Goal: Task Accomplishment & Management: Manage account settings

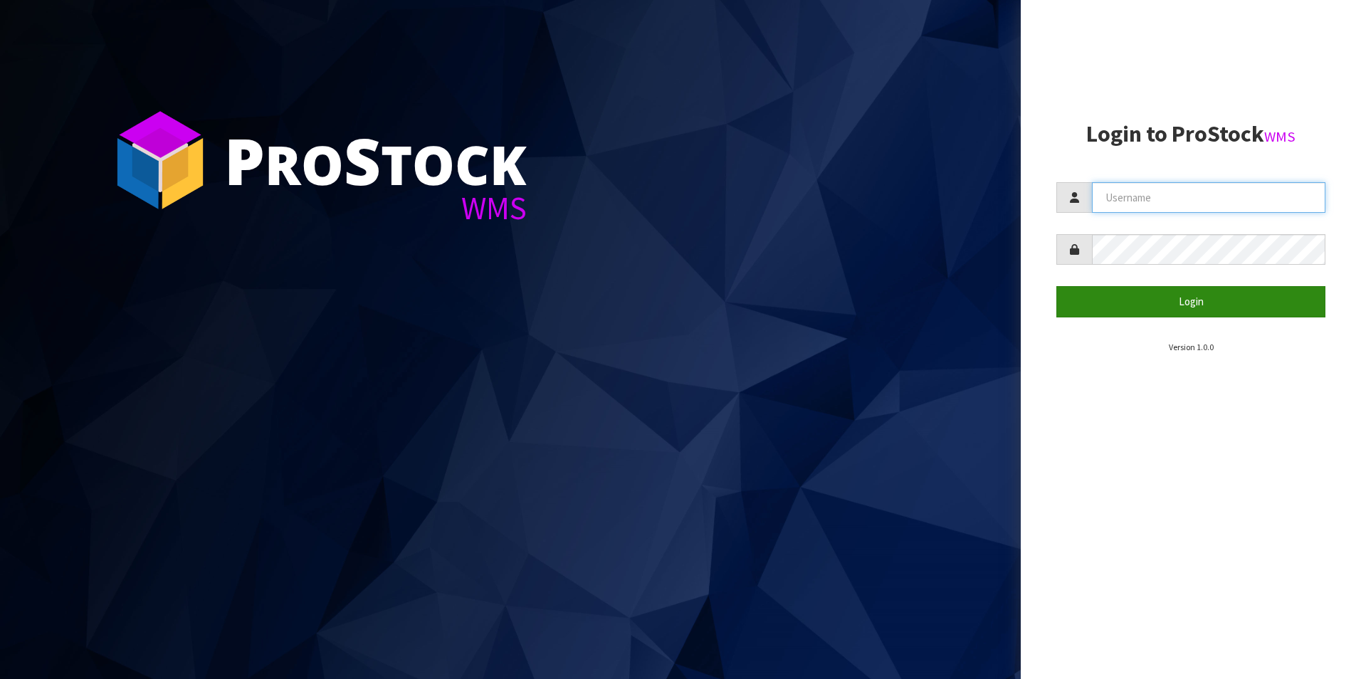
type input "DUTTNZ"
click at [1101, 293] on button "Login" at bounding box center [1190, 301] width 269 height 31
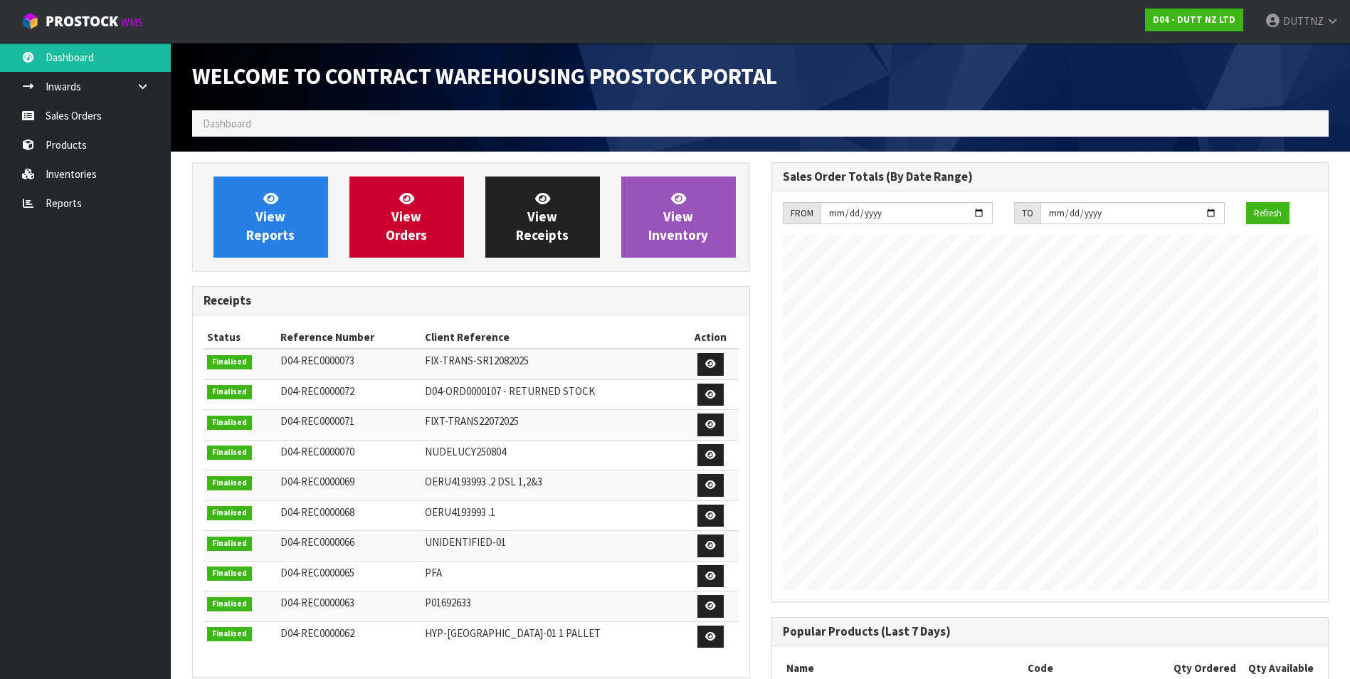
scroll to position [790, 579]
click at [60, 107] on link "Sales Orders" at bounding box center [85, 115] width 171 height 29
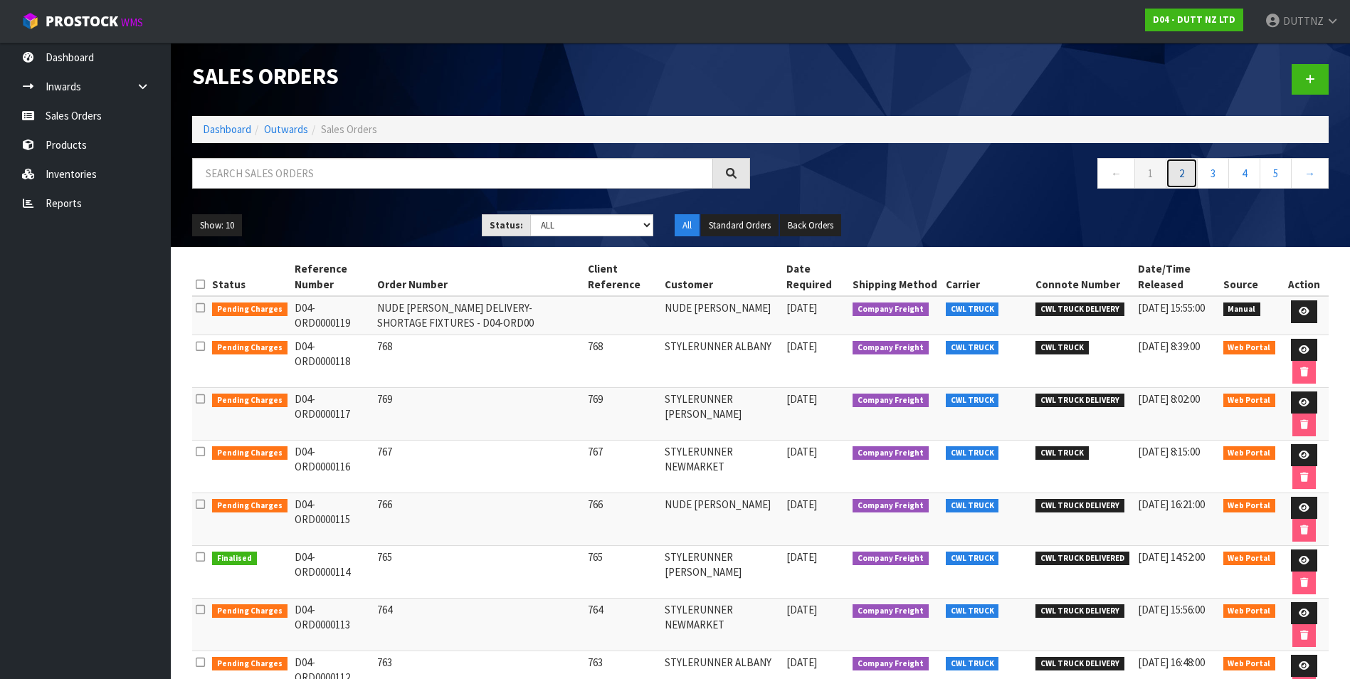
click at [1173, 168] on link "2" at bounding box center [1182, 173] width 32 height 31
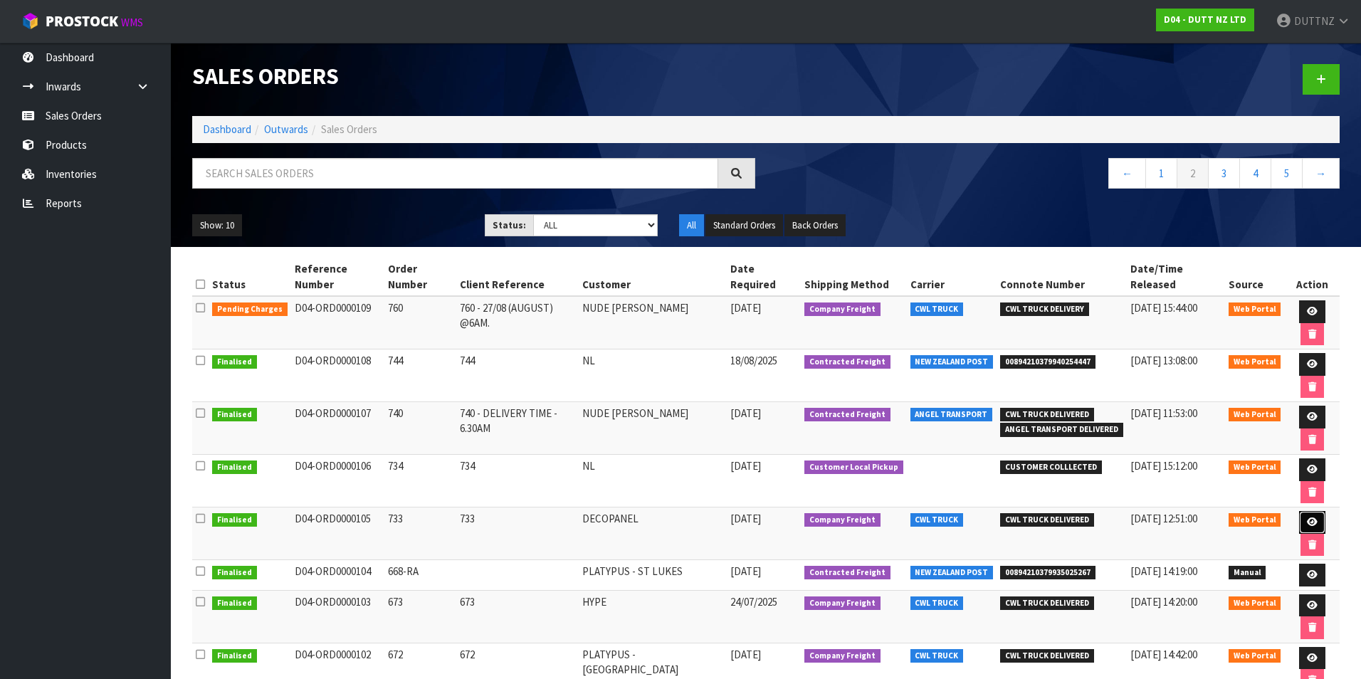
click at [1299, 511] on link at bounding box center [1312, 522] width 26 height 23
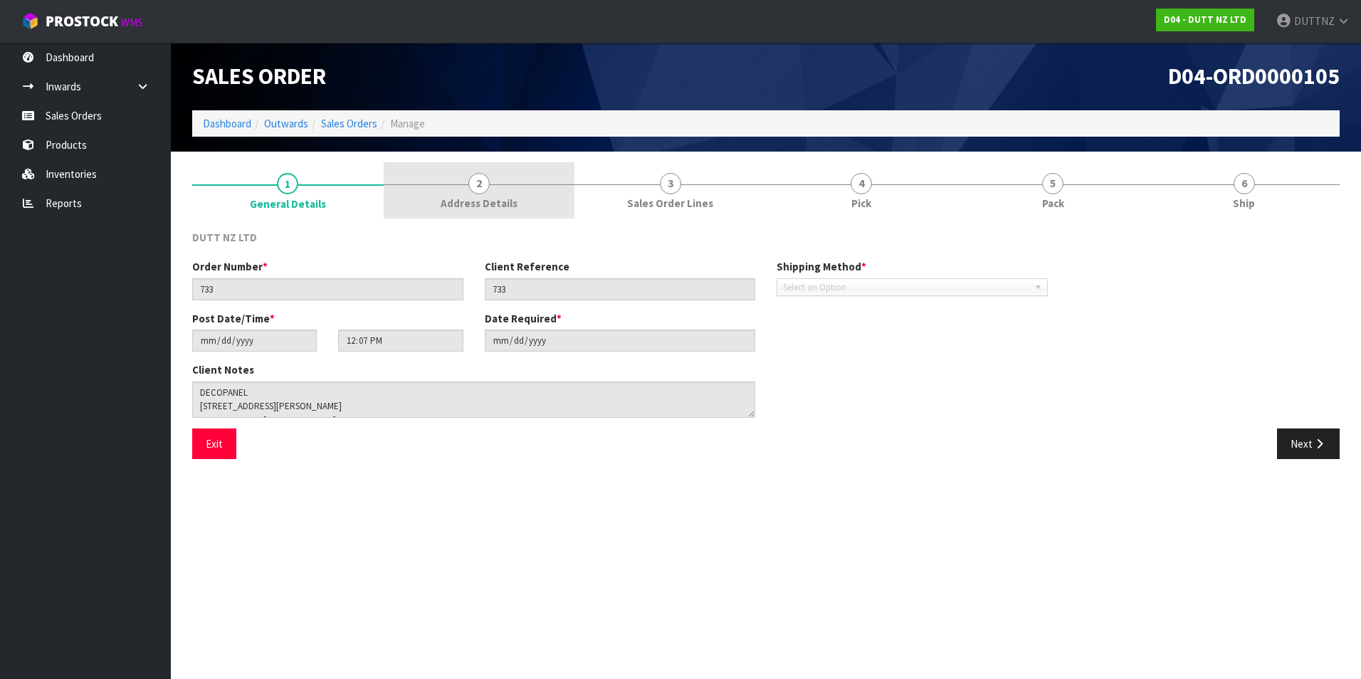
click at [491, 178] on link "2 Address Details" at bounding box center [480, 190] width 192 height 56
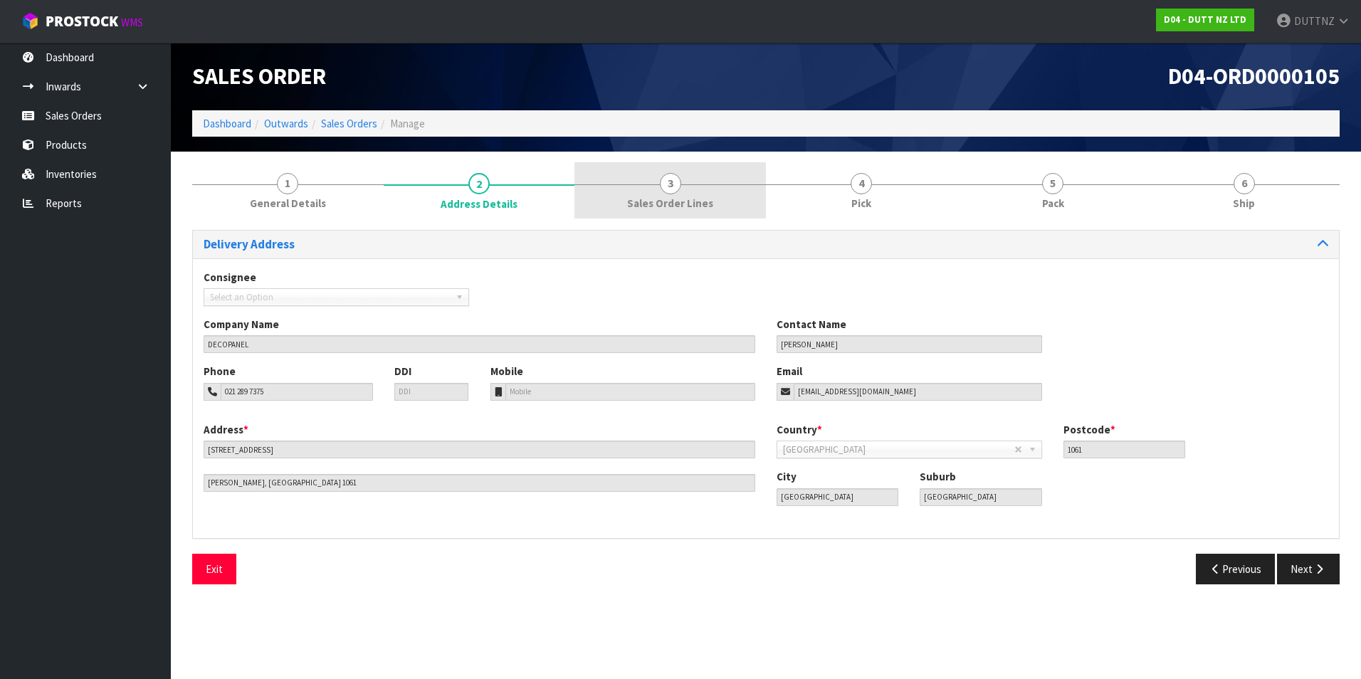
click at [728, 184] on div at bounding box center [671, 184] width 192 height 1
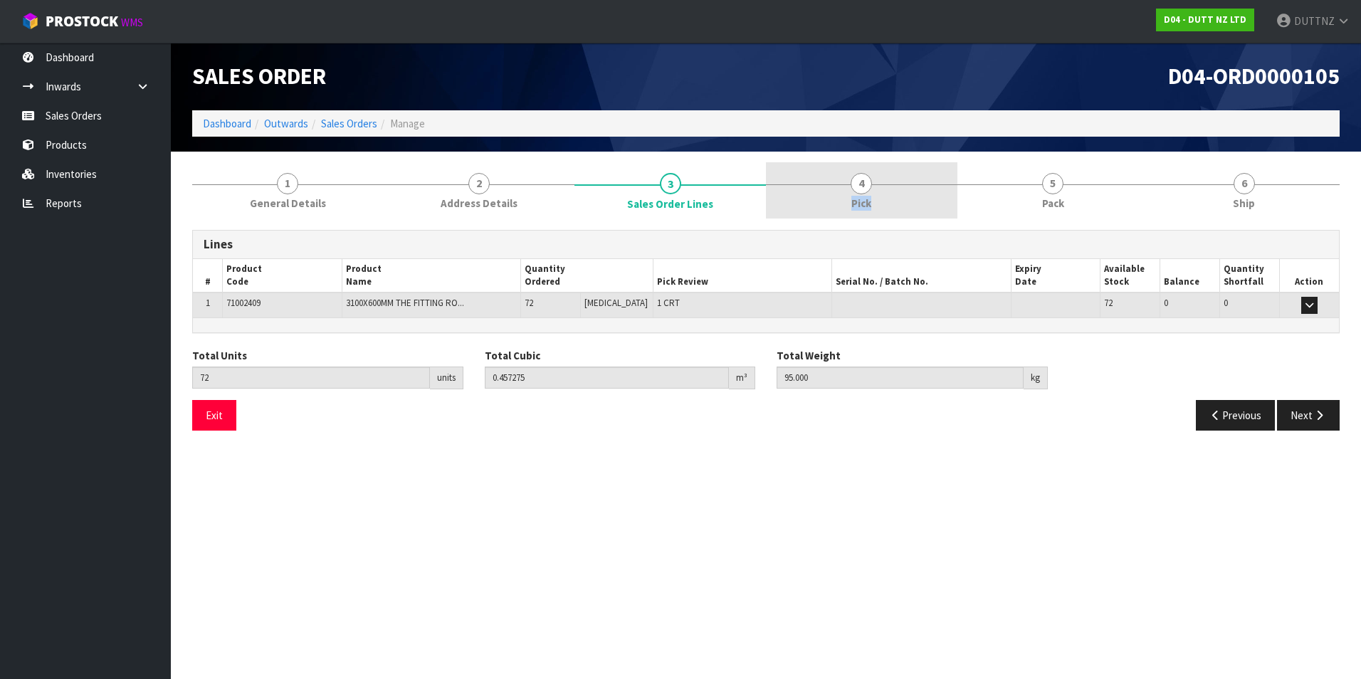
click at [886, 187] on link "4 Pick" at bounding box center [862, 190] width 192 height 56
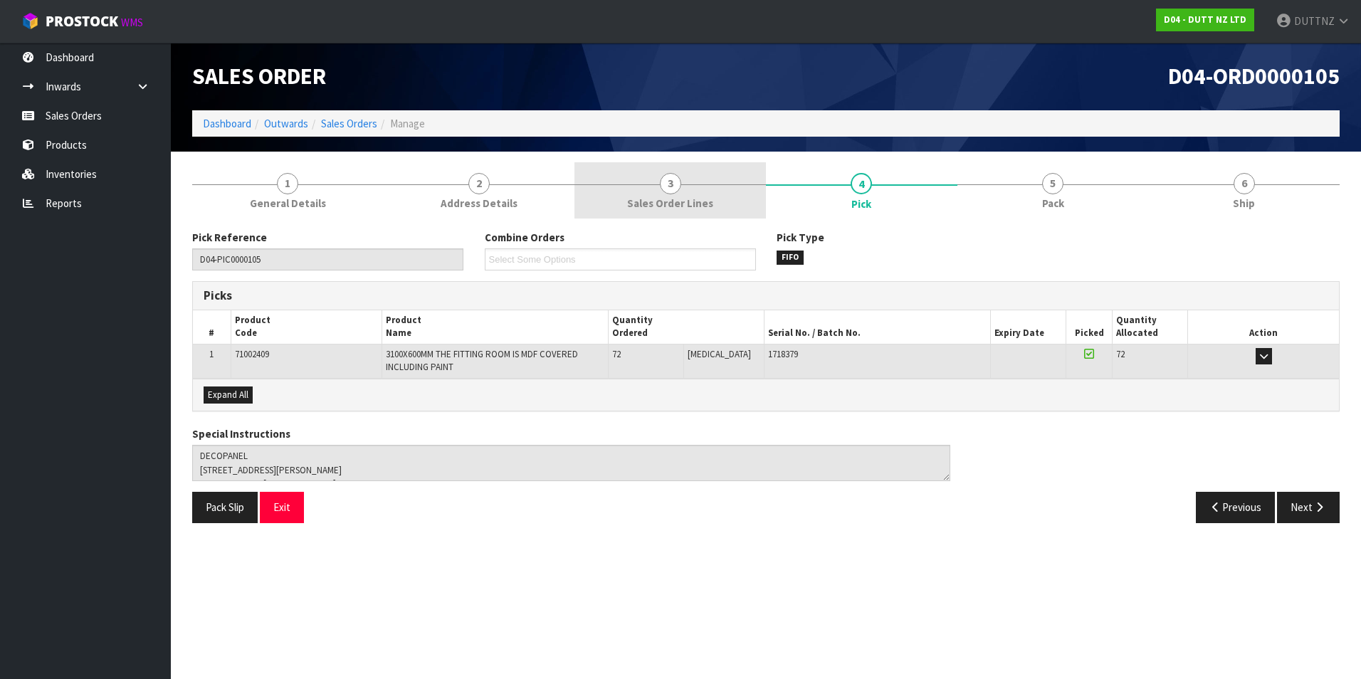
click at [686, 189] on link "3 Sales Order Lines" at bounding box center [671, 190] width 192 height 56
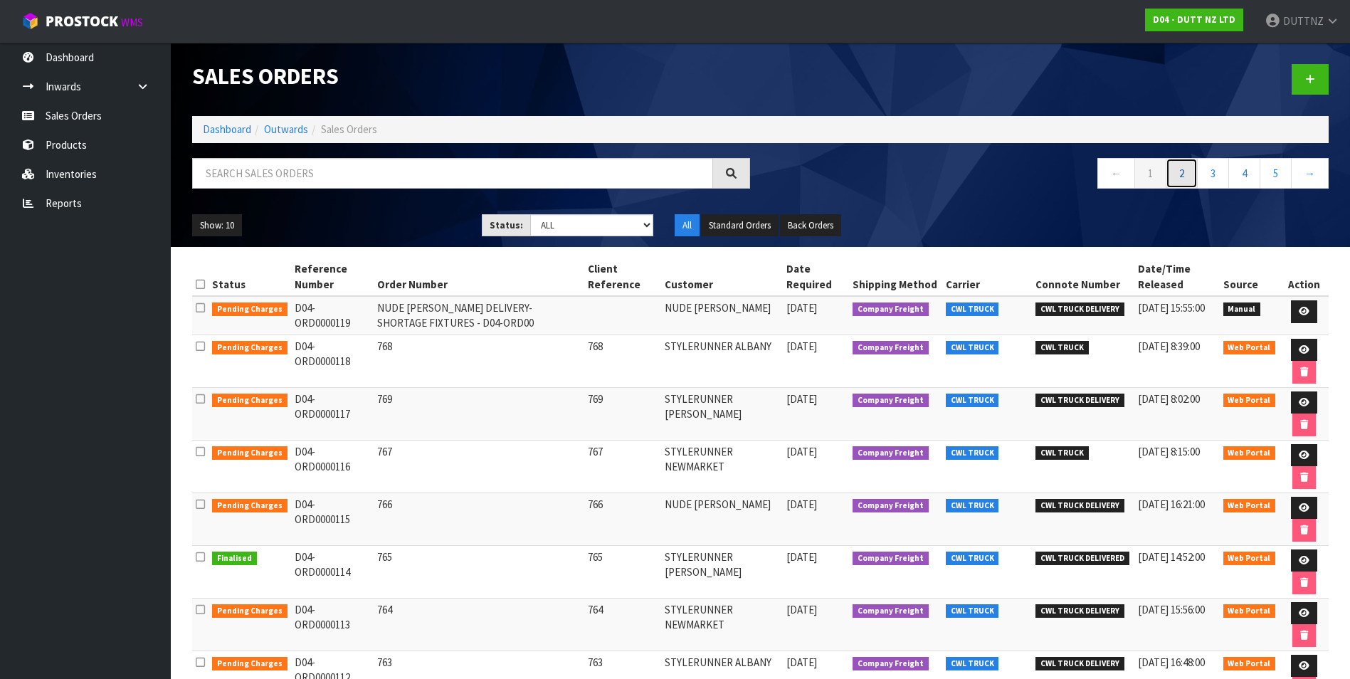
click at [1176, 176] on link "2" at bounding box center [1182, 173] width 32 height 31
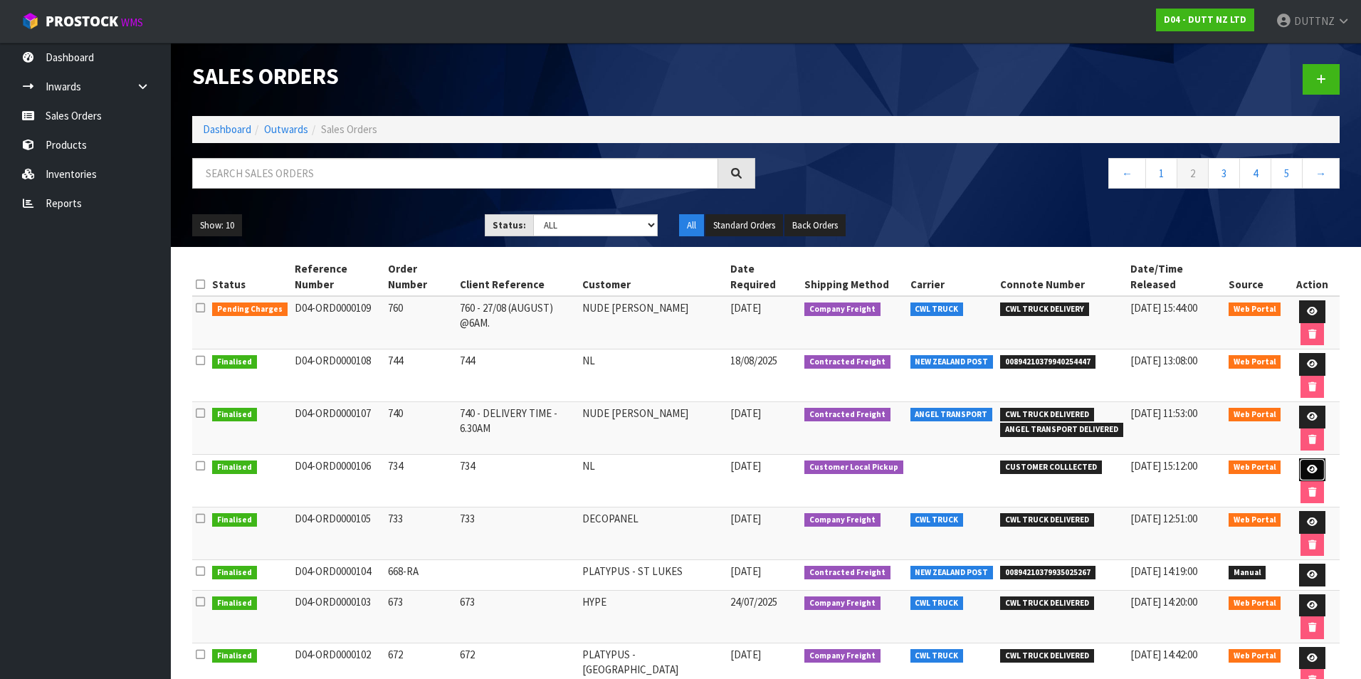
click at [1307, 465] on icon at bounding box center [1312, 469] width 11 height 9
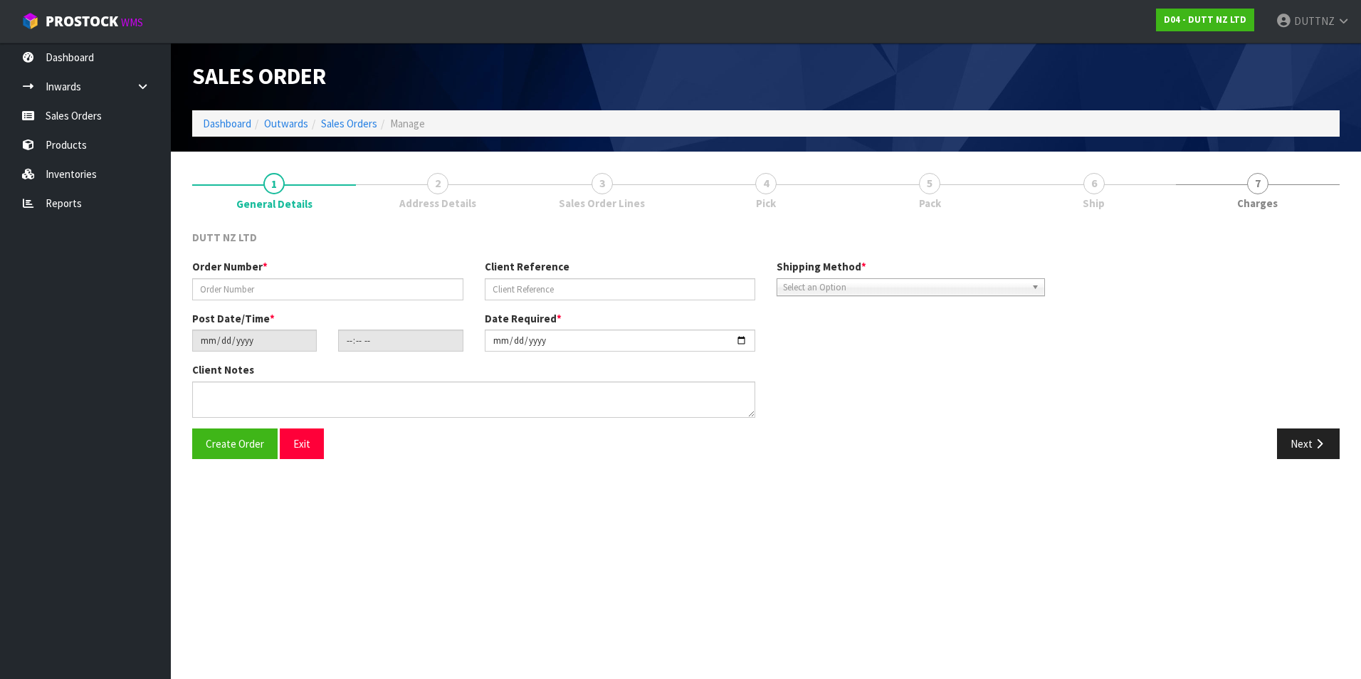
type input "734"
type input "[DATE]"
type input "10:16:00.000"
type input "[DATE]"
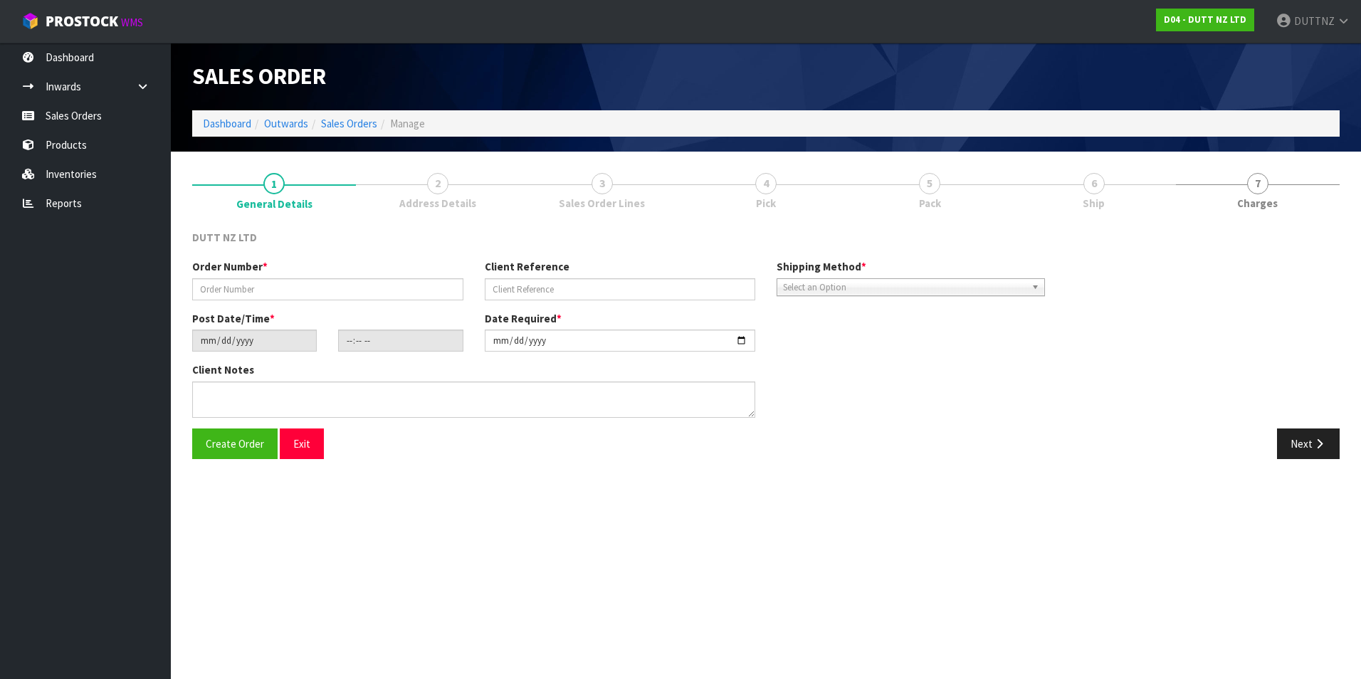
type textarea "PLEASE PICK THEM FOR THIRD PART PICK UP ASAP CONTACT - [PERSON_NAME]- [PHONE_NU…"
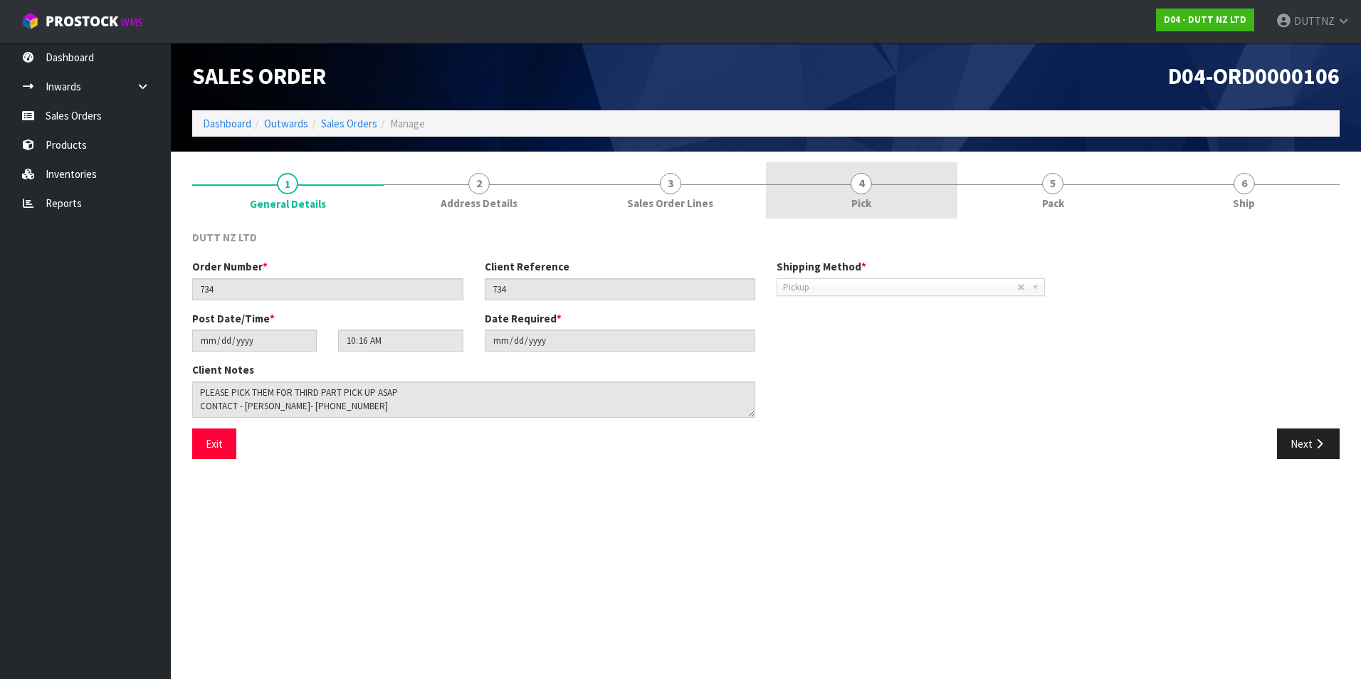
click at [896, 189] on link "4 Pick" at bounding box center [862, 190] width 192 height 56
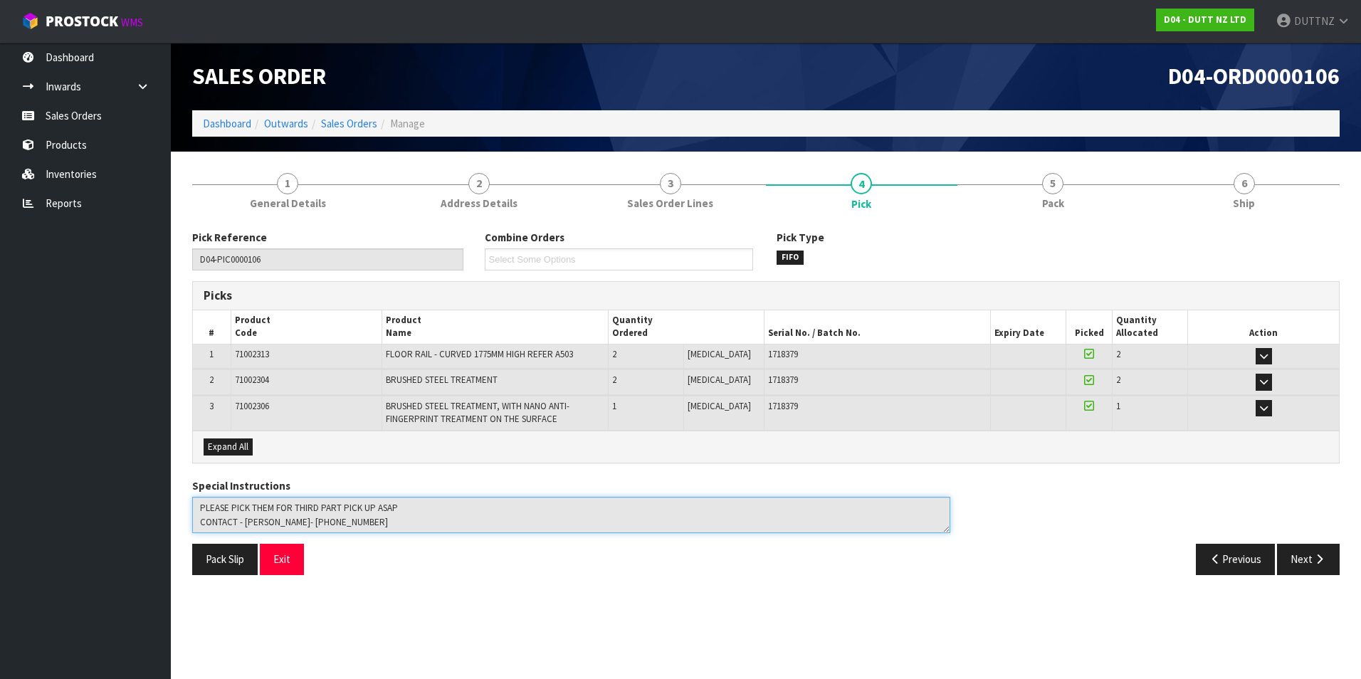
click at [350, 508] on textarea at bounding box center [571, 515] width 758 height 36
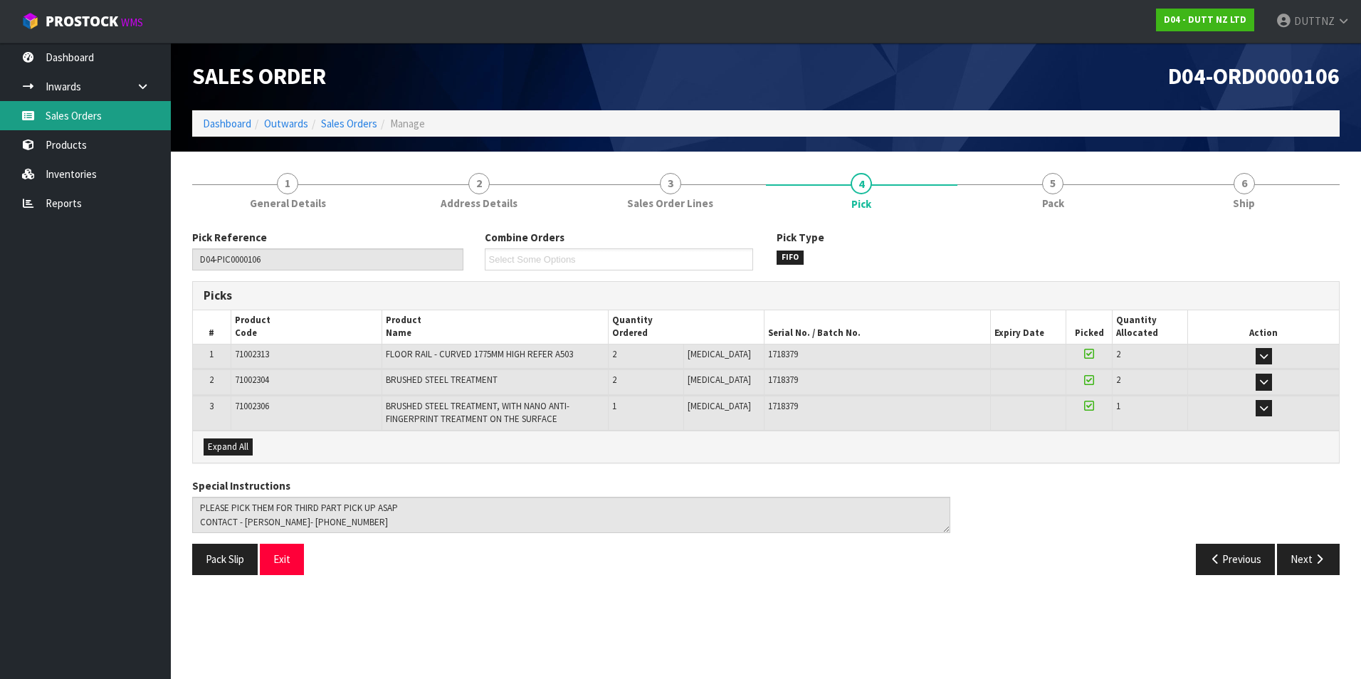
click at [85, 129] on link "Sales Orders" at bounding box center [85, 115] width 171 height 29
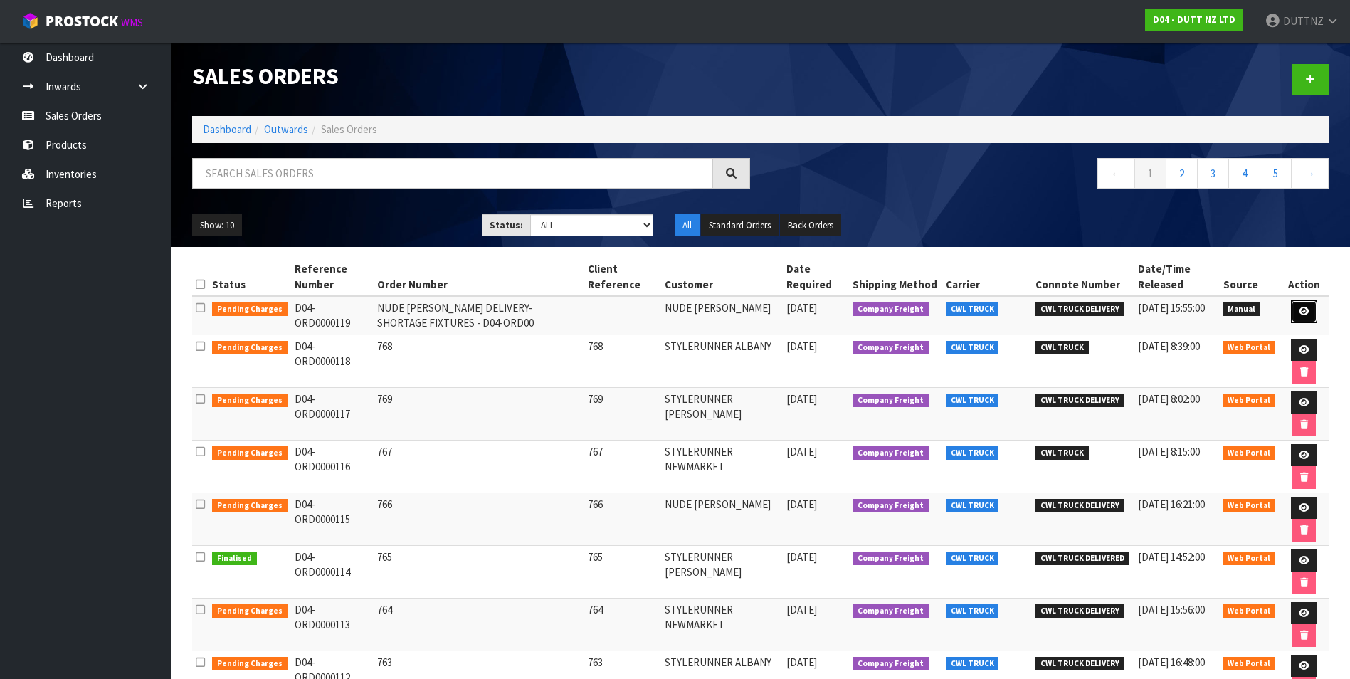
click at [1306, 309] on icon at bounding box center [1304, 311] width 11 height 9
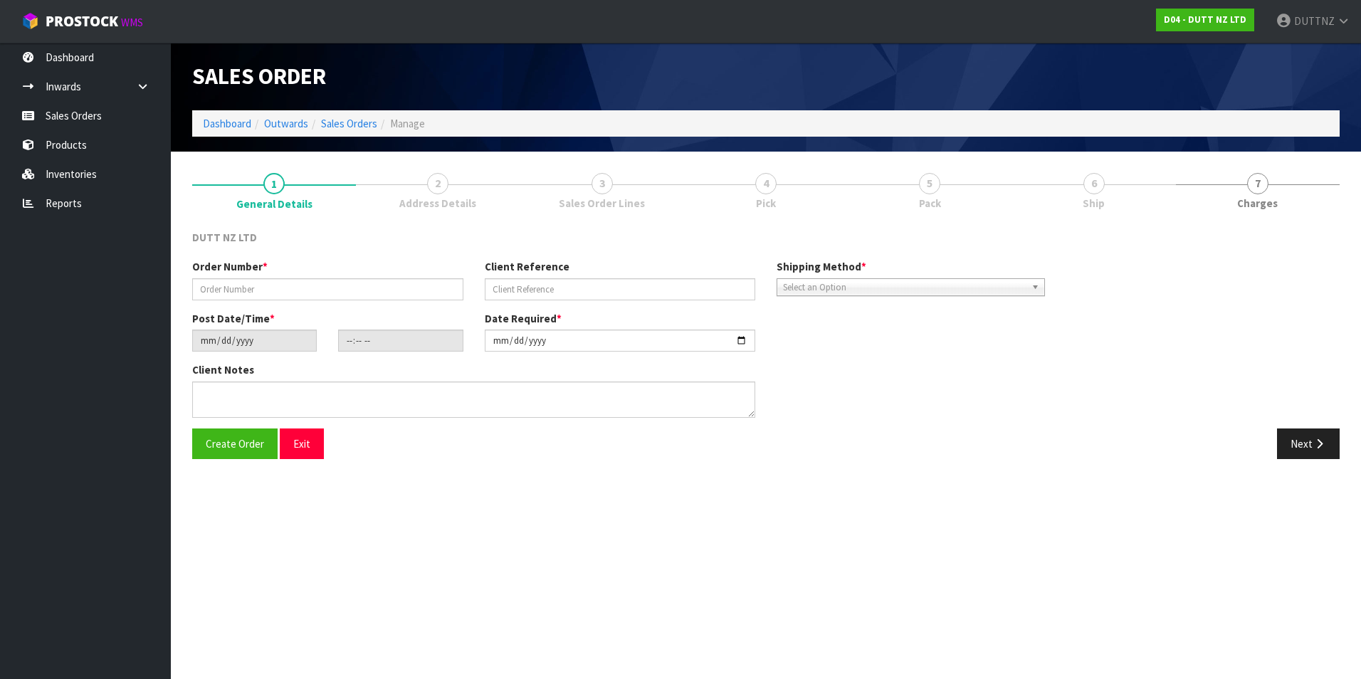
type input "NUDE [PERSON_NAME] DELIVERY- SHORTAGE FIXTURES - D04-ORD00"
type input "[DATE]"
type input "13:36:00.000"
type input "[DATE]"
type textarea "WE APPEAR TO BE MISSING THE RAIL FOR FIXTURE 71002312 BUT WE HAVE RECEIVED THE …"
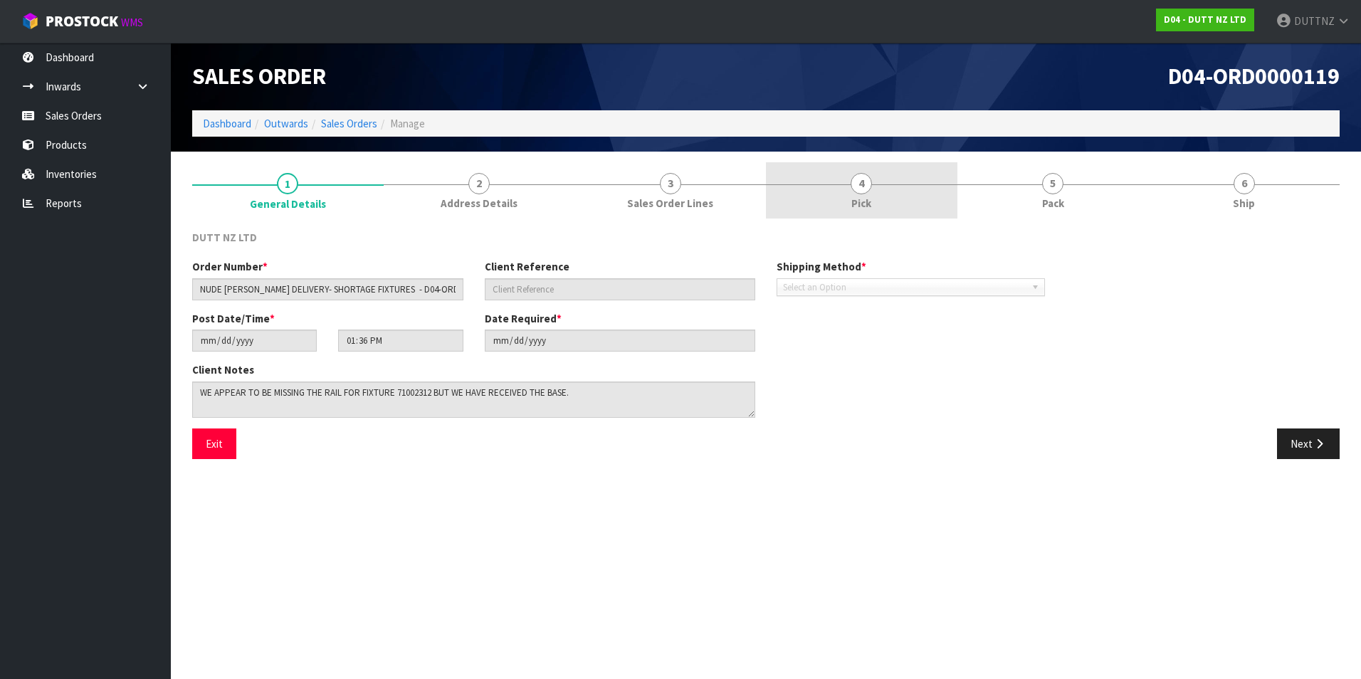
click at [833, 199] on link "4 Pick" at bounding box center [862, 190] width 192 height 56
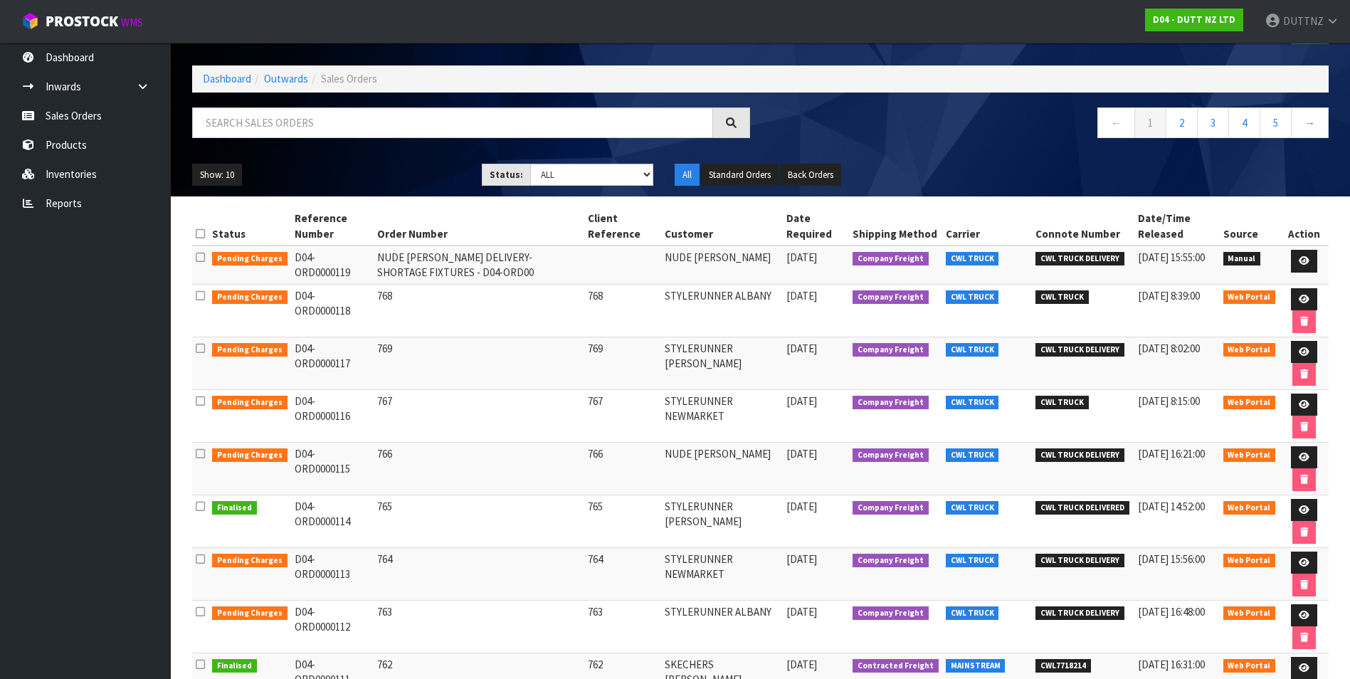
scroll to position [142, 0]
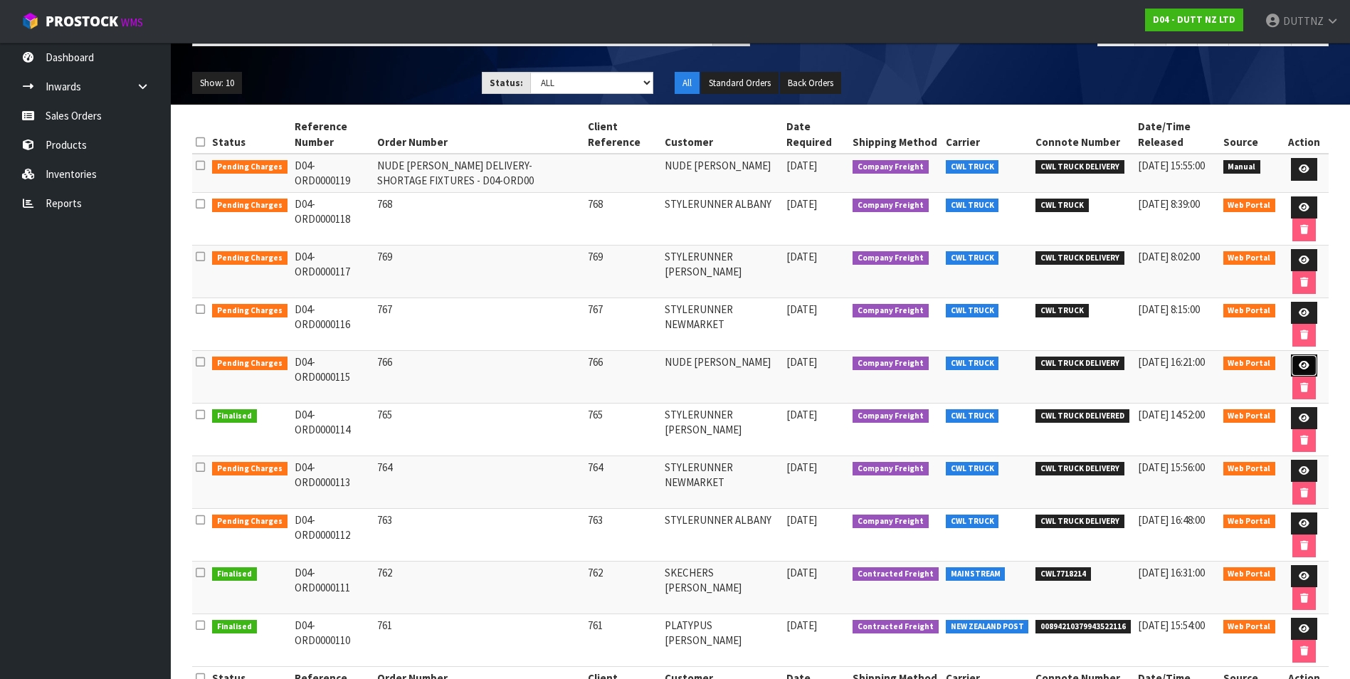
click at [1304, 363] on icon at bounding box center [1304, 365] width 11 height 9
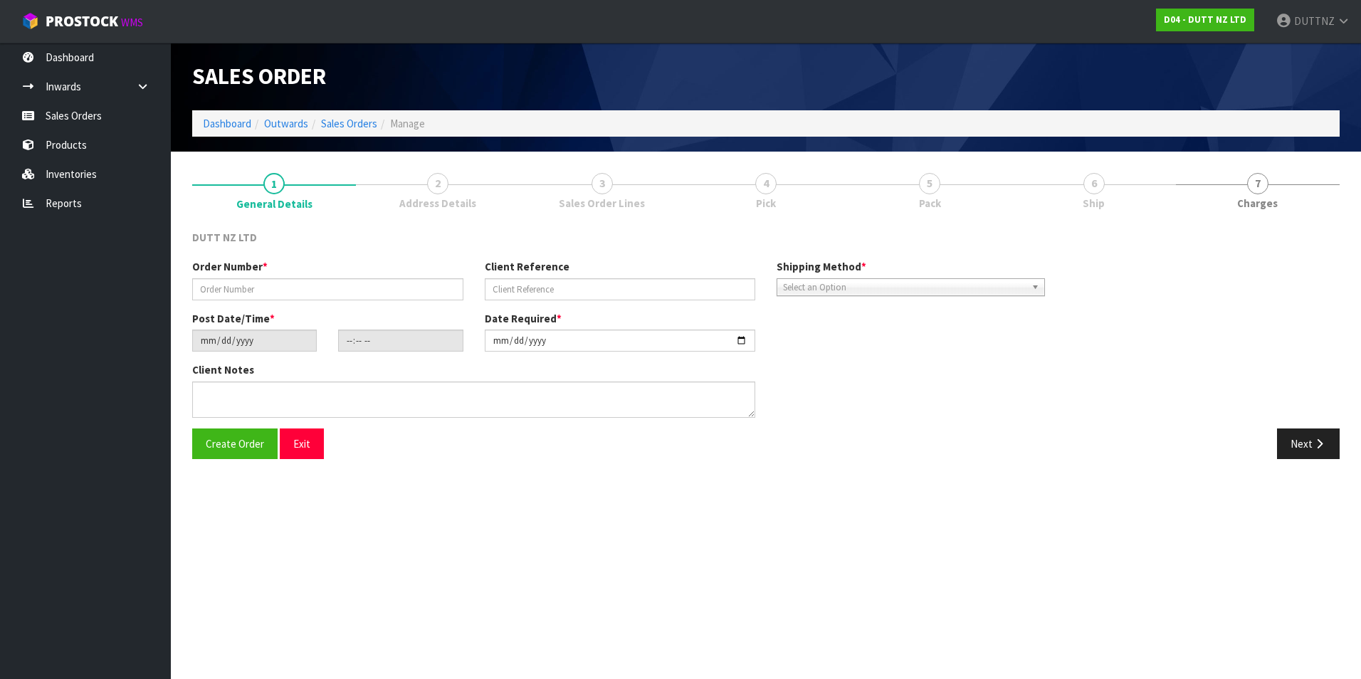
type input "766"
type input "[DATE]"
type input "20:36:00.000"
type input "[DATE]"
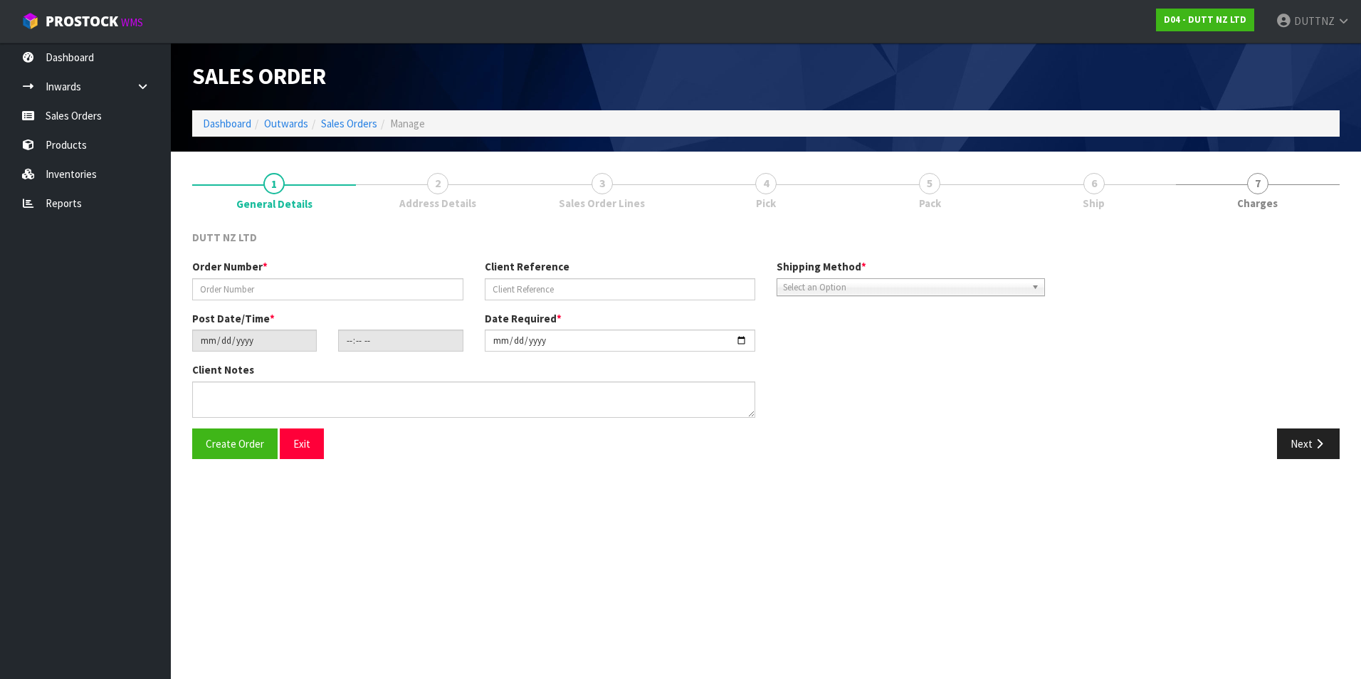
type textarea "DELVIERY TO STORE CALL [PERSON_NAME] ON ARRIVAL - 021 242 4749 DELIVERY AT 7.30…"
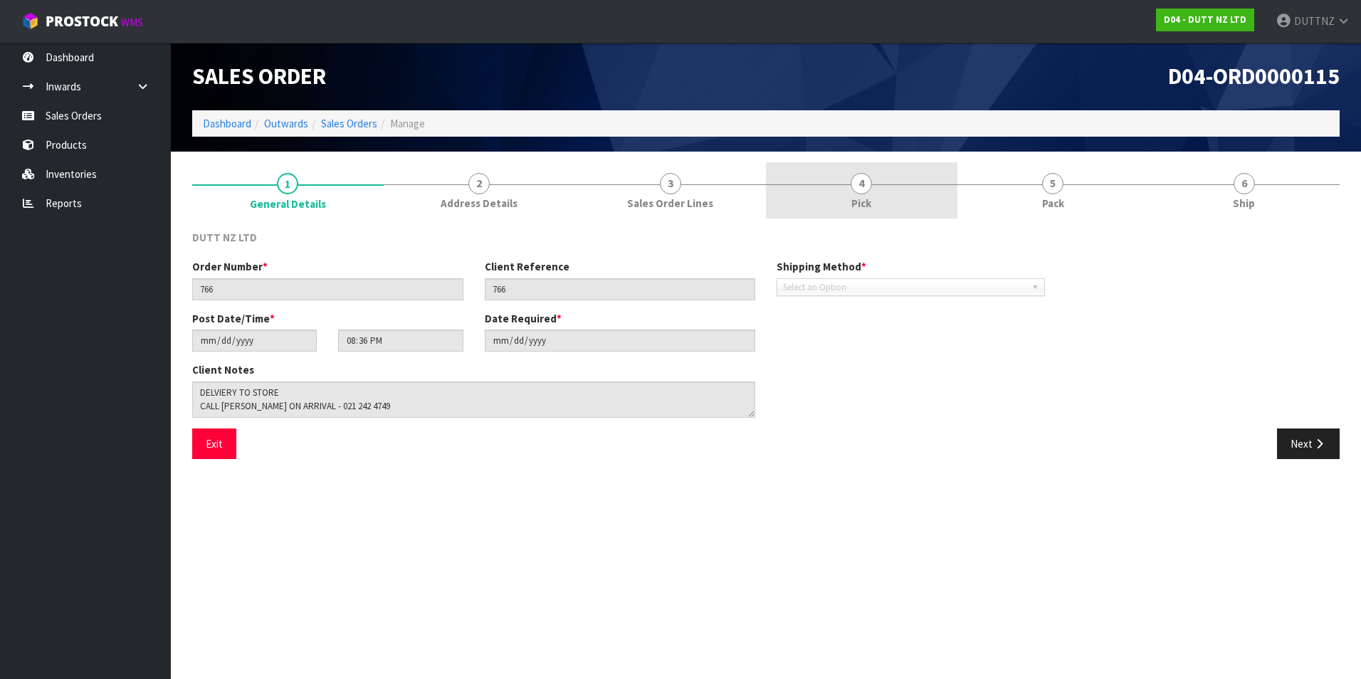
click at [857, 196] on span "Pick" at bounding box center [861, 203] width 20 height 15
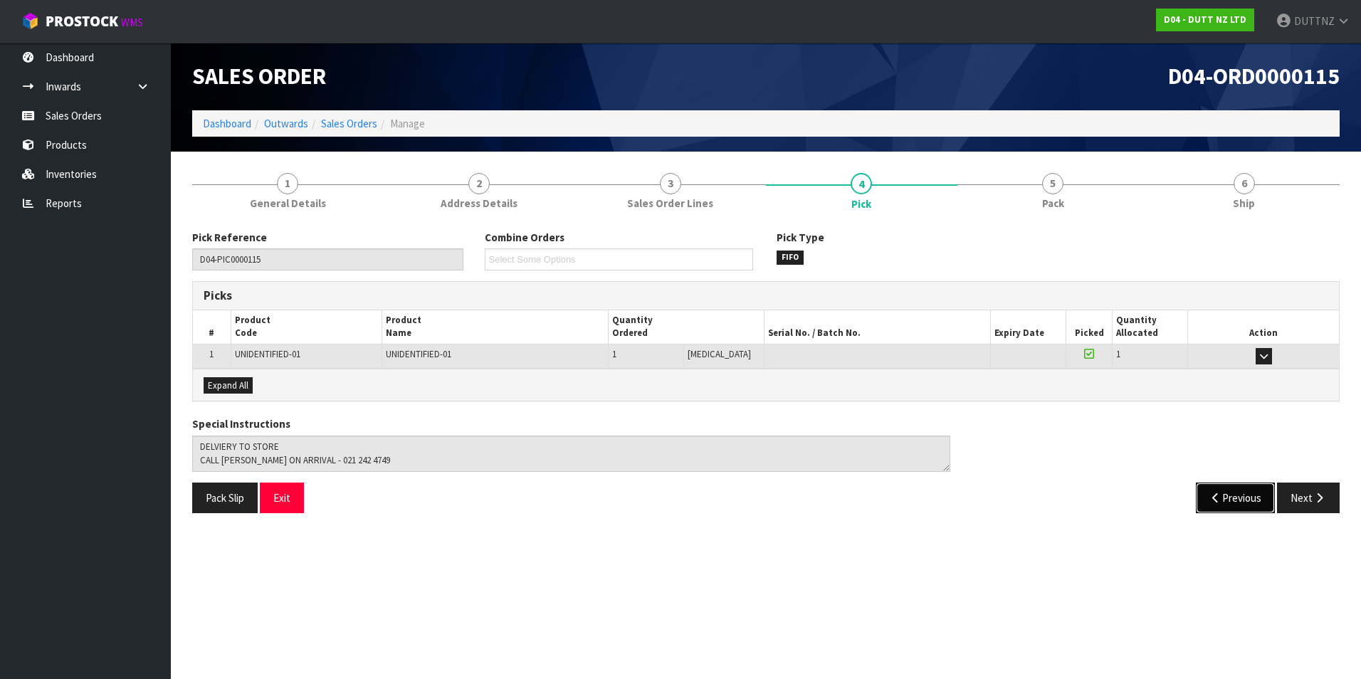
click at [1212, 499] on icon "button" at bounding box center [1217, 498] width 14 height 11
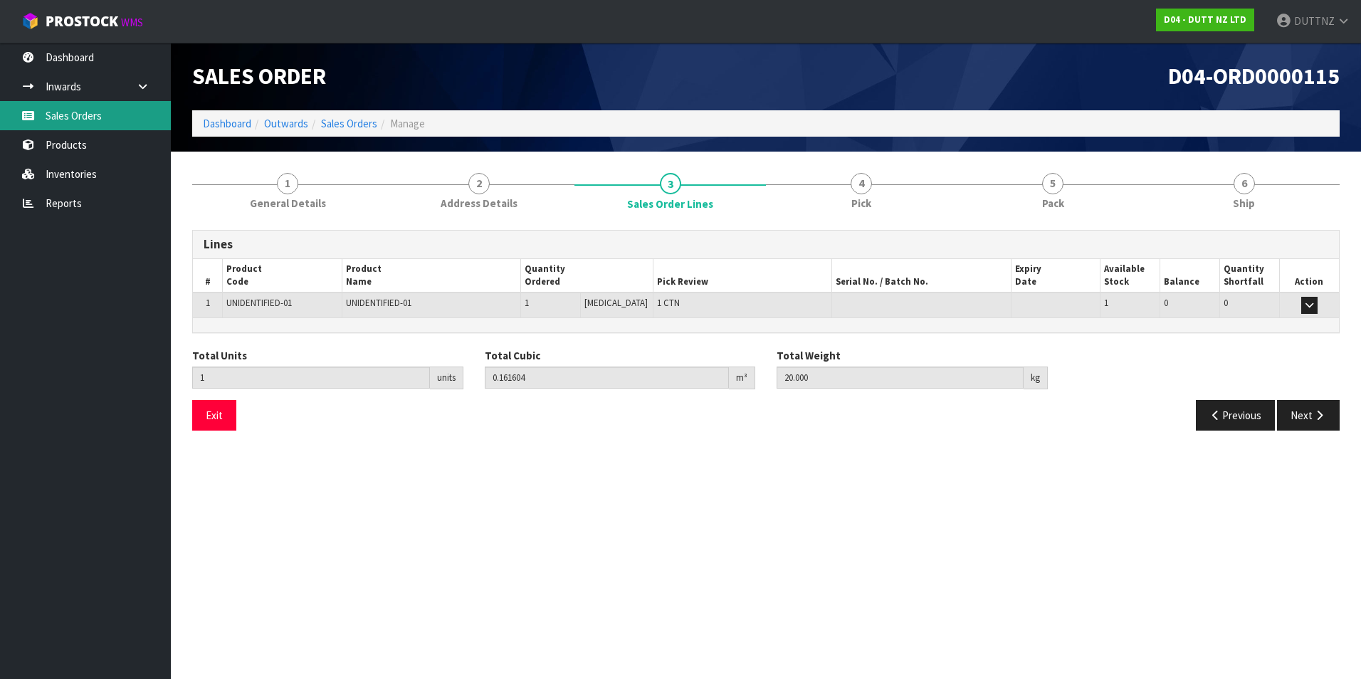
click at [83, 121] on link "Sales Orders" at bounding box center [85, 115] width 171 height 29
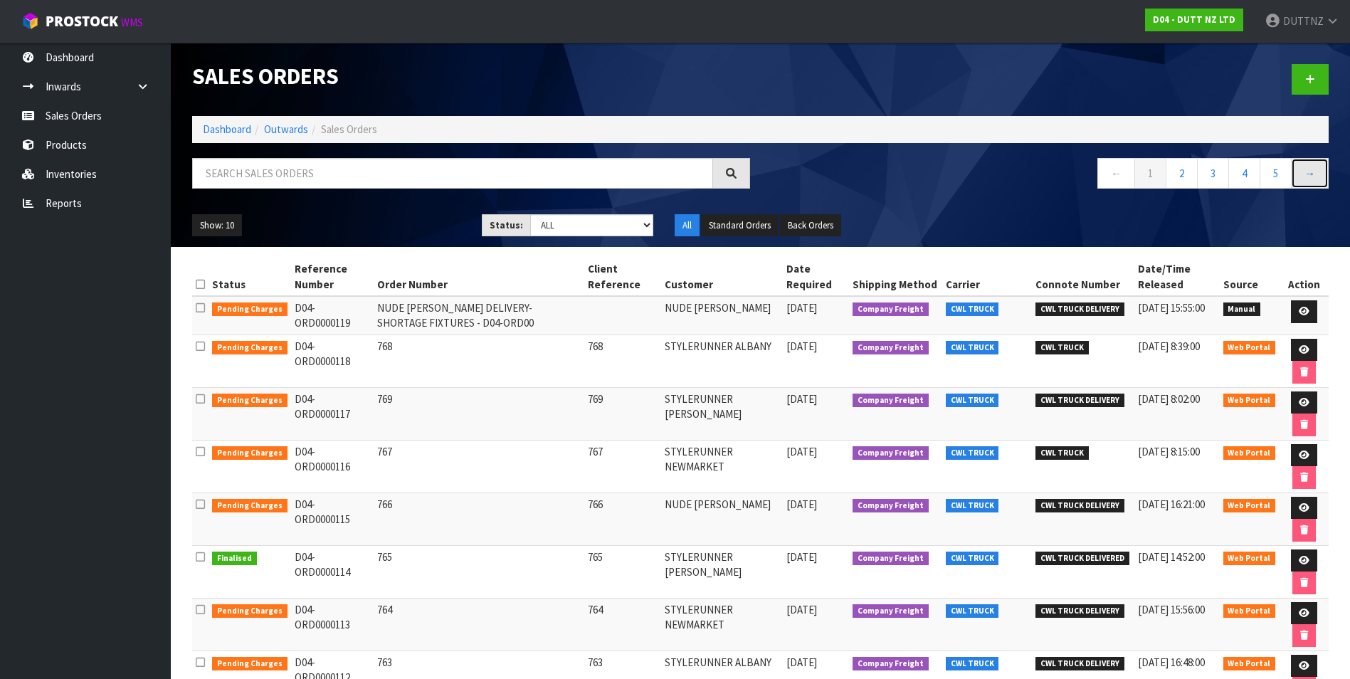
click at [1309, 178] on link "→" at bounding box center [1310, 173] width 38 height 31
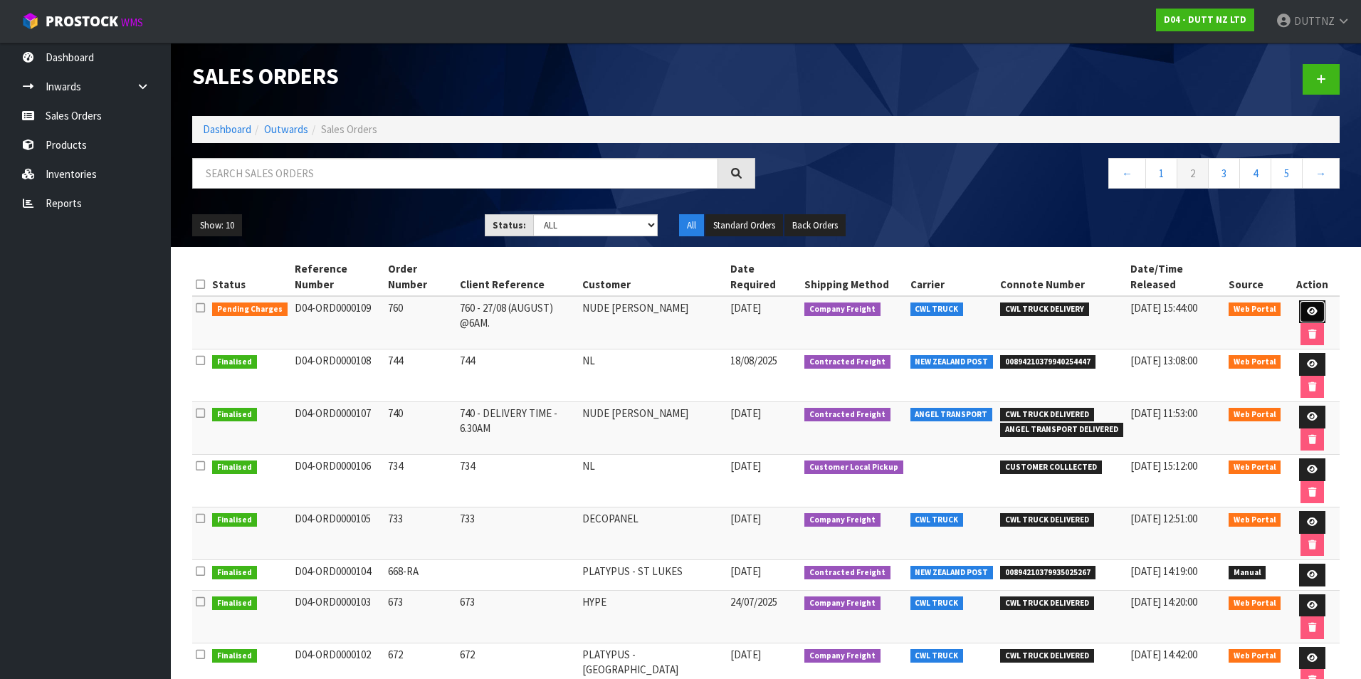
click at [1307, 307] on icon at bounding box center [1312, 311] width 11 height 9
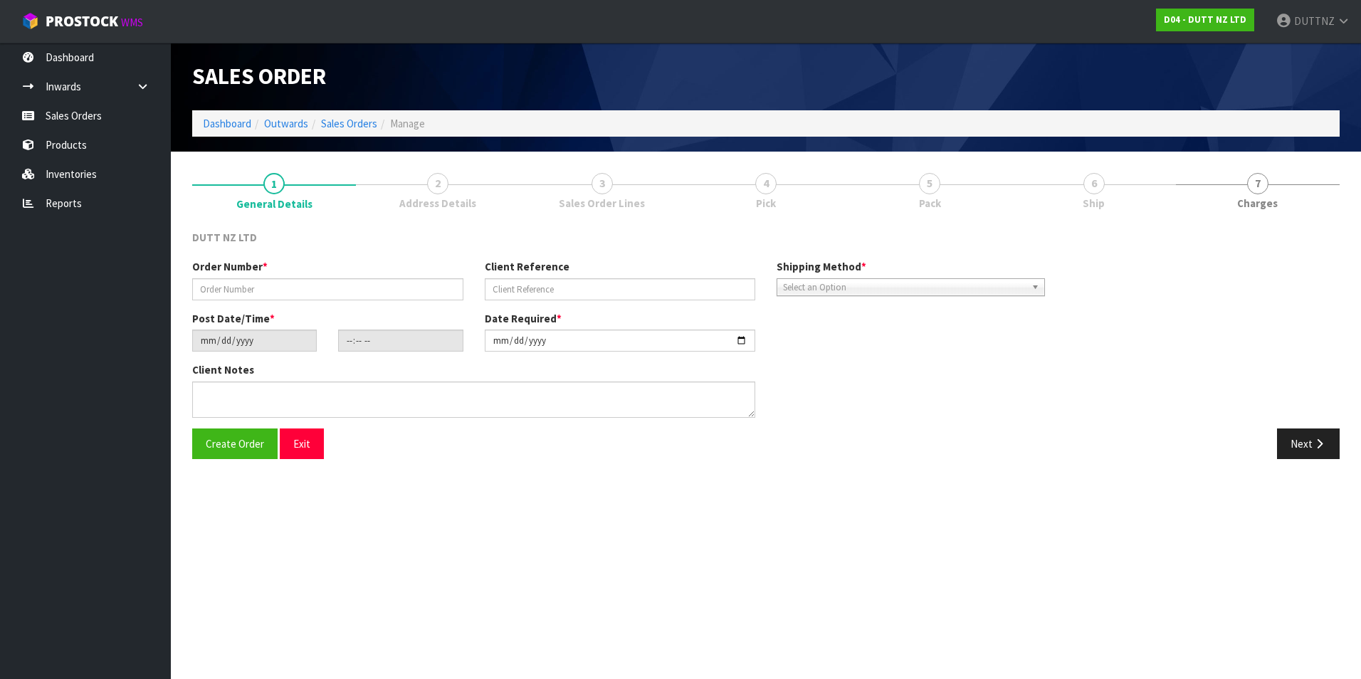
type input "760"
type input "760 - 27/08 (AUGUST) @6AM."
type input "[DATE]"
type input "13:10:00.000"
type input "[DATE]"
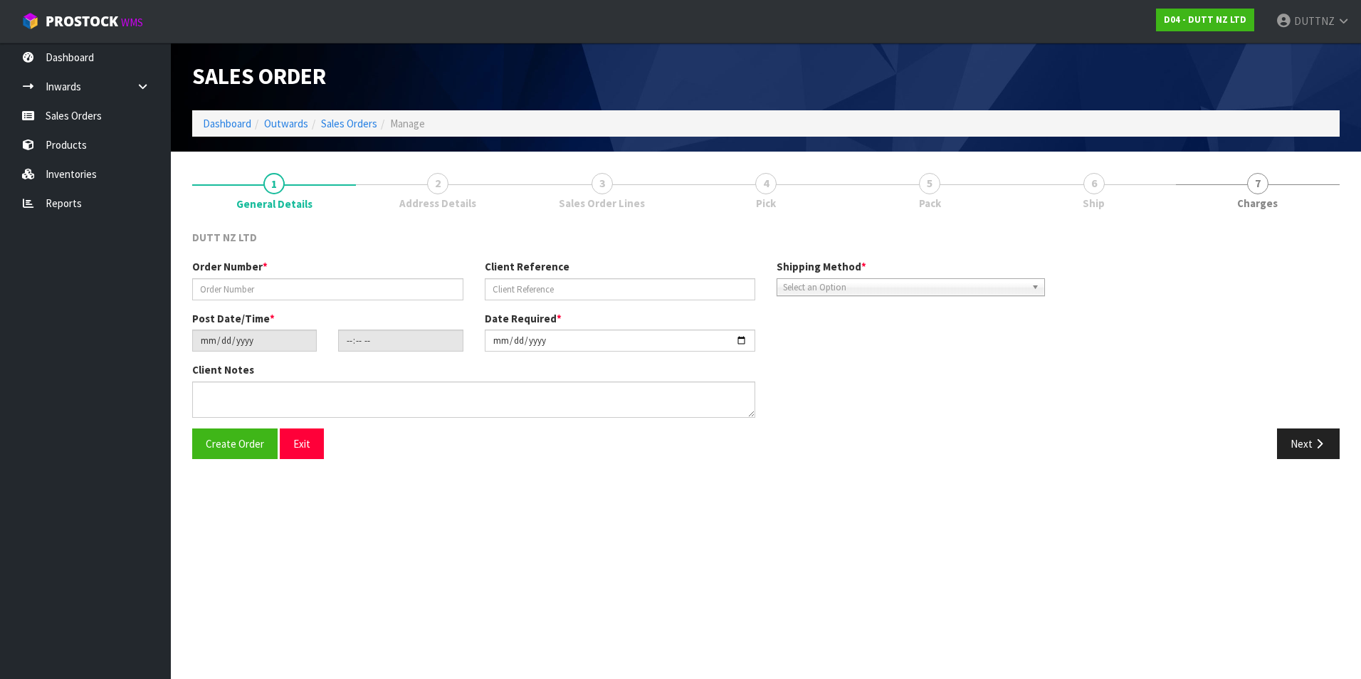
type textarea "TAILGATE/ PALLET JACK DELIVERY TOS TORE SITE CONTACT - [PERSON_NAME] - [PHONE_N…"
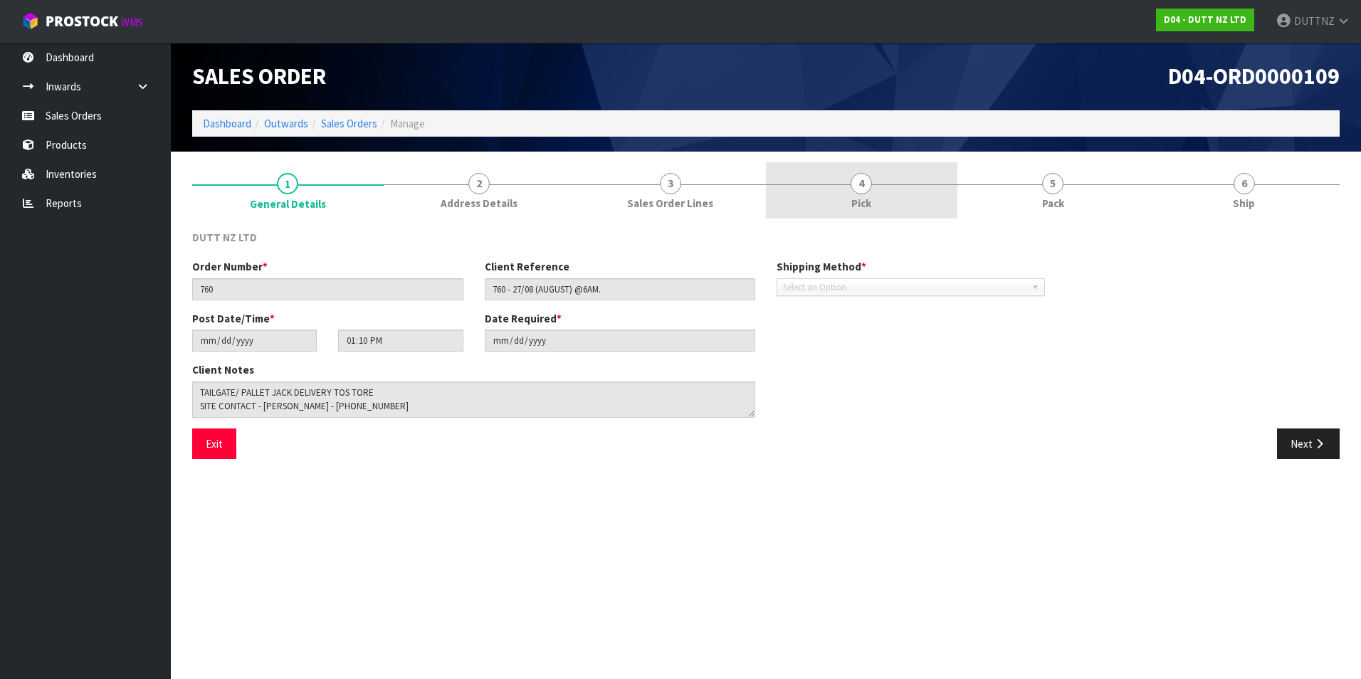
click at [878, 208] on link "4 Pick" at bounding box center [862, 190] width 192 height 56
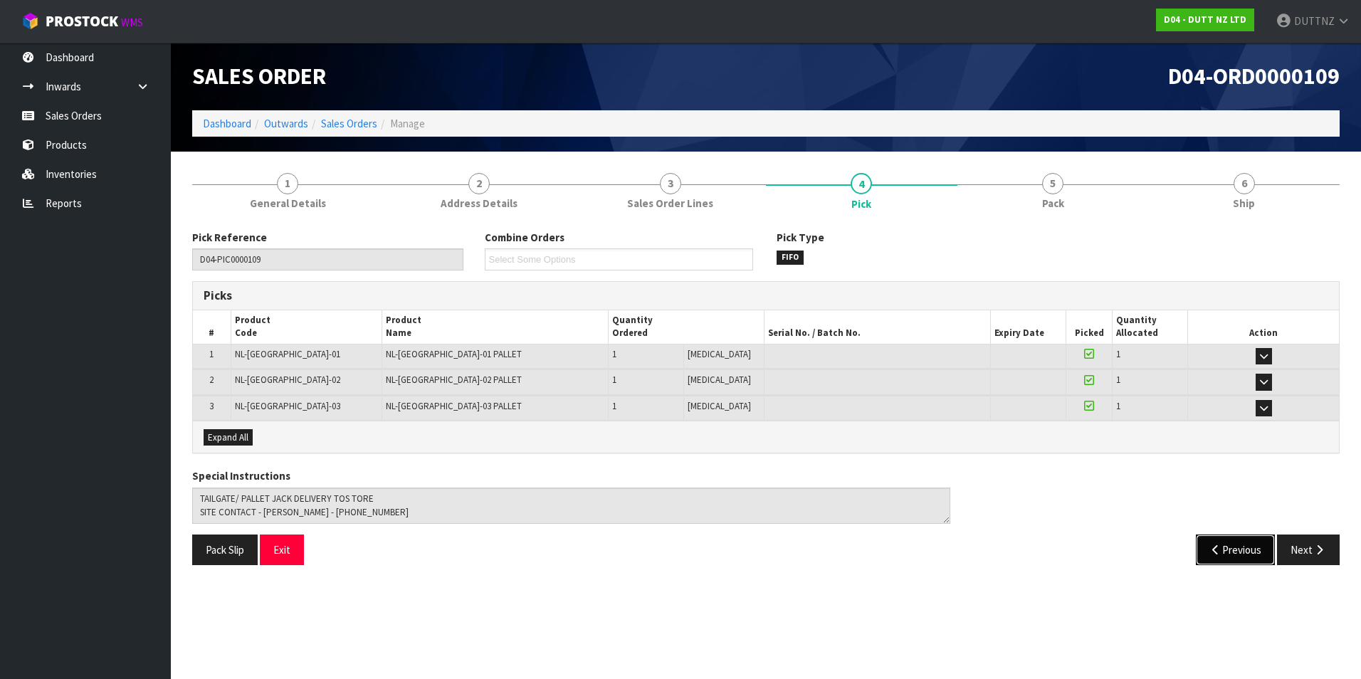
click at [1206, 553] on button "Previous" at bounding box center [1236, 550] width 80 height 31
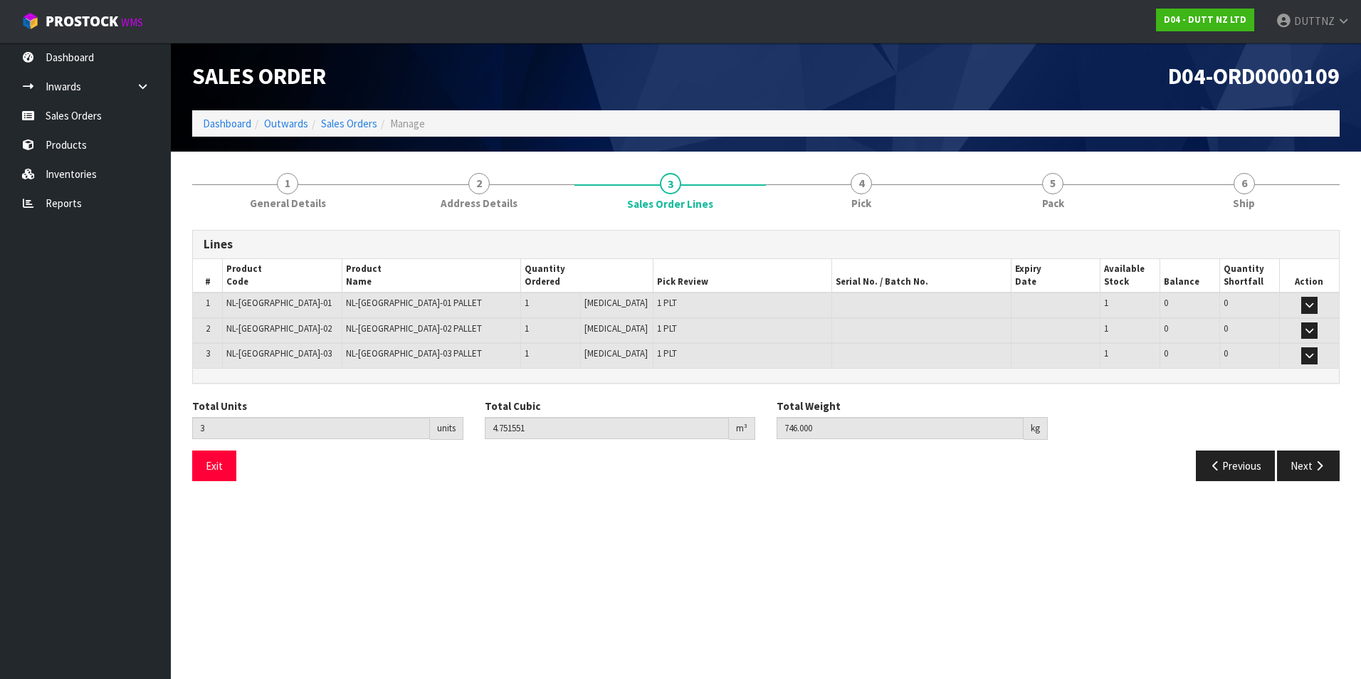
click at [1247, 445] on div "Total Units 3 units Total Cubic 4.751551 m³ Total Weight 746.000 kg" at bounding box center [766, 425] width 1169 height 52
click at [1249, 454] on button "Previous" at bounding box center [1236, 466] width 80 height 31
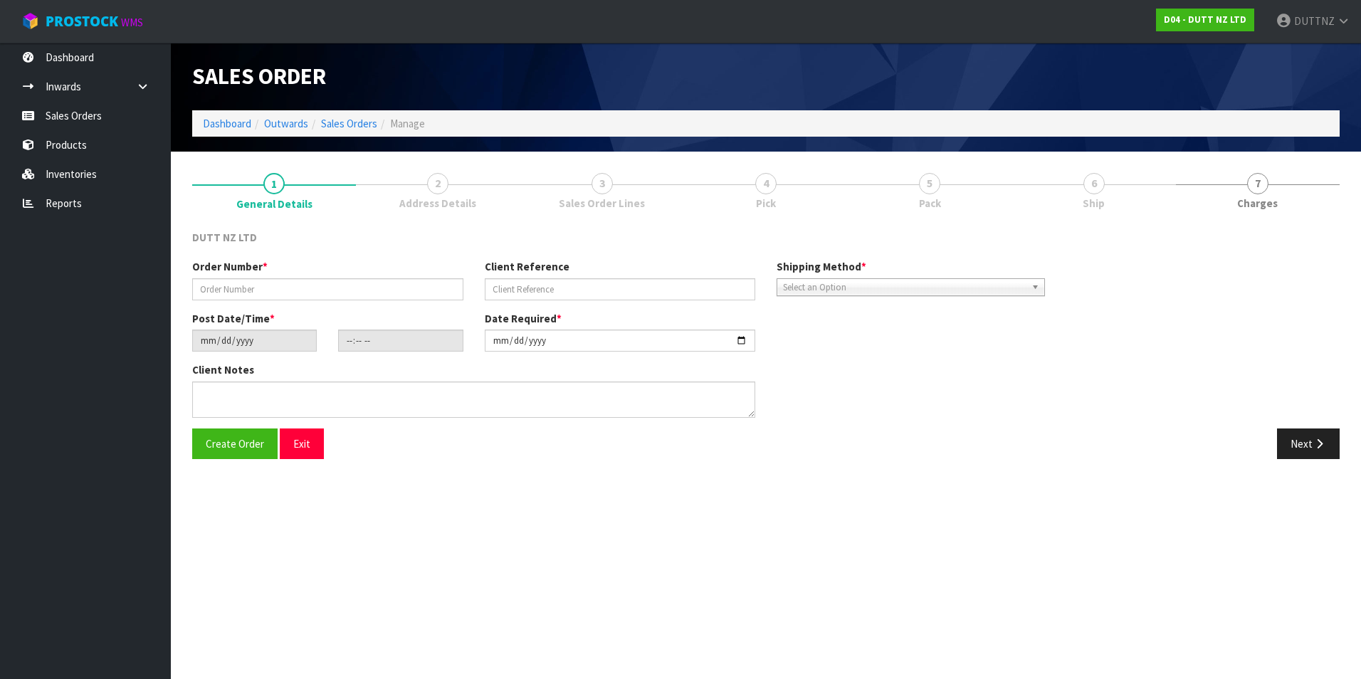
type input "766"
type input "[DATE]"
type input "20:36:00.000"
type input "[DATE]"
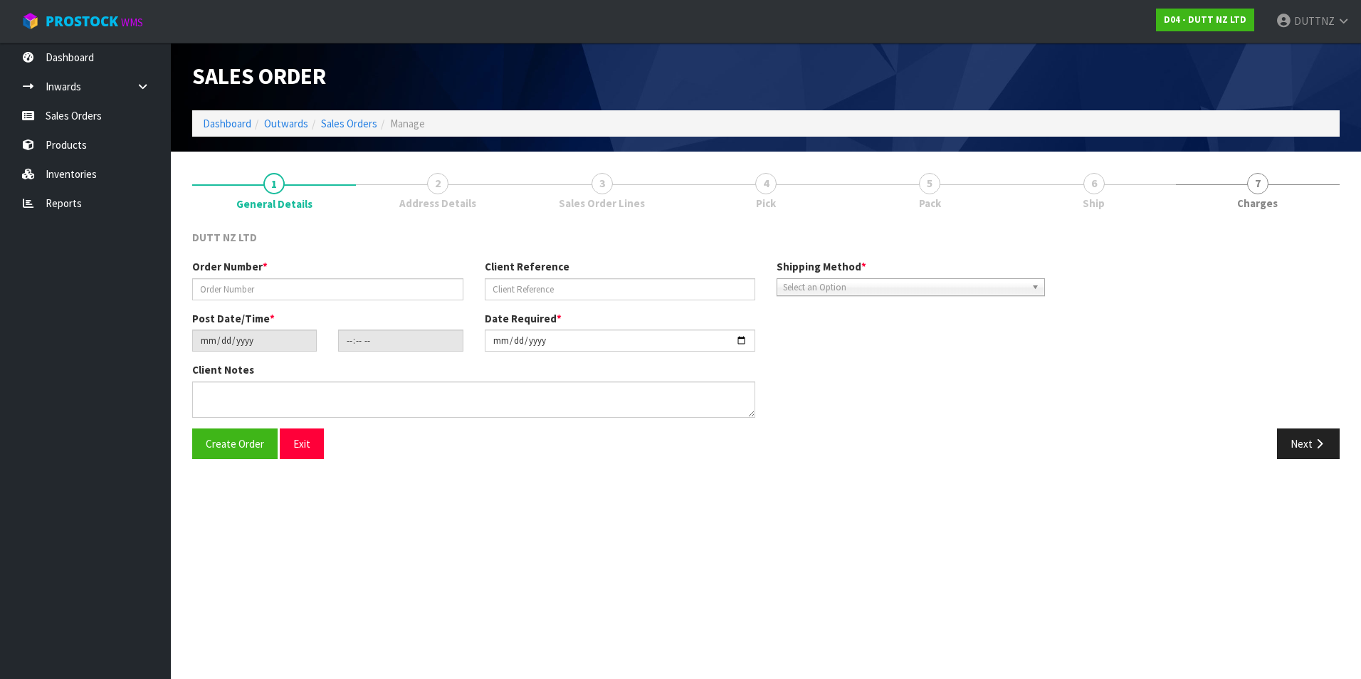
type textarea "DELVIERY TO STORE CALL [PERSON_NAME] ON ARRIVAL - 021 242 4749 DELIVERY AT 7.30…"
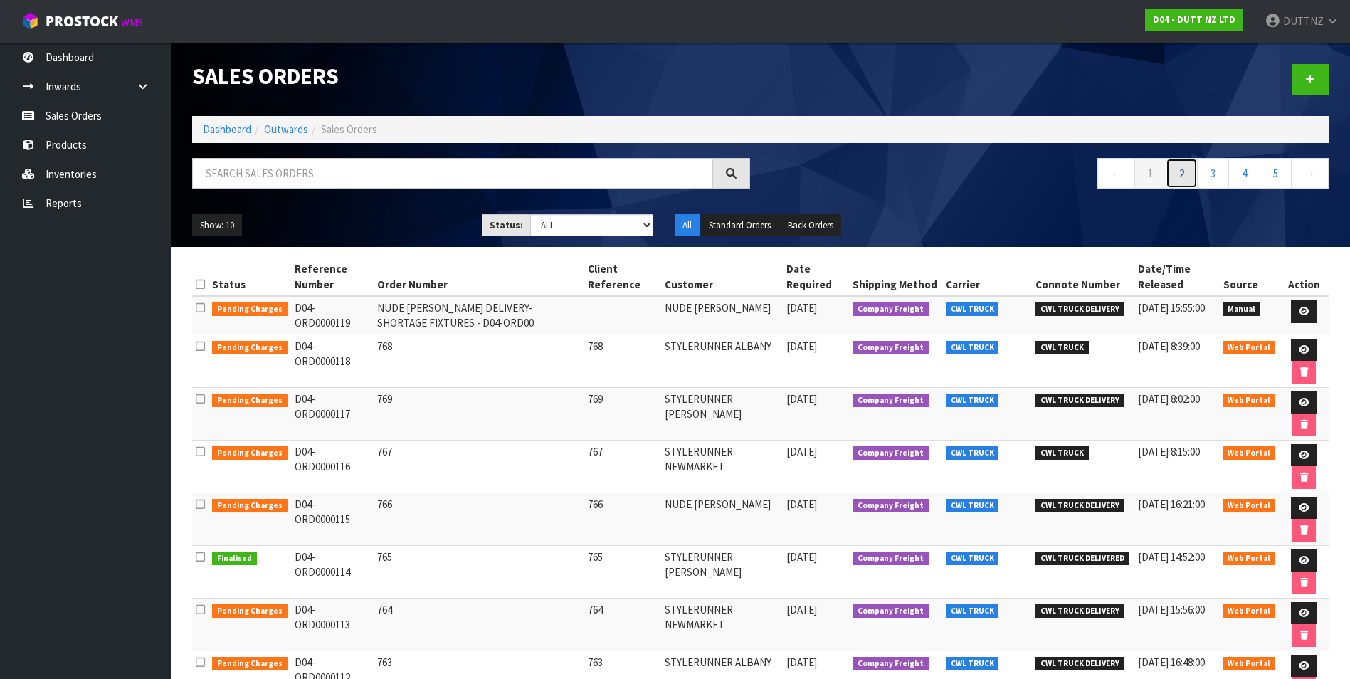
click at [1172, 179] on link "2" at bounding box center [1182, 173] width 32 height 31
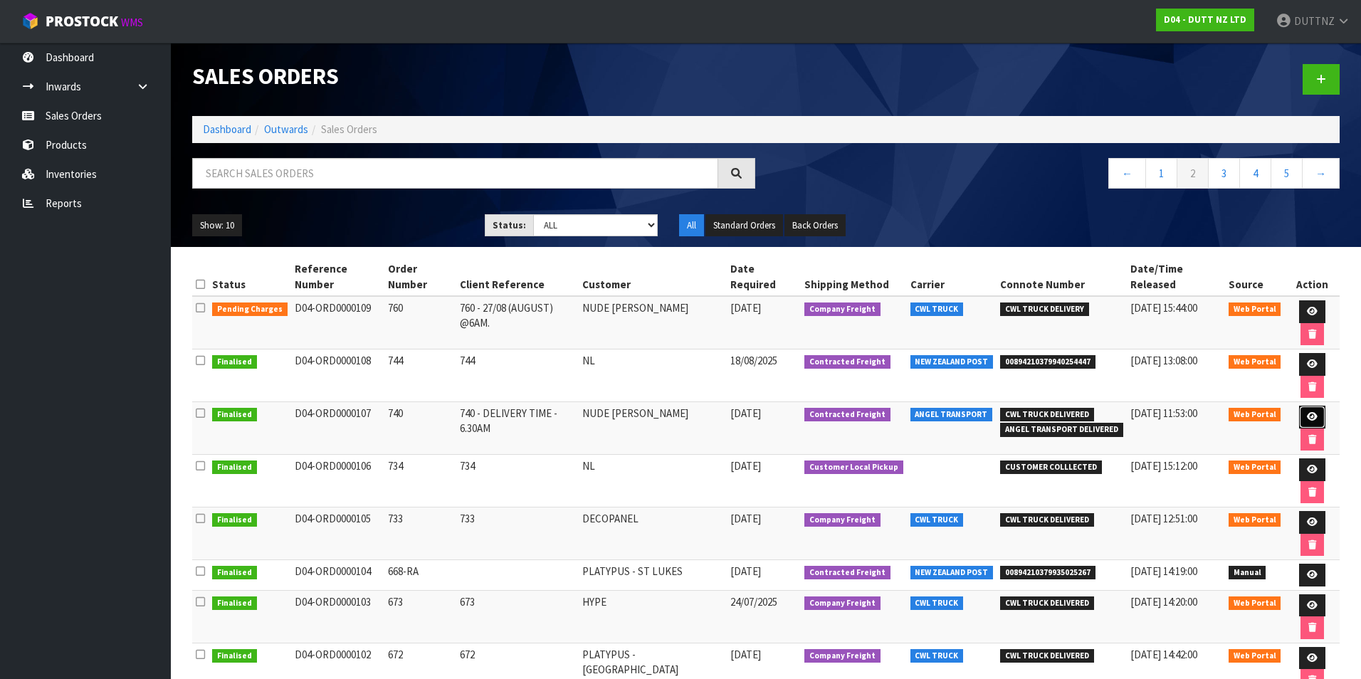
click at [1307, 412] on icon at bounding box center [1312, 416] width 11 height 9
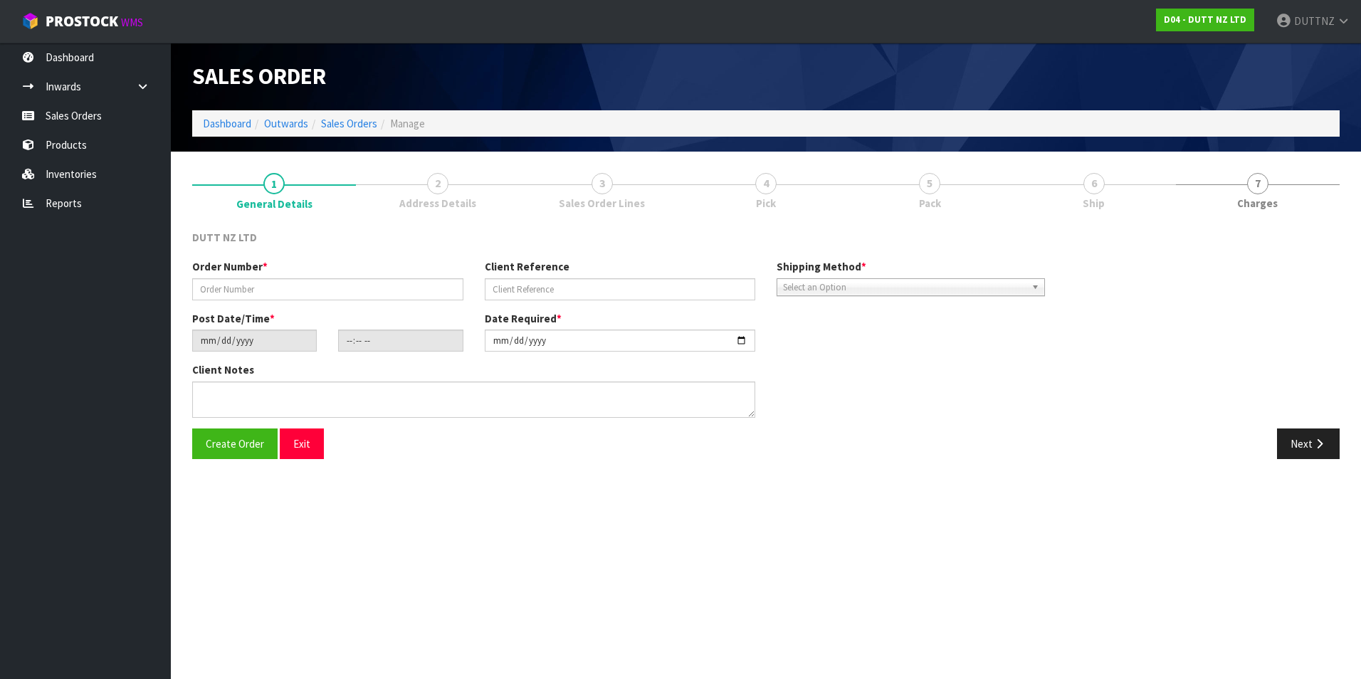
type input "740"
type input "740 - DELIVERY TIME - 6.30AM"
type input "[DATE]"
type input "10:23:00.000"
type input "[DATE]"
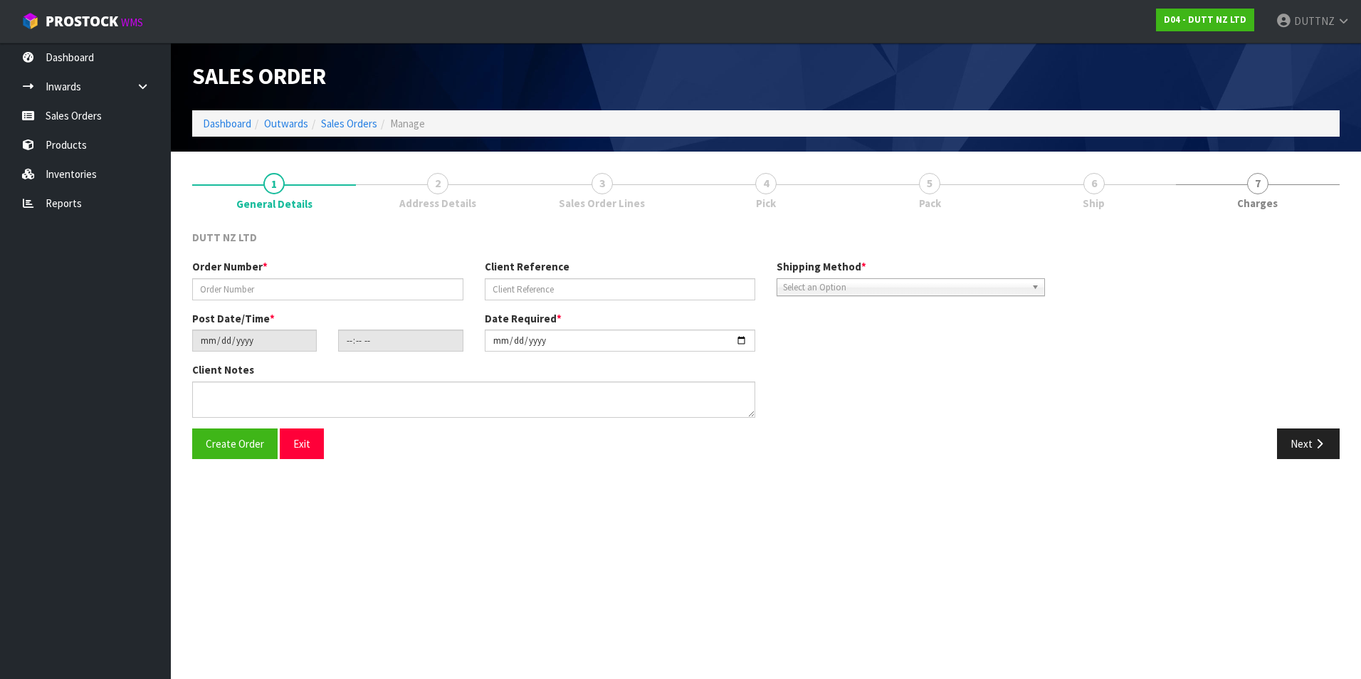
type textarea "TAILGATE/ PALLET JACK DELIVERY TO STORE PLEASE CONTACT THE SITE CONTACT ON ARRI…"
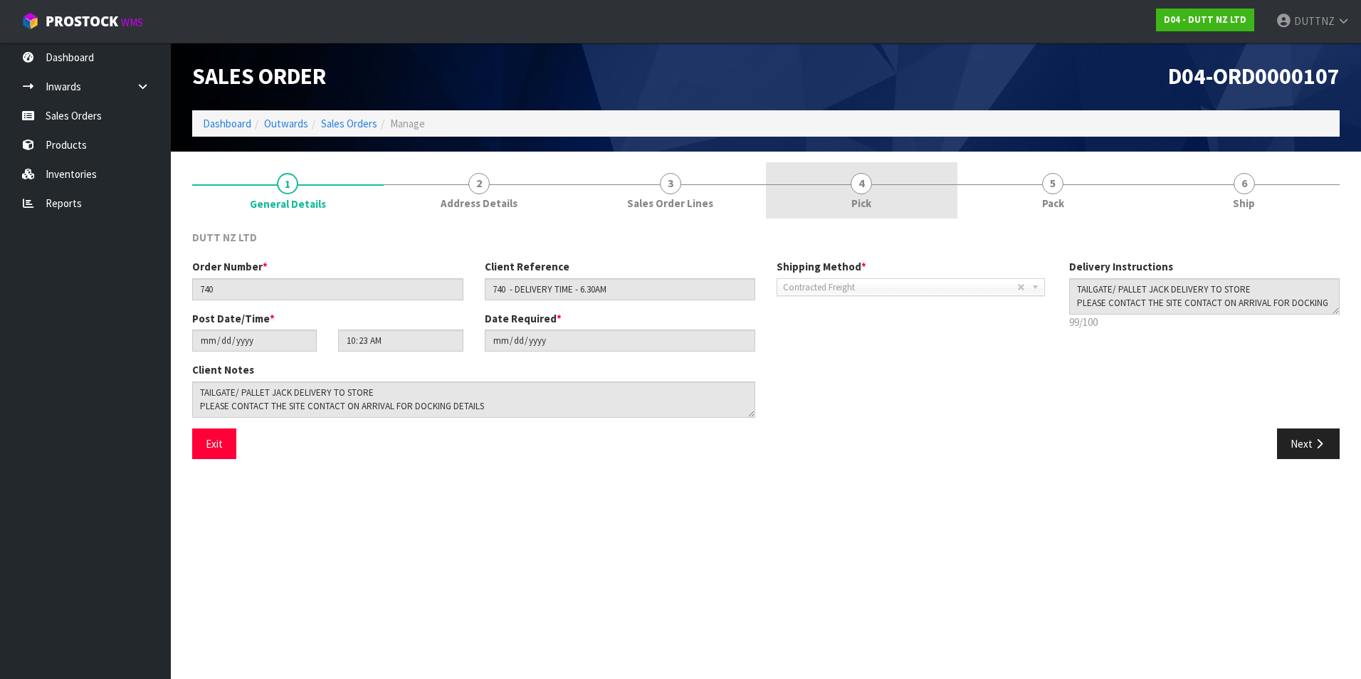
click at [859, 197] on span "Pick" at bounding box center [861, 203] width 20 height 15
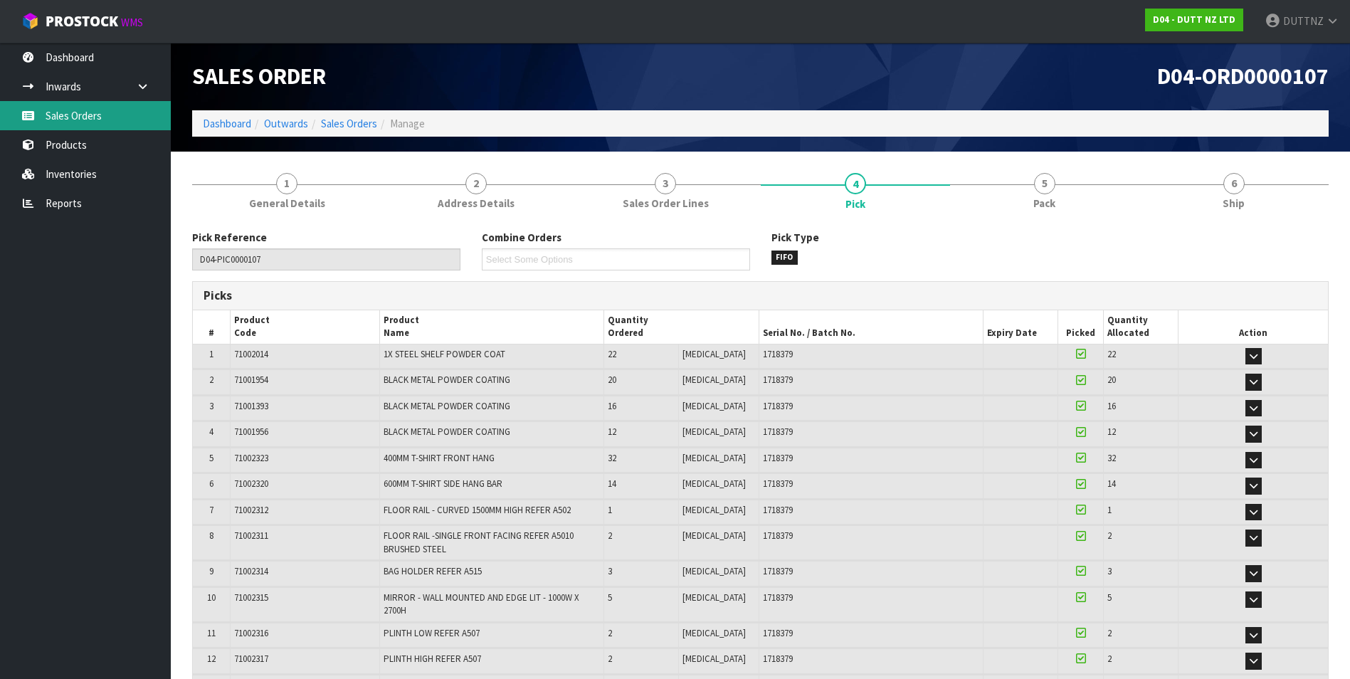
click at [87, 110] on link "Sales Orders" at bounding box center [85, 115] width 171 height 29
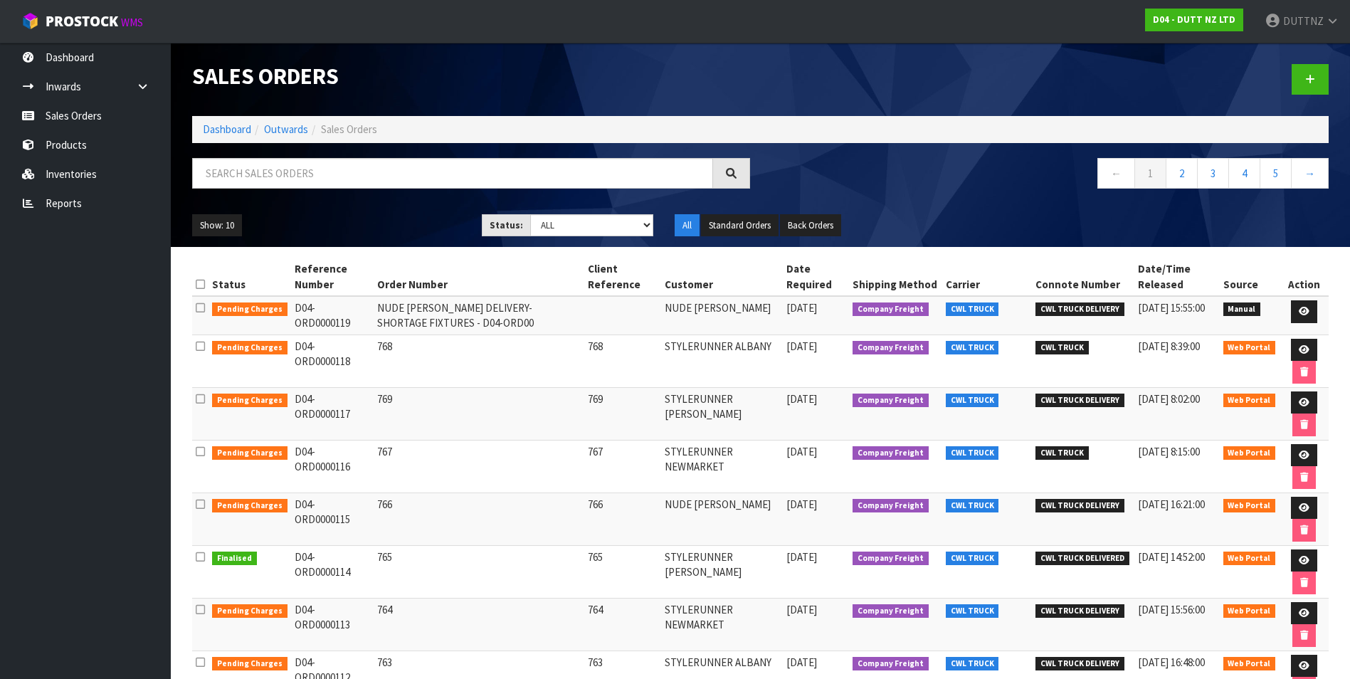
drag, startPoint x: 374, startPoint y: 309, endPoint x: 433, endPoint y: 327, distance: 61.9
click at [433, 327] on td "NUDE [PERSON_NAME] DELIVERY- SHORTAGE FIXTURES - D04-ORD00" at bounding box center [479, 315] width 211 height 38
click at [1310, 182] on link "→" at bounding box center [1310, 173] width 38 height 31
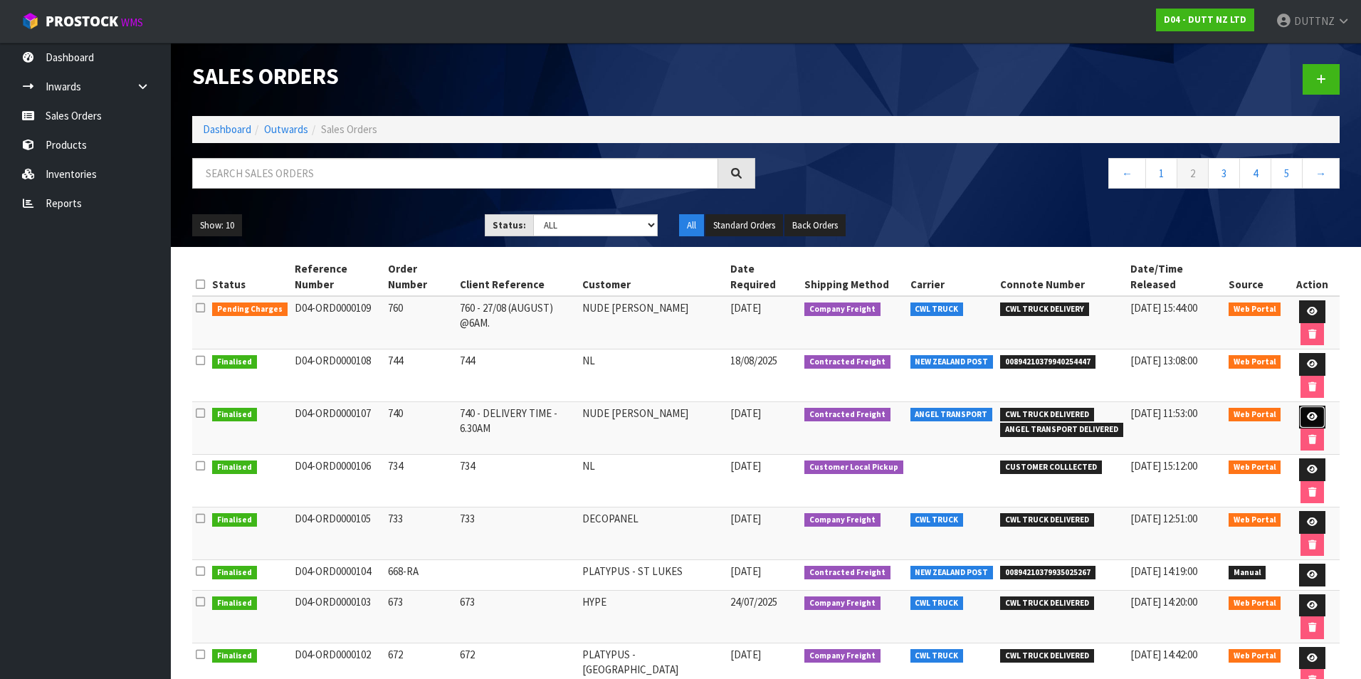
click at [1299, 406] on link at bounding box center [1312, 417] width 26 height 23
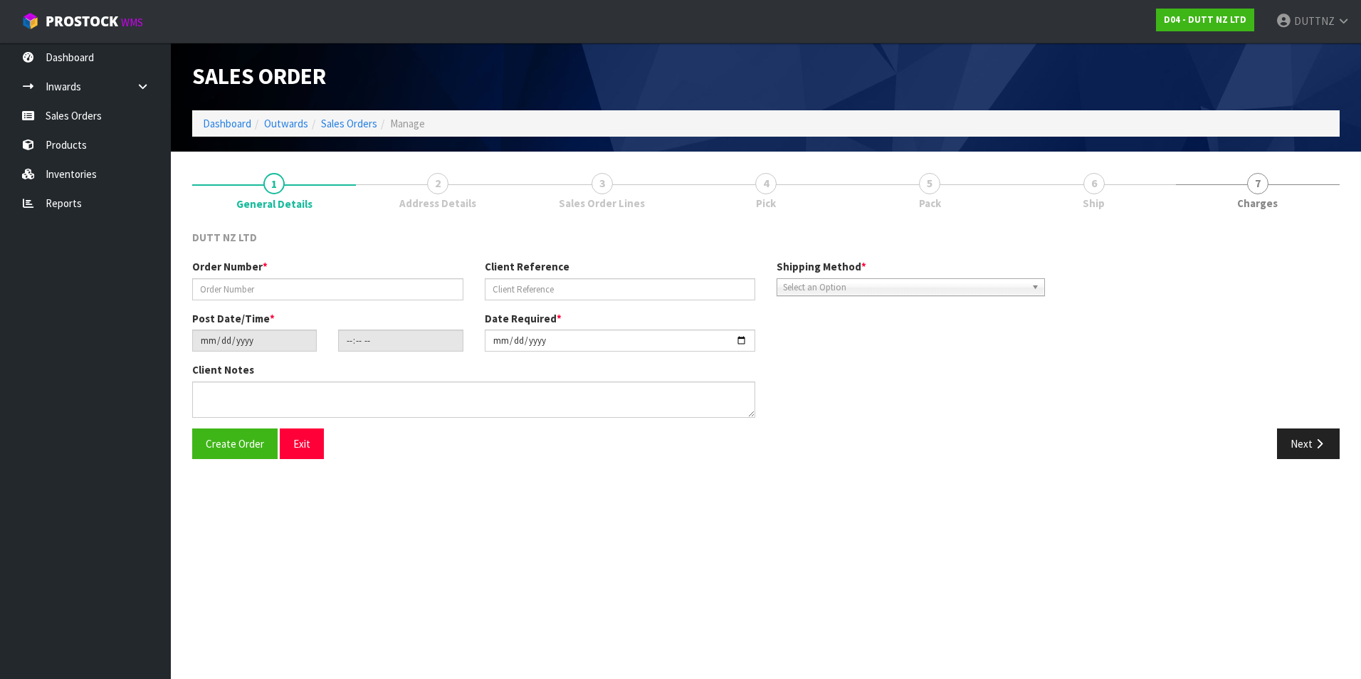
type input "740"
type input "740 - DELIVERY TIME - 6.30AM"
type input "[DATE]"
type input "10:23:00.000"
type input "[DATE]"
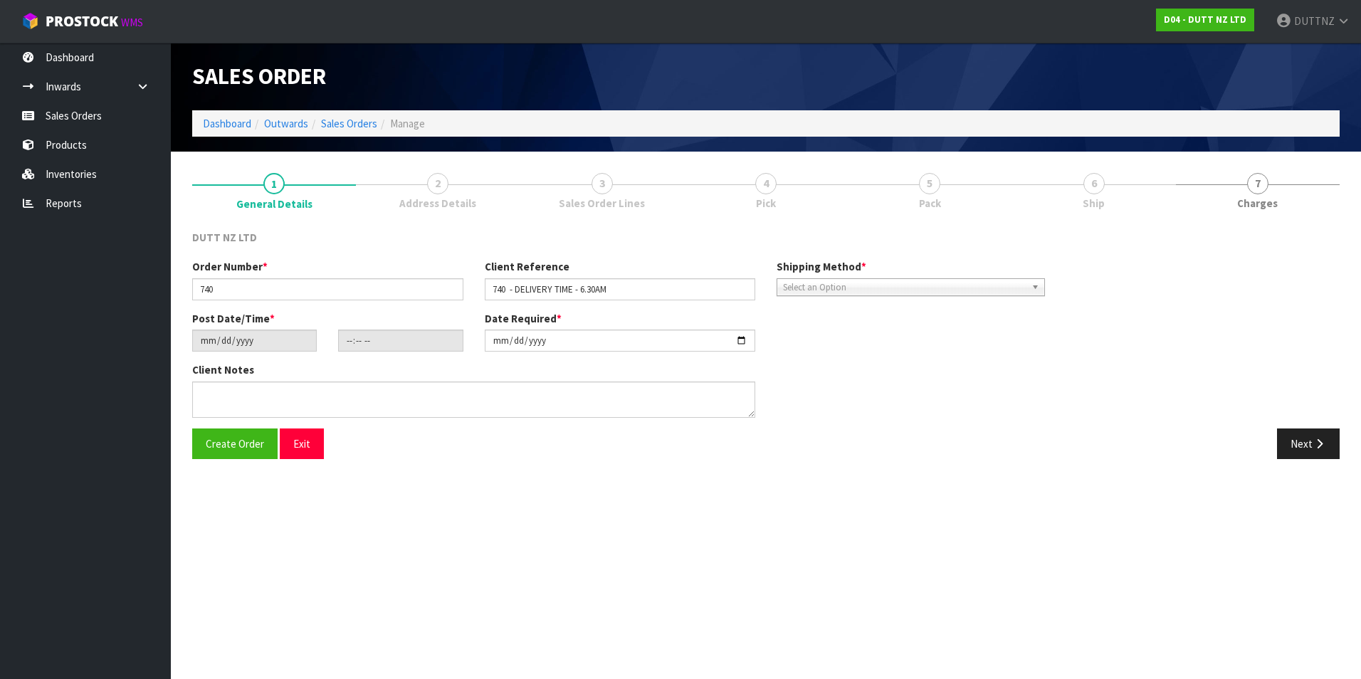
type textarea "TAILGATE/ PALLET JACK DELIVERY TO STORE PLEASE CONTACT THE SITE CONTACT ON ARRI…"
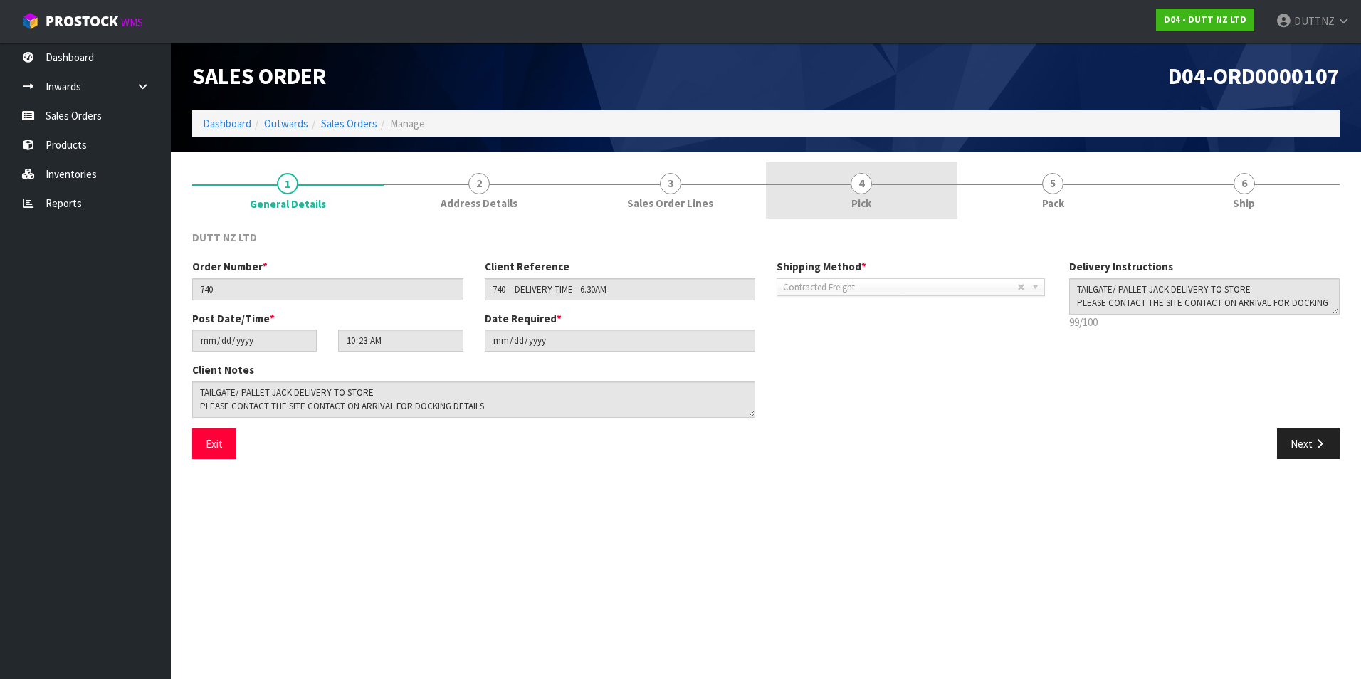
click at [878, 199] on link "4 Pick" at bounding box center [862, 190] width 192 height 56
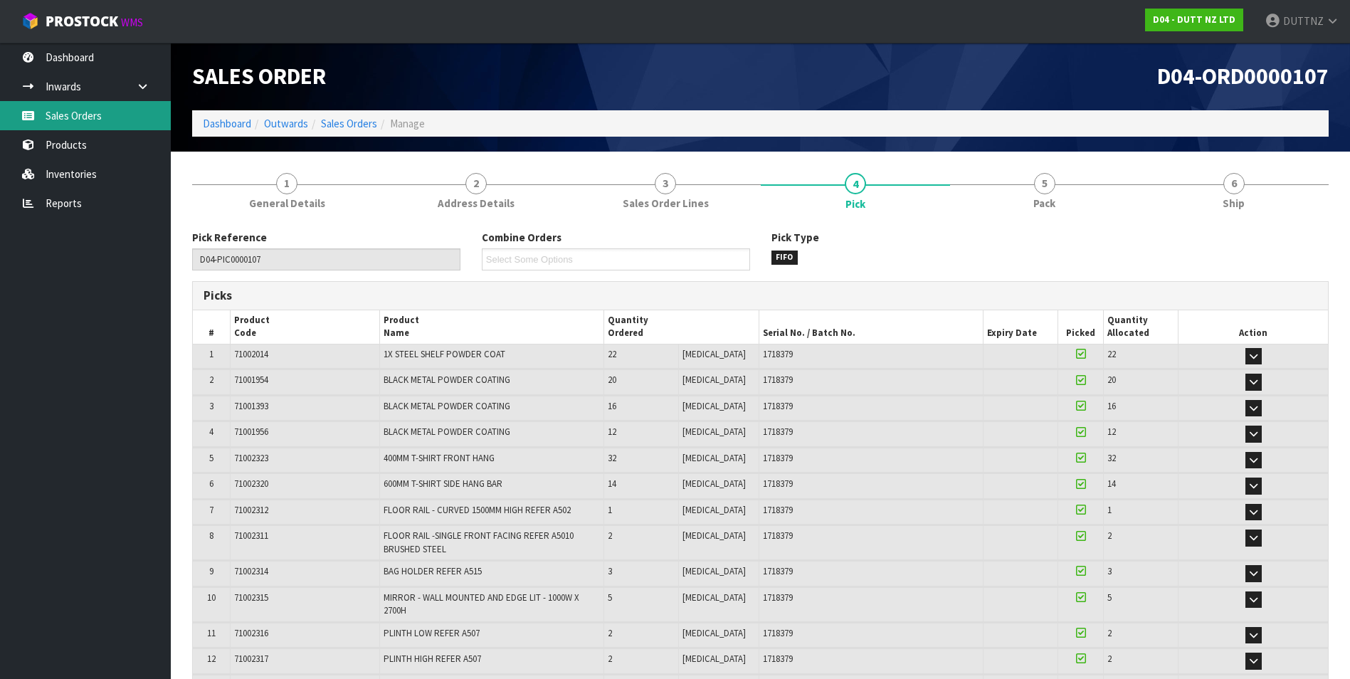
click at [65, 118] on link "Sales Orders" at bounding box center [85, 115] width 171 height 29
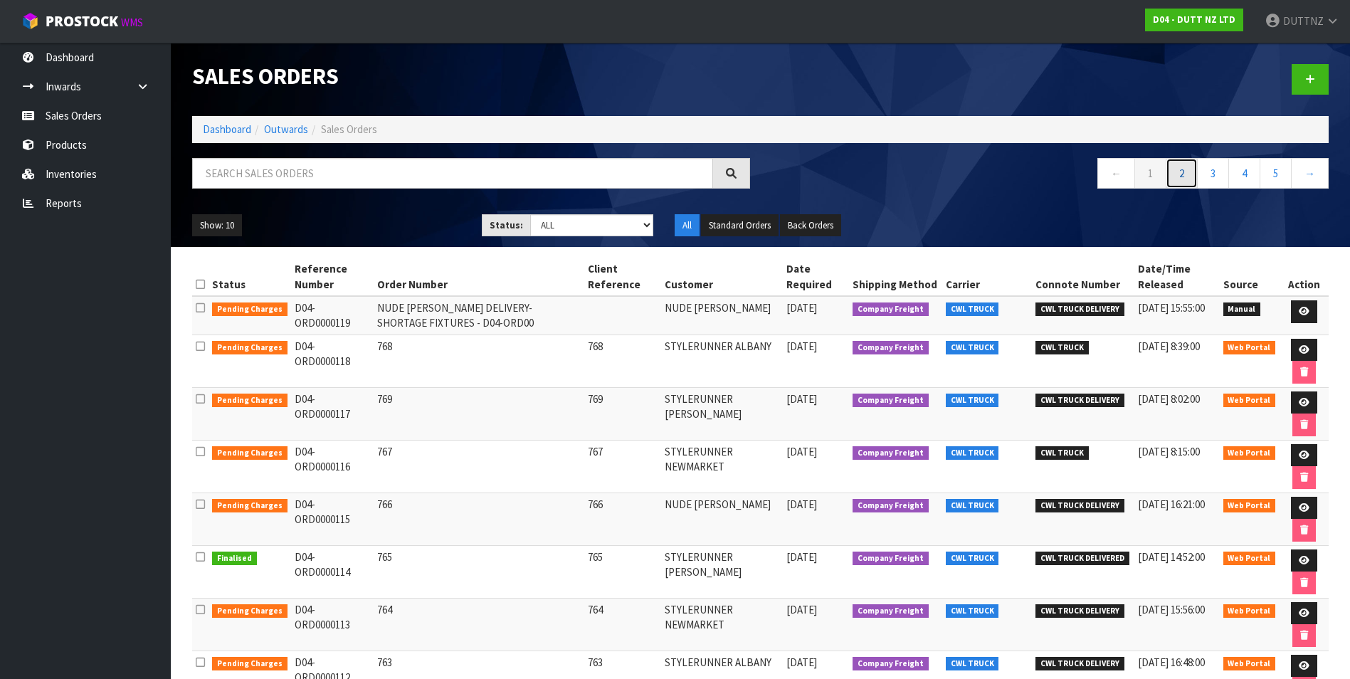
click at [1173, 177] on link "2" at bounding box center [1182, 173] width 32 height 31
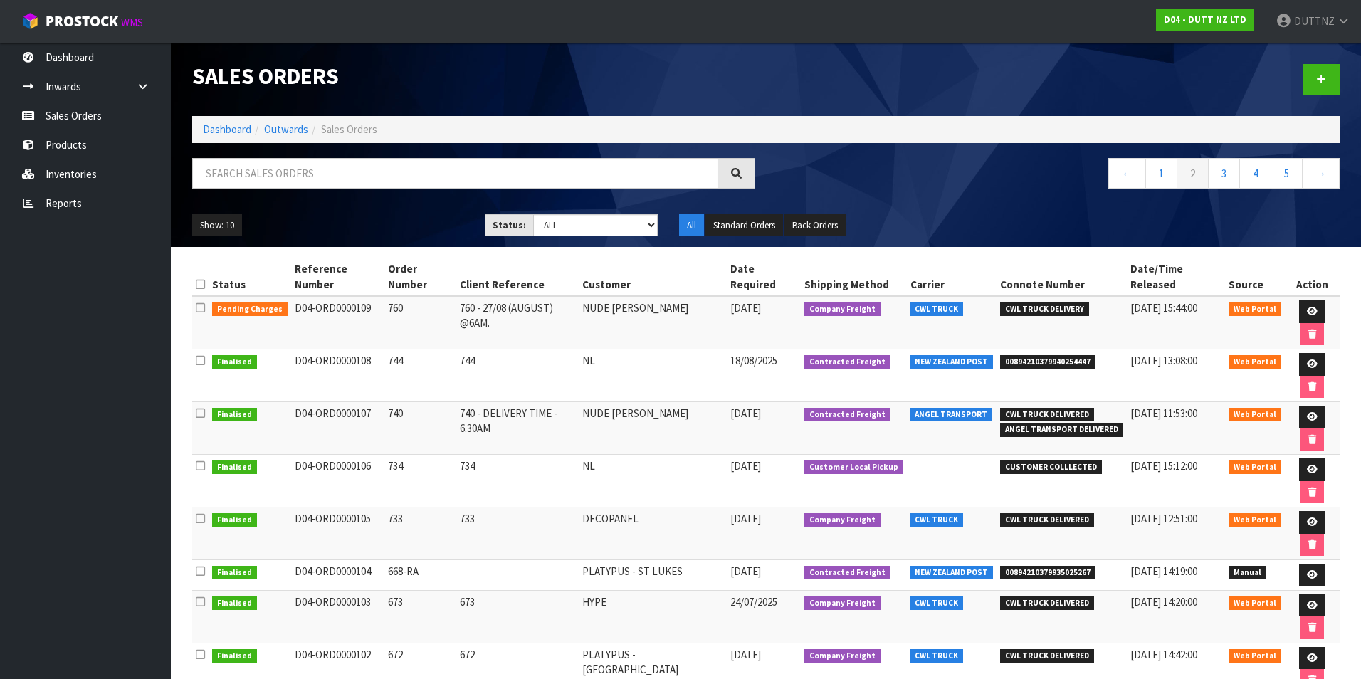
click at [409, 402] on td "740" at bounding box center [420, 428] width 72 height 53
click at [1307, 307] on icon at bounding box center [1312, 311] width 11 height 9
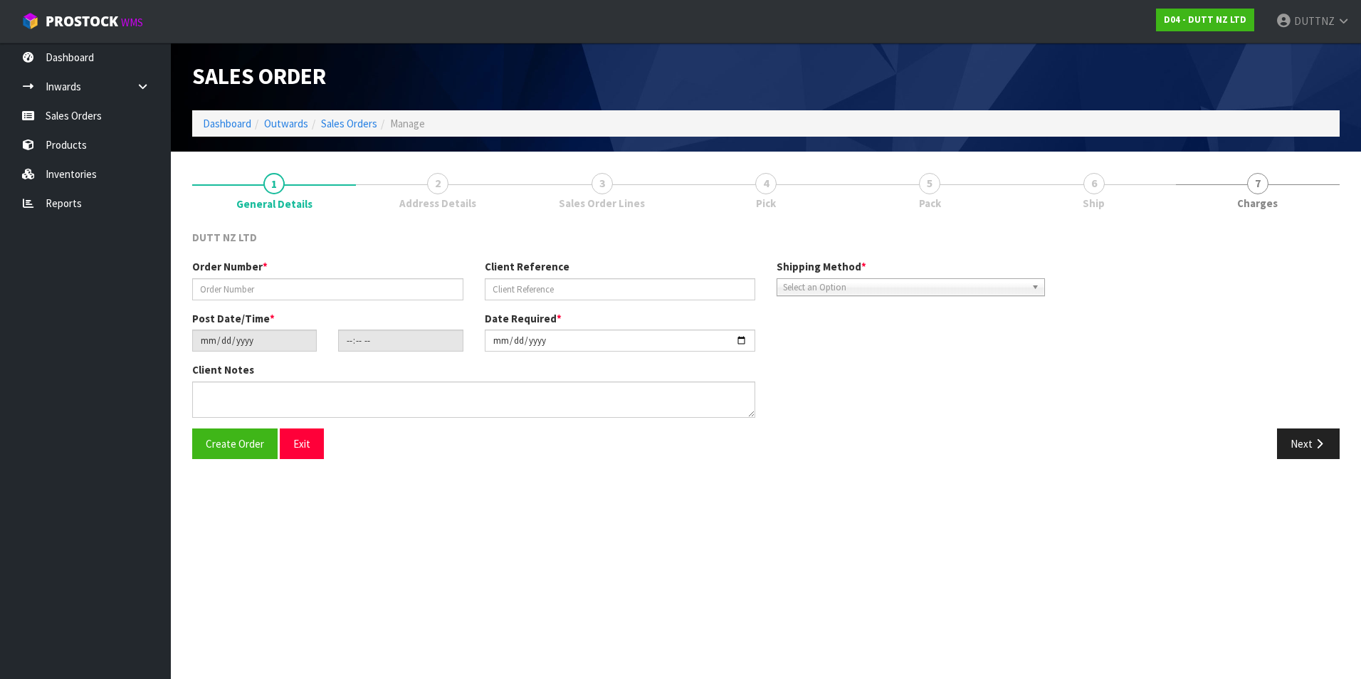
type input "760"
type input "760 - 27/08 (AUGUST) @6AM."
type input "[DATE]"
type input "13:10:00.000"
type input "[DATE]"
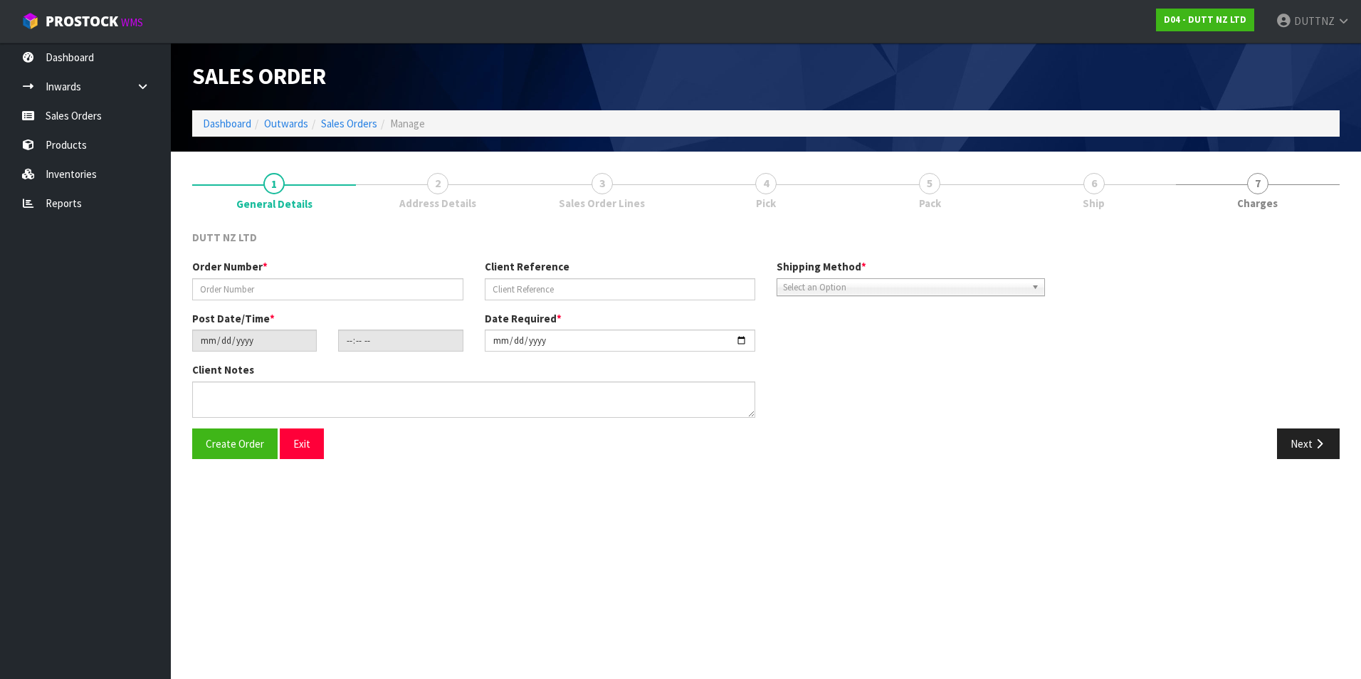
type textarea "TAILGATE/ PALLET JACK DELIVERY TOS TORE SITE CONTACT - [PERSON_NAME] - [PHONE_N…"
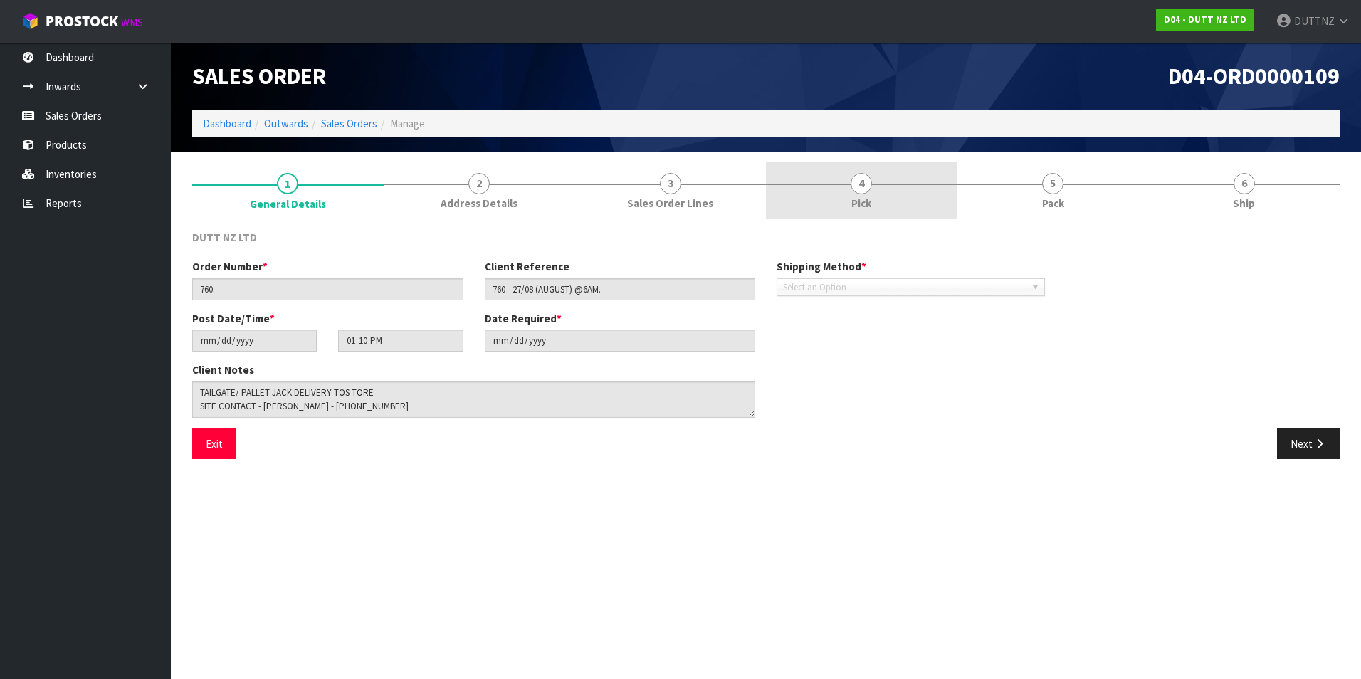
click at [885, 198] on link "4 Pick" at bounding box center [862, 190] width 192 height 56
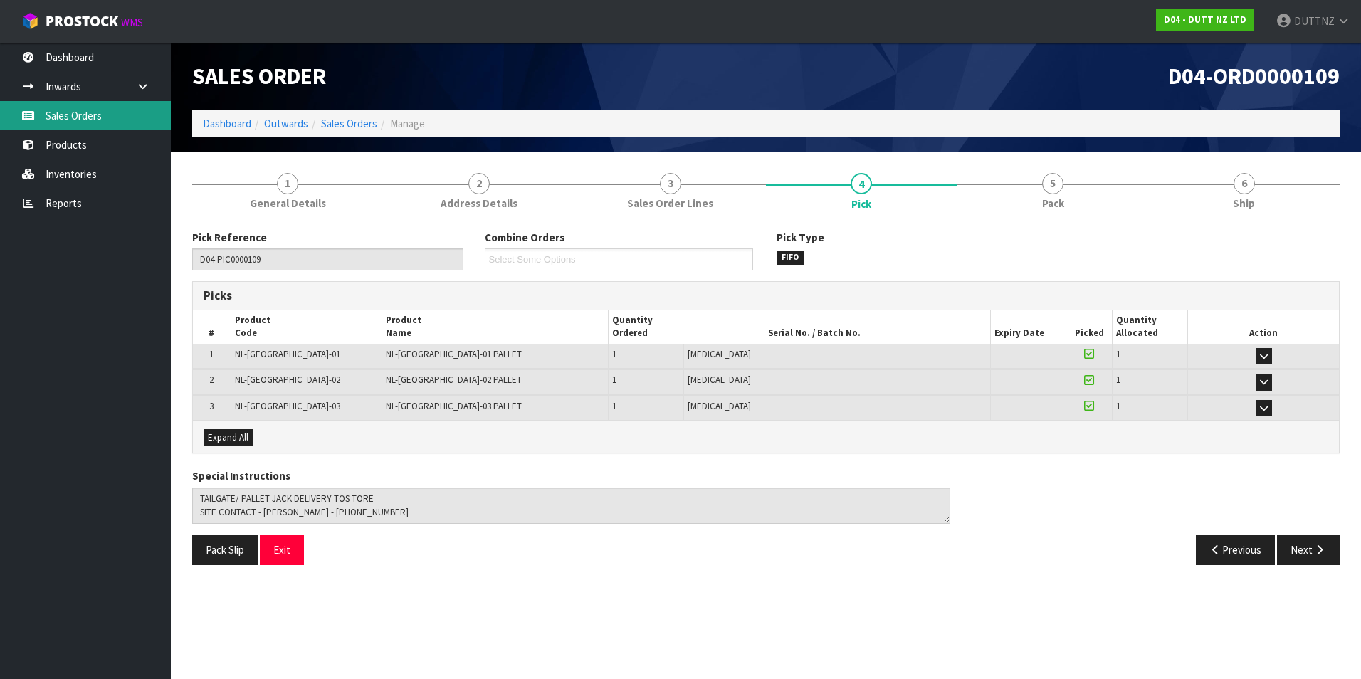
click at [69, 125] on link "Sales Orders" at bounding box center [85, 115] width 171 height 29
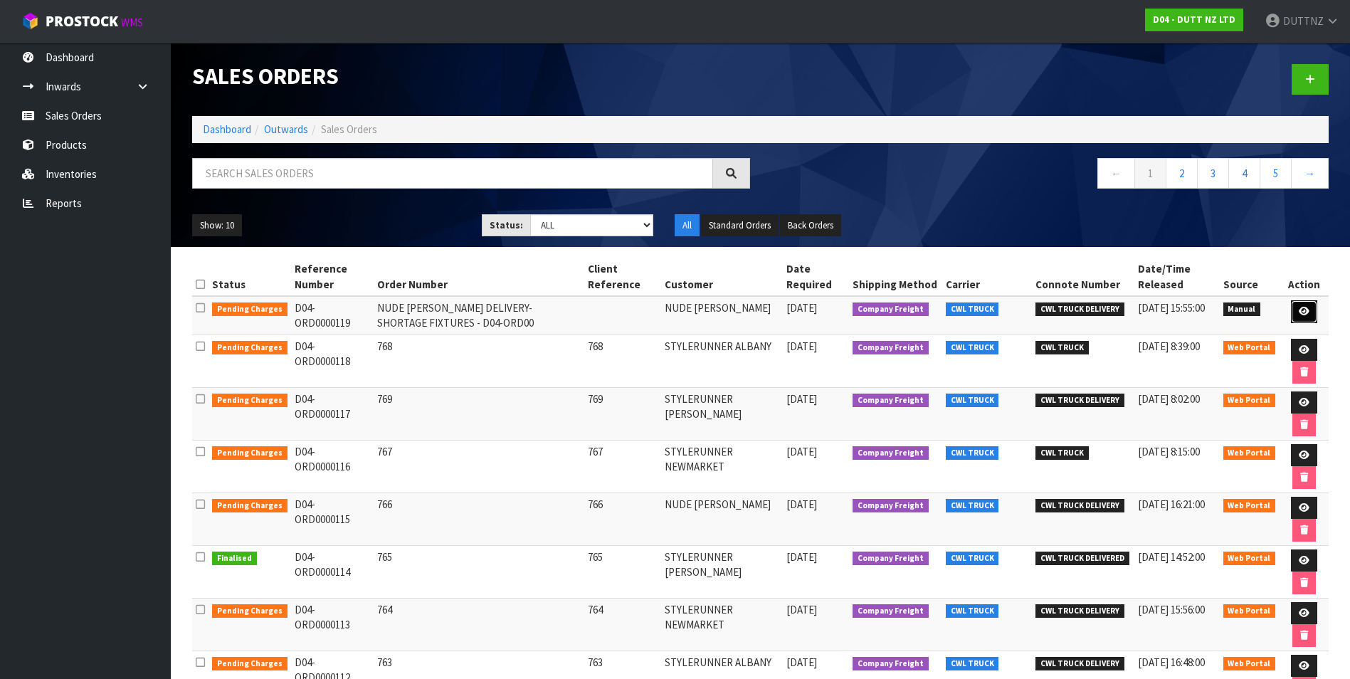
click at [1300, 310] on icon at bounding box center [1304, 311] width 11 height 9
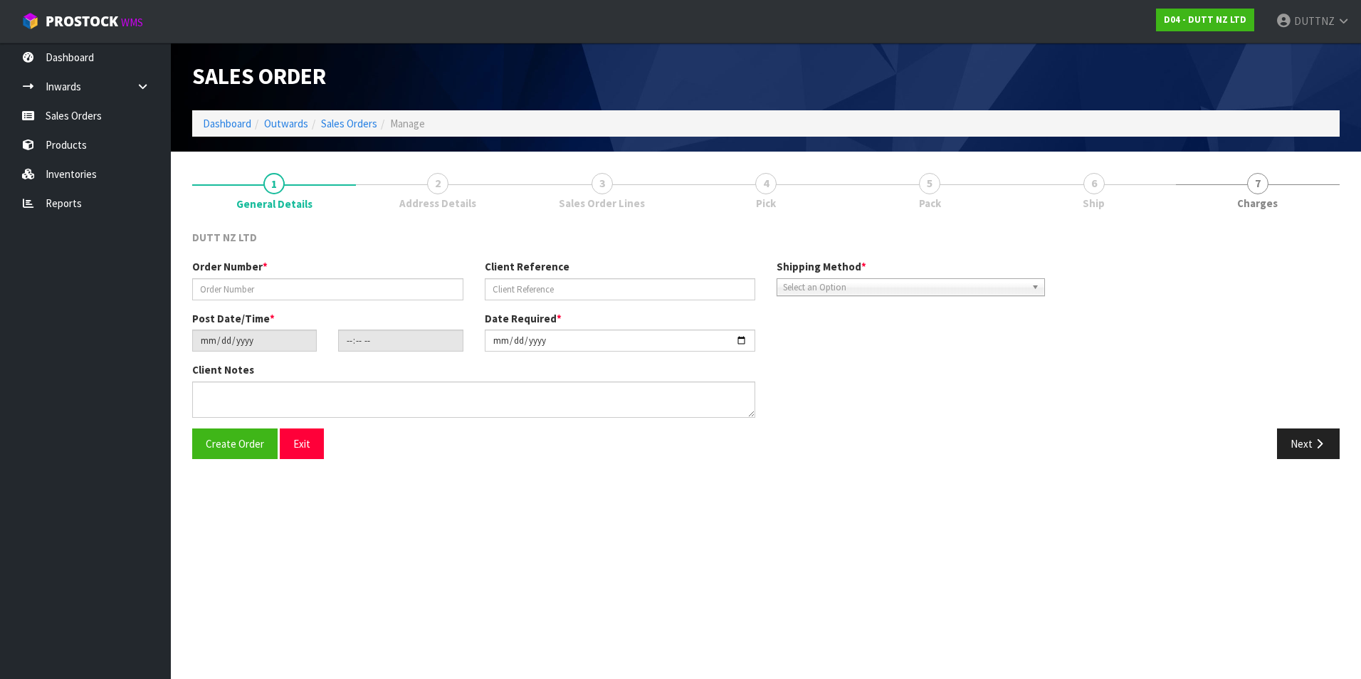
type input "NUDE [PERSON_NAME] DELIVERY- SHORTAGE FIXTURES - D04-ORD00"
type input "[DATE]"
type input "13:36:00.000"
type input "[DATE]"
type textarea "WE APPEAR TO BE MISSING THE RAIL FOR FIXTURE 71002312 BUT WE HAVE RECEIVED THE …"
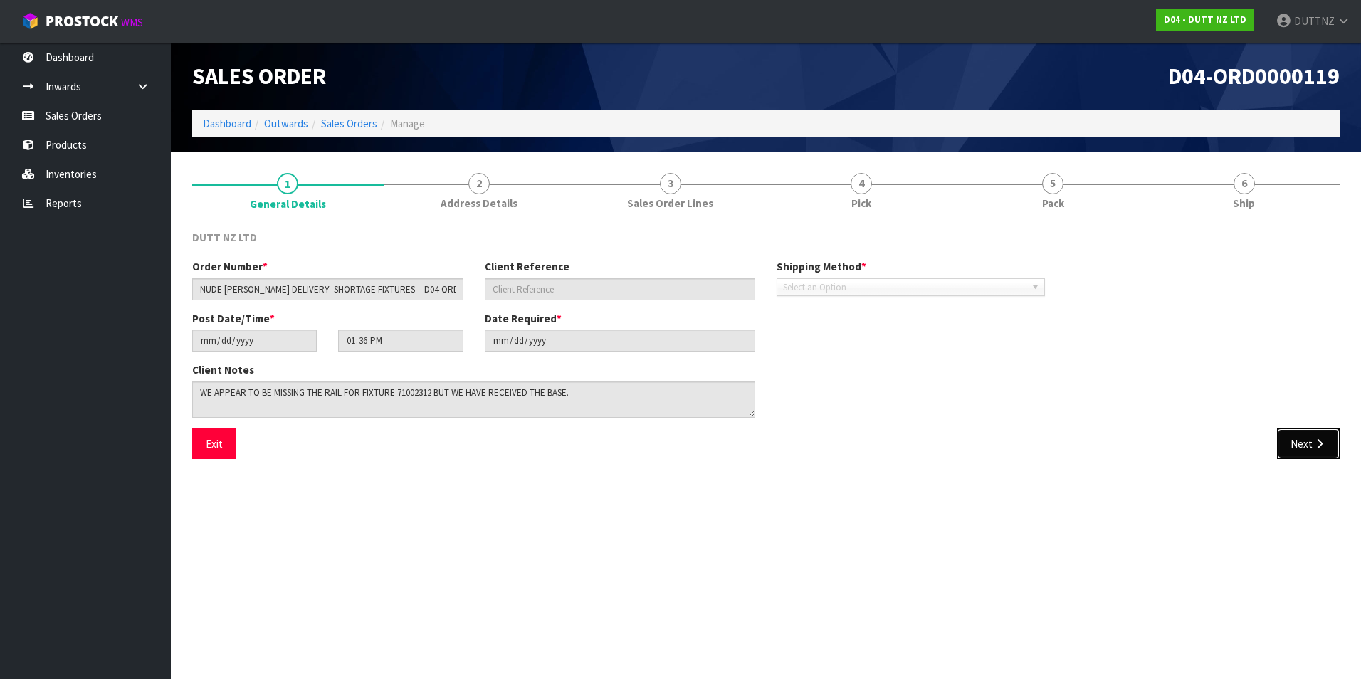
click at [1308, 436] on button "Next" at bounding box center [1308, 444] width 63 height 31
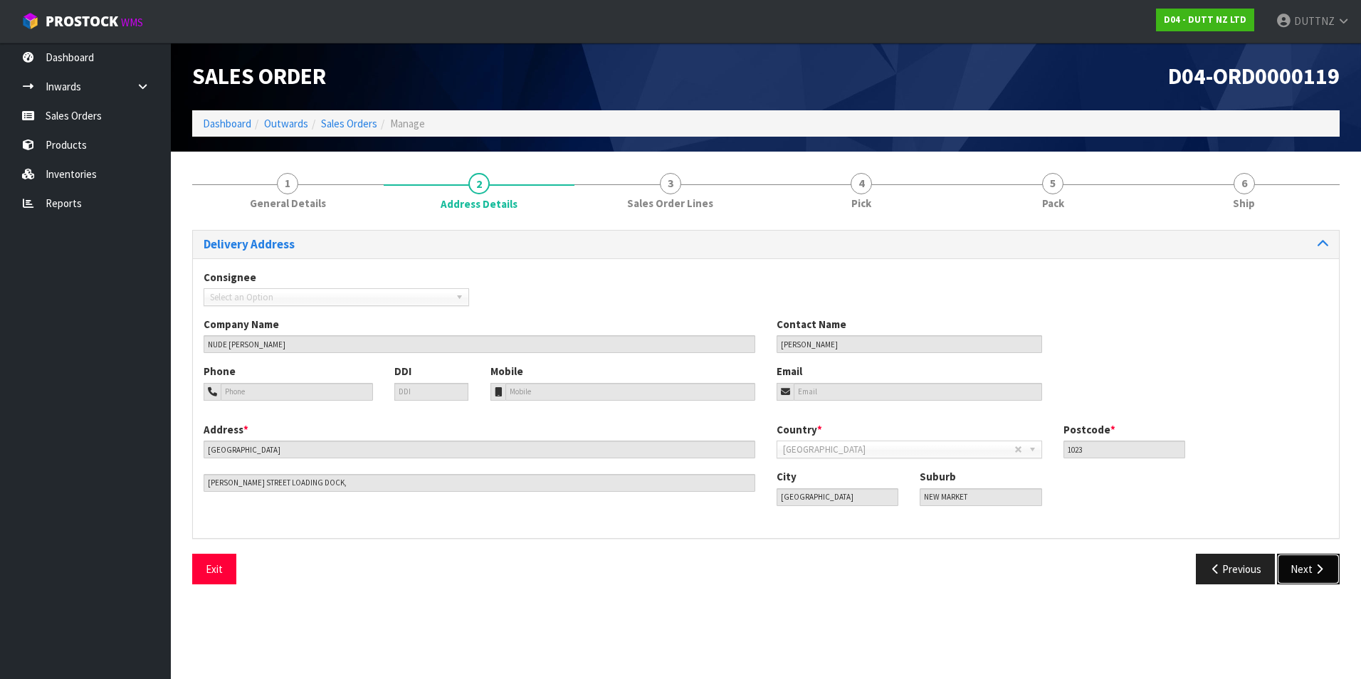
click at [1311, 561] on button "Next" at bounding box center [1308, 569] width 63 height 31
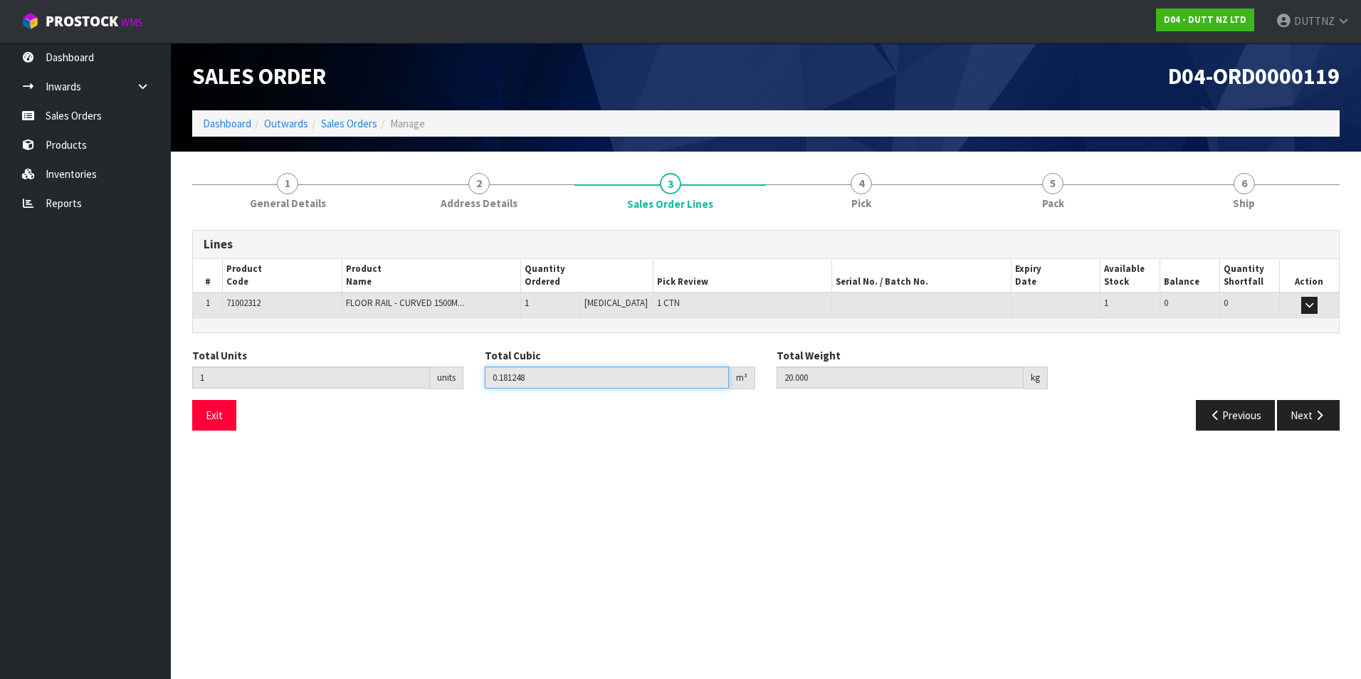
drag, startPoint x: 710, startPoint y: 382, endPoint x: 449, endPoint y: 377, distance: 261.3
click at [449, 377] on div "Total Units 1 units Total Cubic 0.181248 m³ Total Weight 20.000 kg" at bounding box center [766, 374] width 1169 height 52
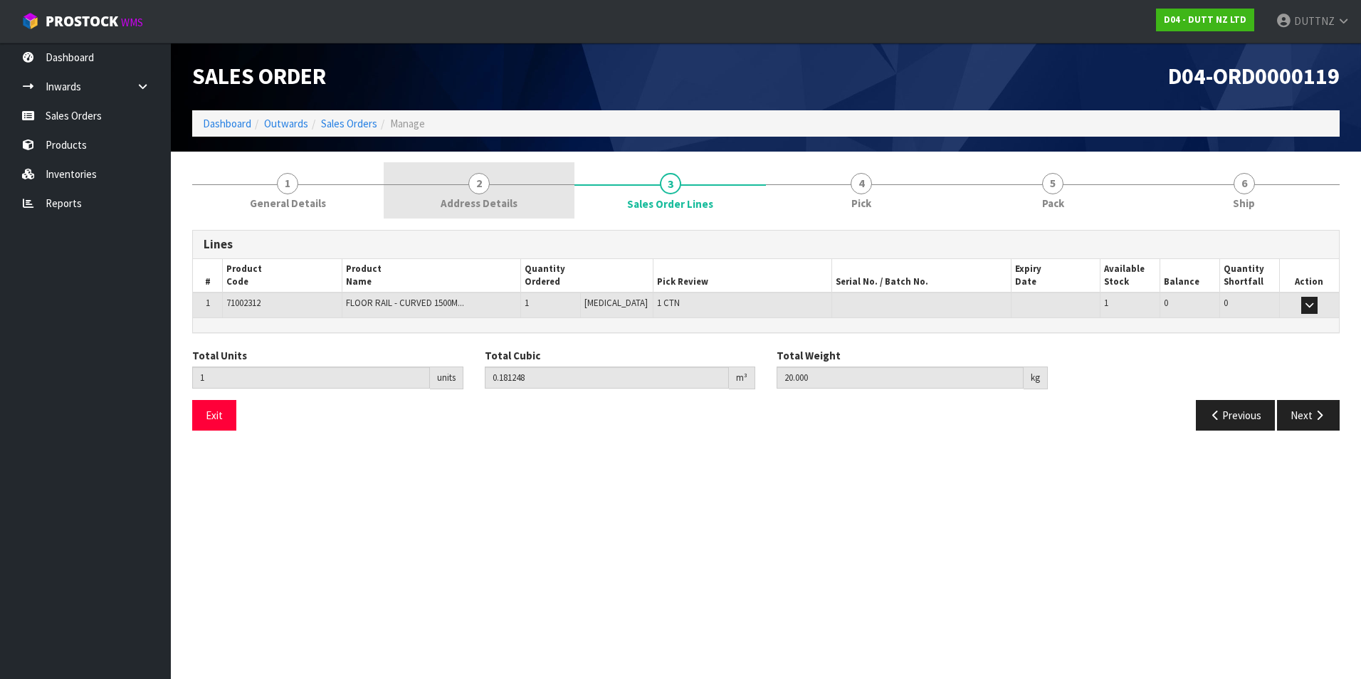
click at [533, 196] on link "2 Address Details" at bounding box center [480, 190] width 192 height 56
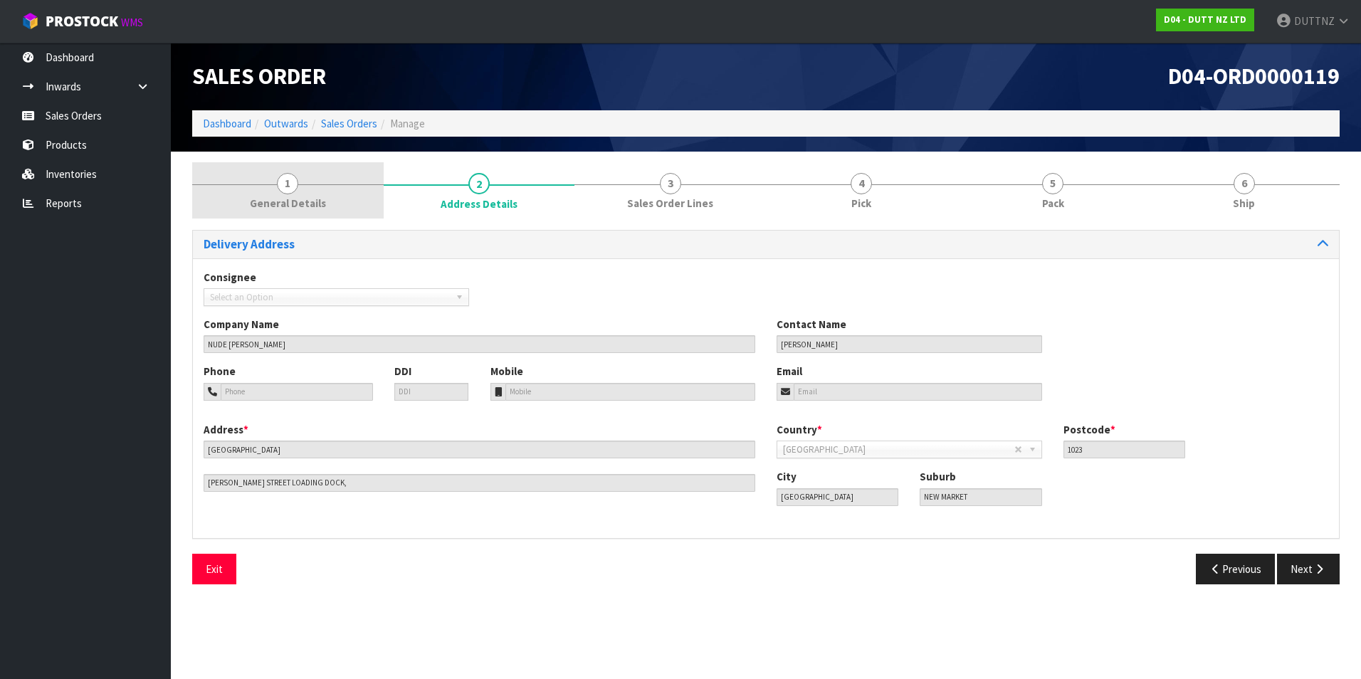
click at [297, 187] on span "1" at bounding box center [287, 183] width 21 height 21
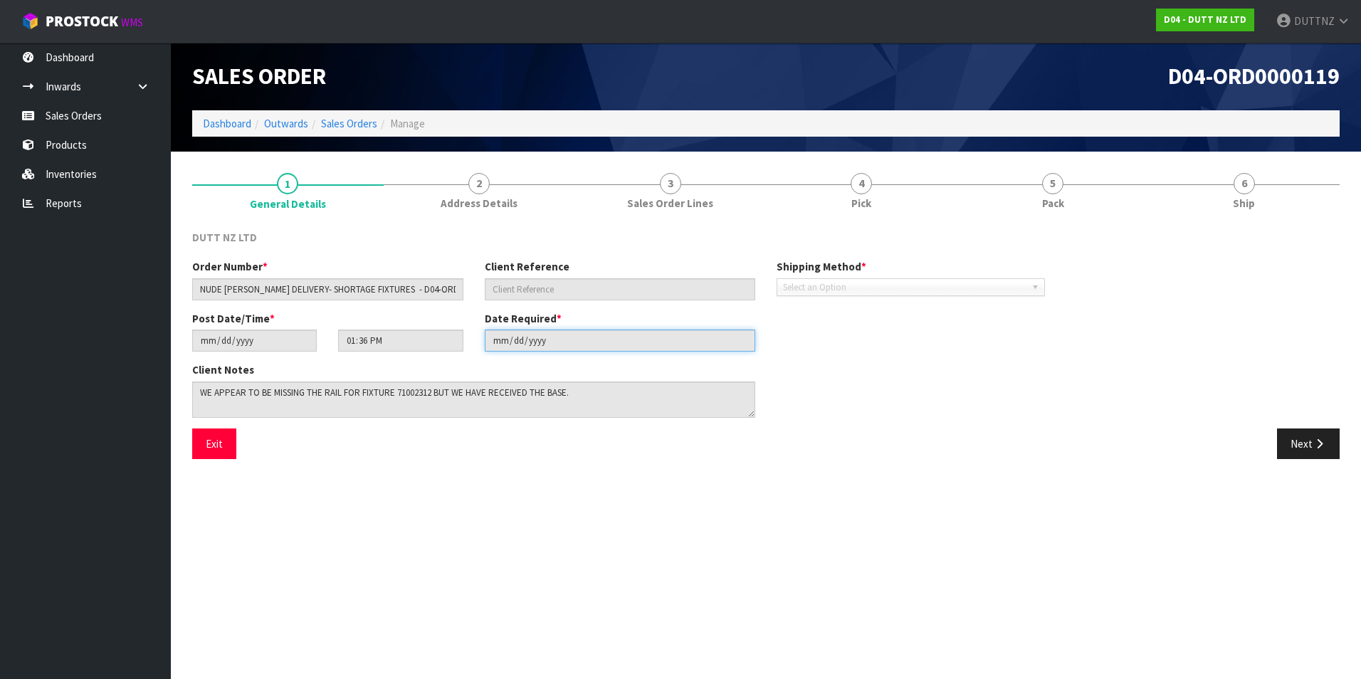
click at [505, 344] on input "[DATE]" at bounding box center [620, 341] width 271 height 22
click at [517, 344] on input "[DATE]" at bounding box center [620, 341] width 271 height 22
drag, startPoint x: 505, startPoint y: 342, endPoint x: 438, endPoint y: 340, distance: 67.7
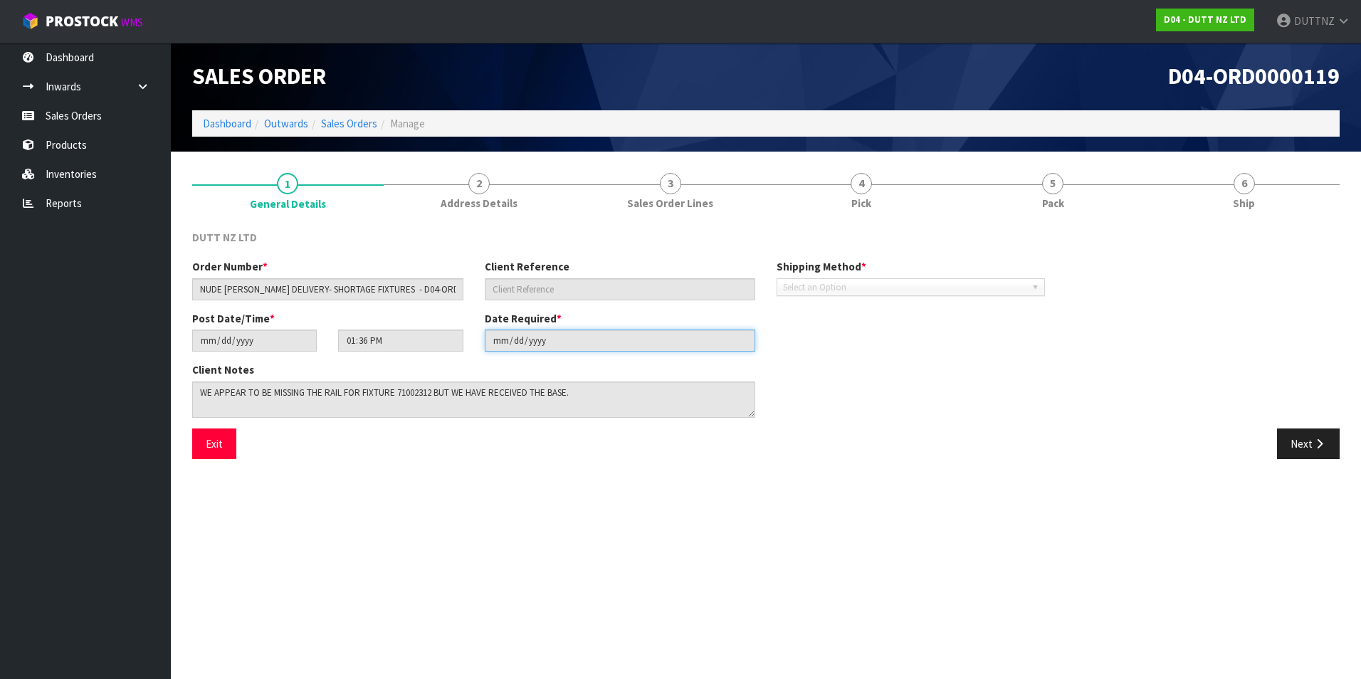
click at [438, 340] on div "Post Date/Time * [DATE] 13:36:00.000 Date Required * [DATE]" at bounding box center [620, 336] width 877 height 51
click at [565, 480] on section "1 General Details 2 Address Details 3 Sales Order Lines 4 Pick 5 Pack 6 Ship DU…" at bounding box center [766, 316] width 1190 height 329
click at [83, 108] on link "Sales Orders" at bounding box center [85, 115] width 171 height 29
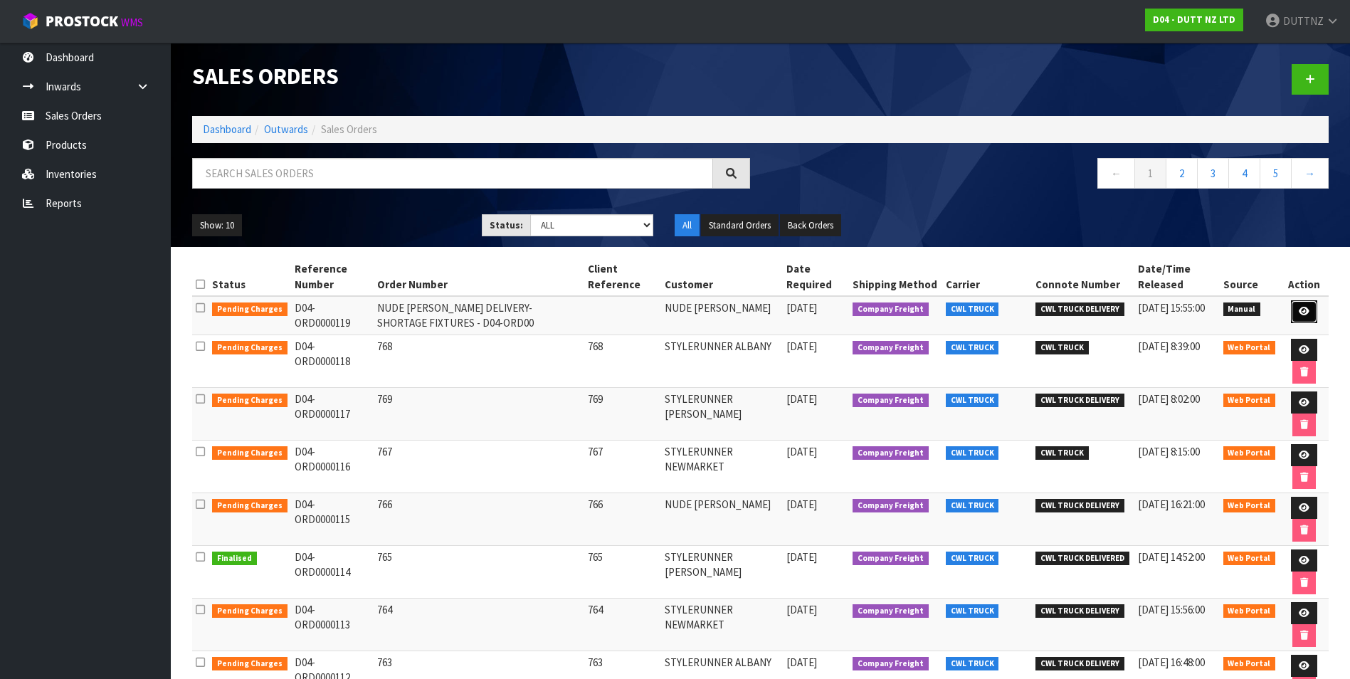
click at [1305, 309] on icon at bounding box center [1304, 311] width 11 height 9
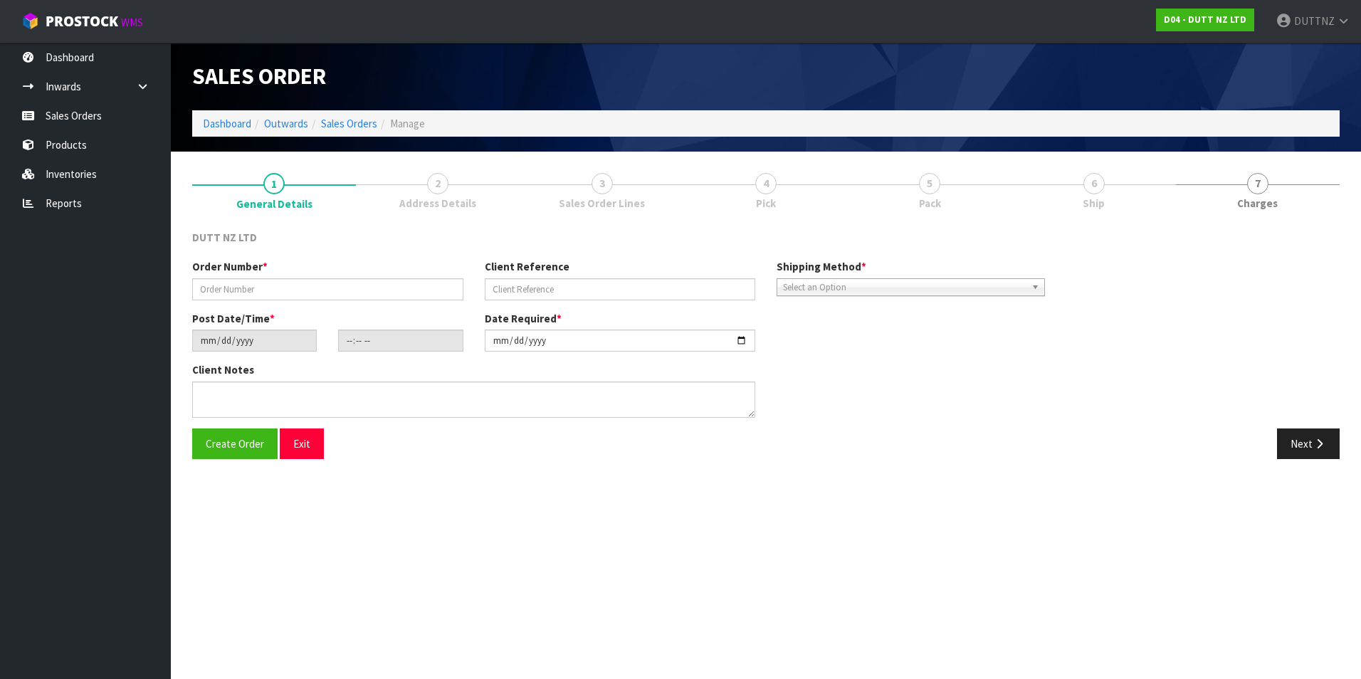
type input "NUDE [PERSON_NAME] DELIVERY- SHORTAGE FIXTURES - D04-ORD00"
type input "[DATE]"
type input "13:36:00.000"
type input "[DATE]"
type textarea "WE APPEAR TO BE MISSING THE RAIL FOR FIXTURE 71002312 BUT WE HAVE RECEIVED THE …"
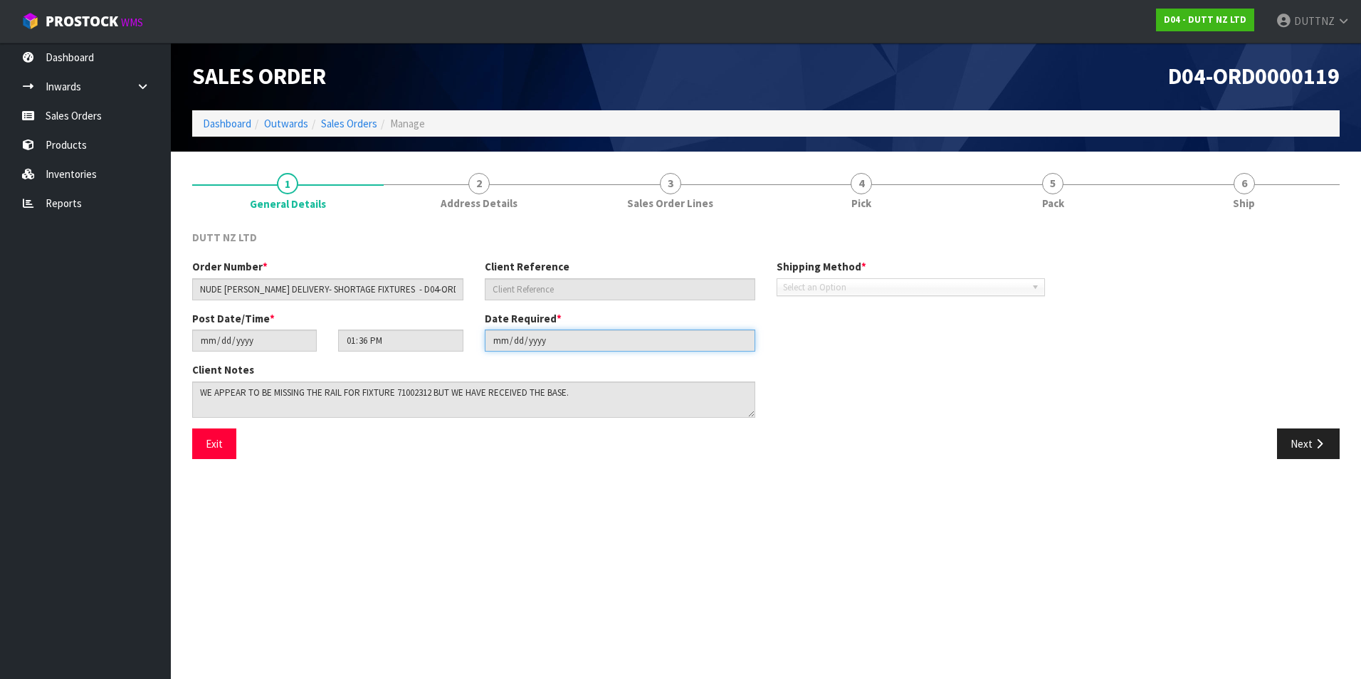
click at [496, 345] on input "[DATE]" at bounding box center [620, 341] width 271 height 22
click at [1308, 436] on button "Next" at bounding box center [1308, 444] width 63 height 31
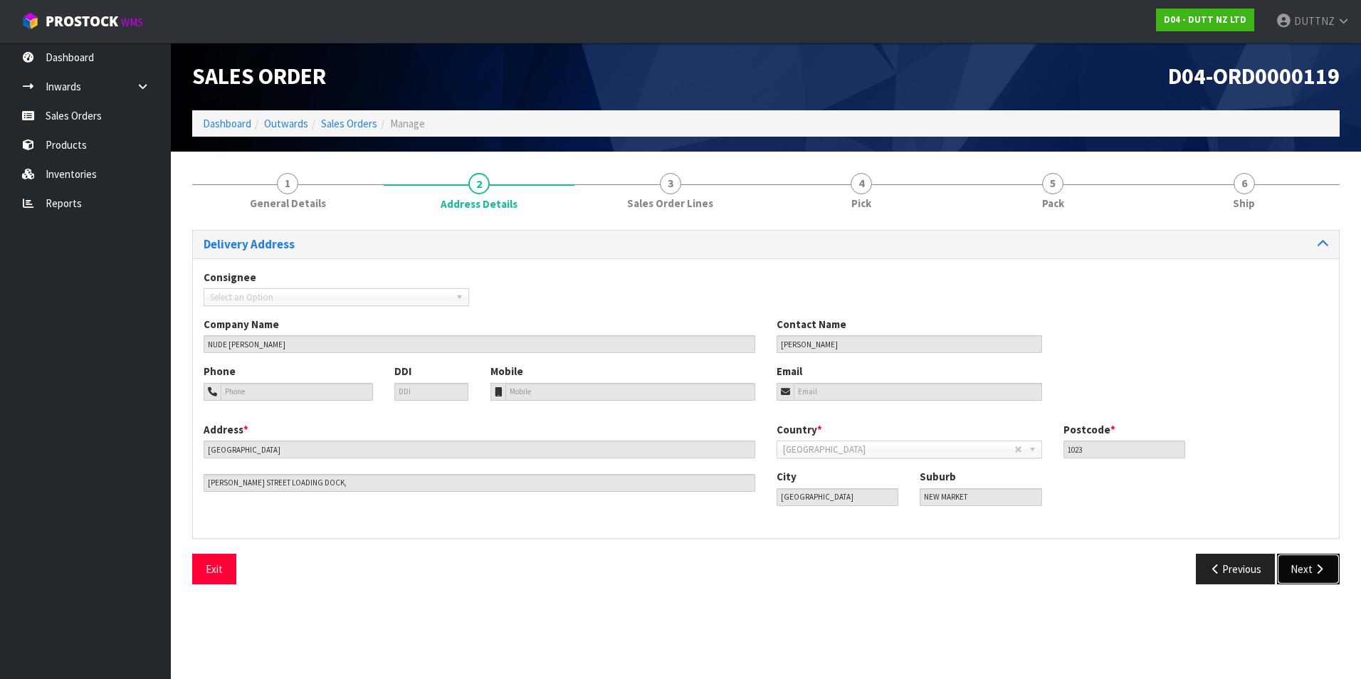
click at [1297, 565] on button "Next" at bounding box center [1308, 569] width 63 height 31
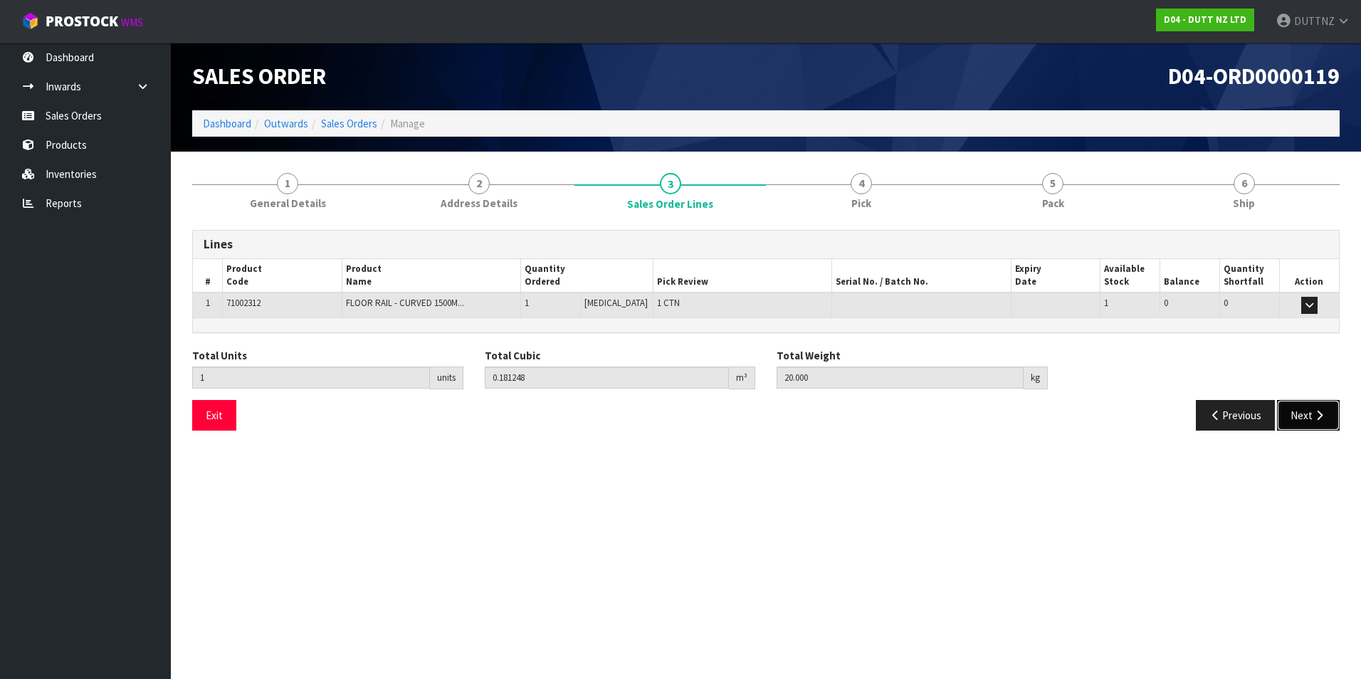
click at [1304, 422] on button "Next" at bounding box center [1308, 415] width 63 height 31
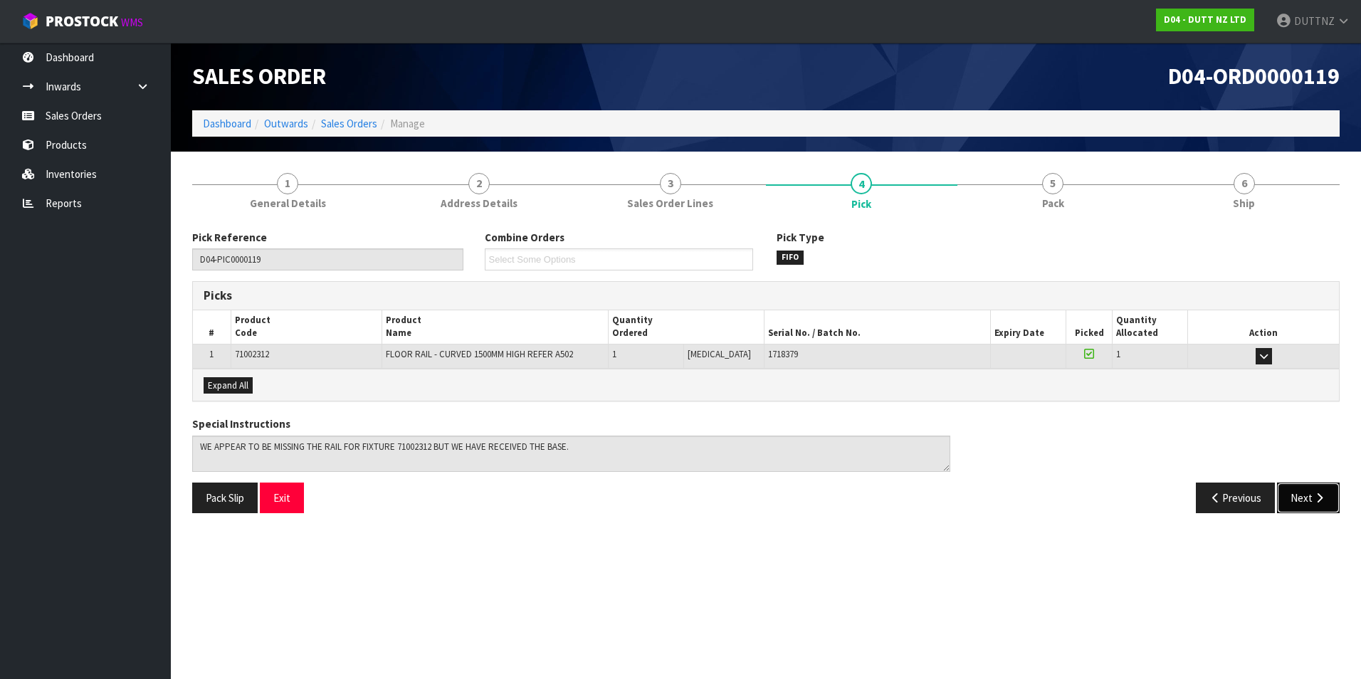
click at [1307, 508] on button "Next" at bounding box center [1308, 498] width 63 height 31
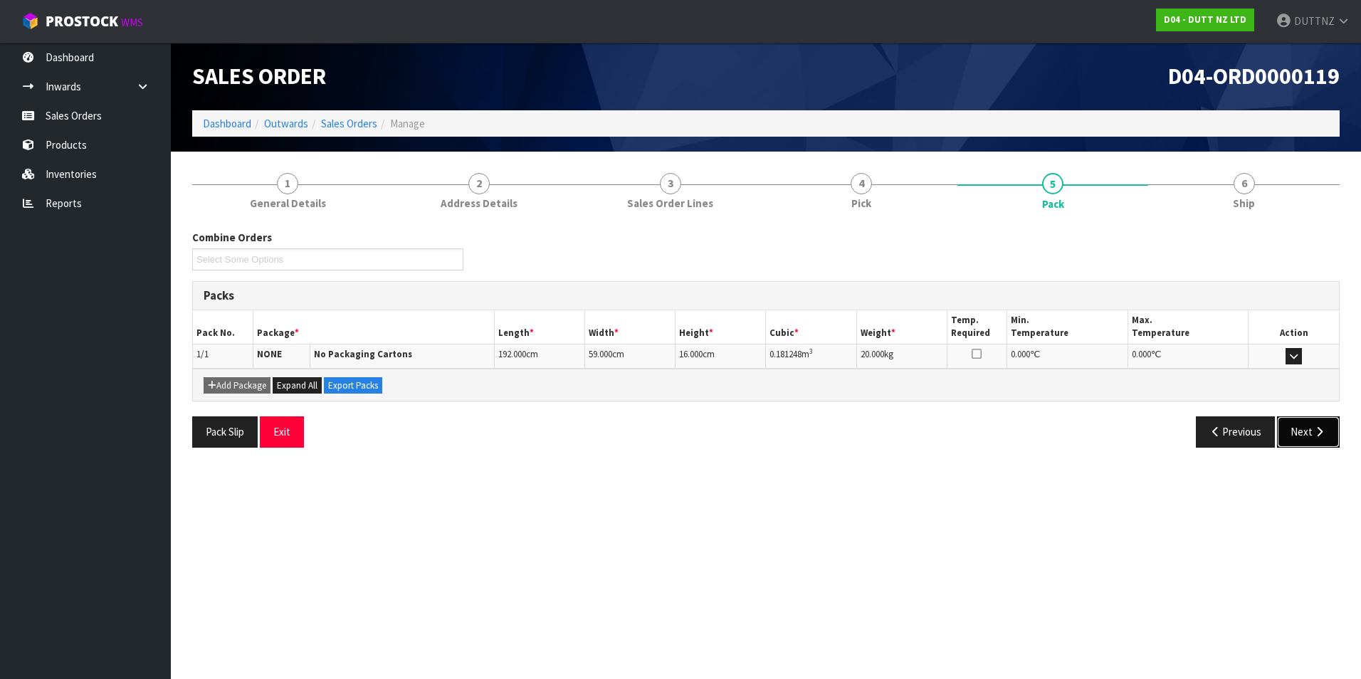
click at [1295, 445] on button "Next" at bounding box center [1308, 431] width 63 height 31
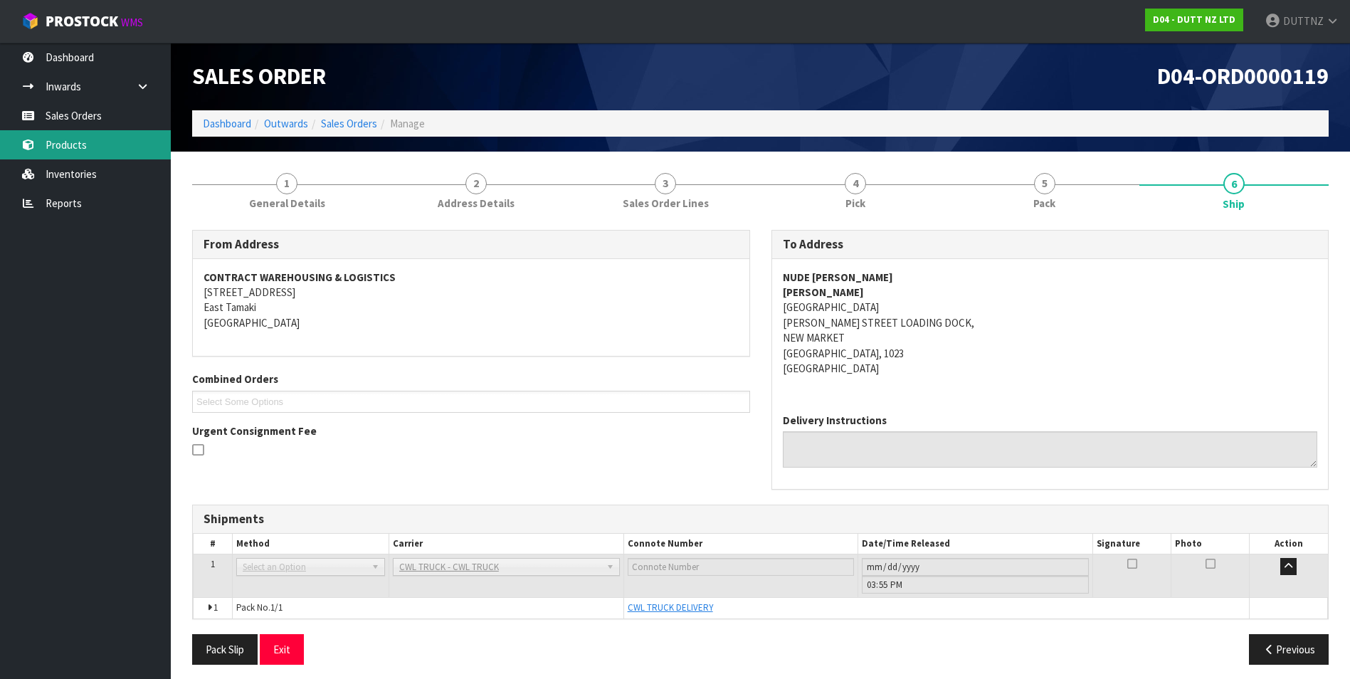
click at [92, 131] on link "Products" at bounding box center [85, 144] width 171 height 29
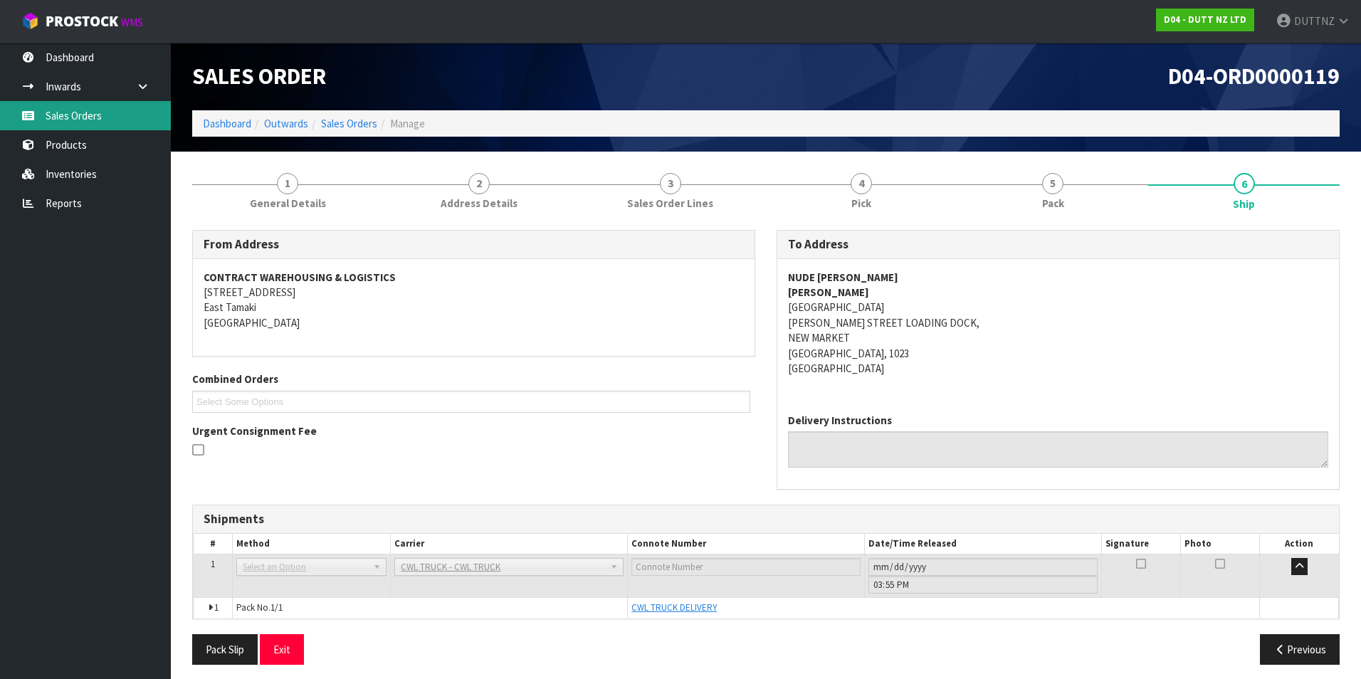
click at [94, 122] on body "Toggle navigation ProStock WMS D04 - DUTT NZ LTD DUTTNZ Logout Dashboard Inward…" at bounding box center [680, 339] width 1361 height 679
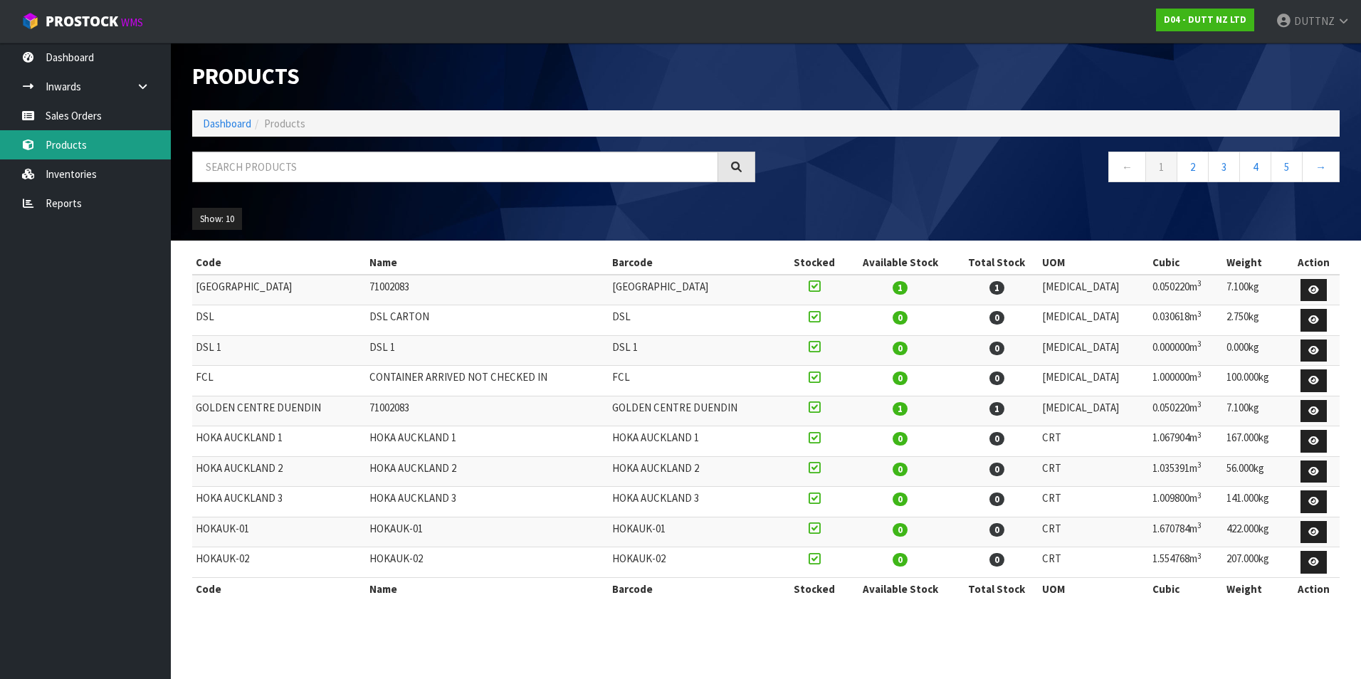
click at [97, 154] on link "Products" at bounding box center [85, 144] width 171 height 29
click at [108, 119] on link "Sales Orders" at bounding box center [85, 115] width 171 height 29
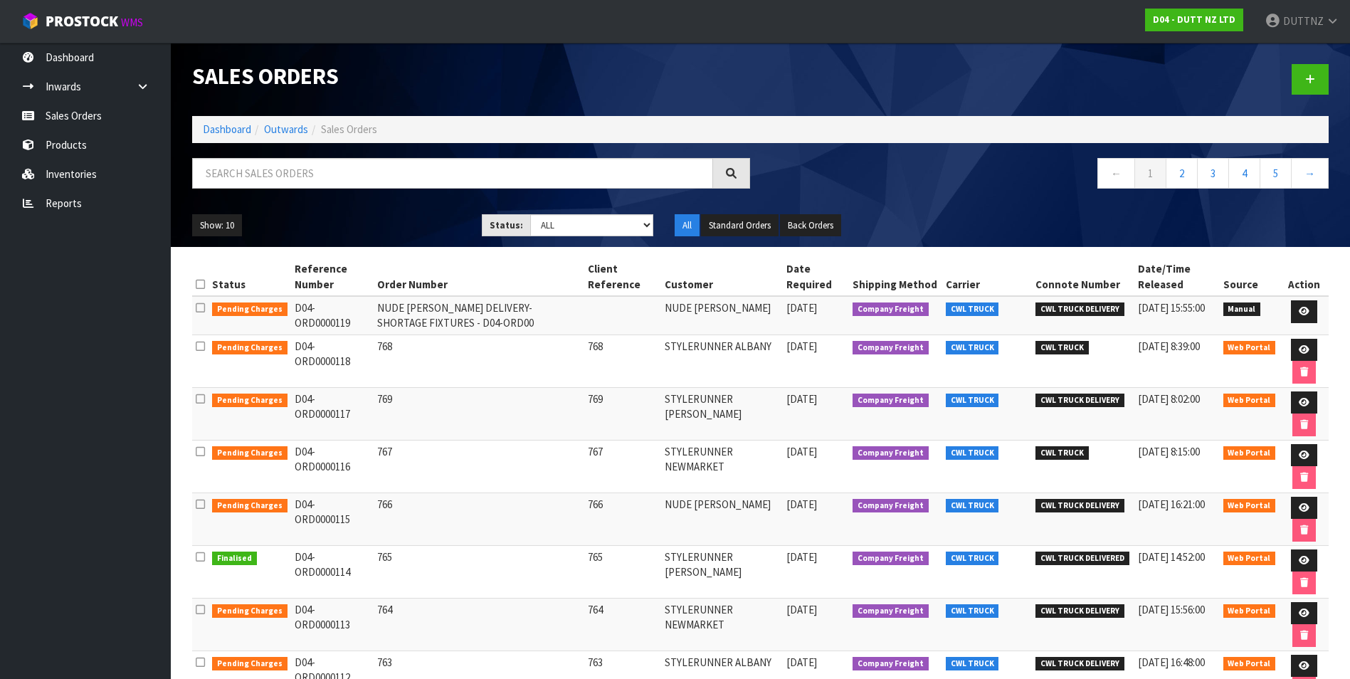
click at [358, 308] on td "D04-ORD0000119" at bounding box center [332, 315] width 83 height 38
drag, startPoint x: 358, startPoint y: 308, endPoint x: 288, endPoint y: 308, distance: 70.5
click at [291, 308] on td "D04-ORD0000119" at bounding box center [332, 315] width 83 height 38
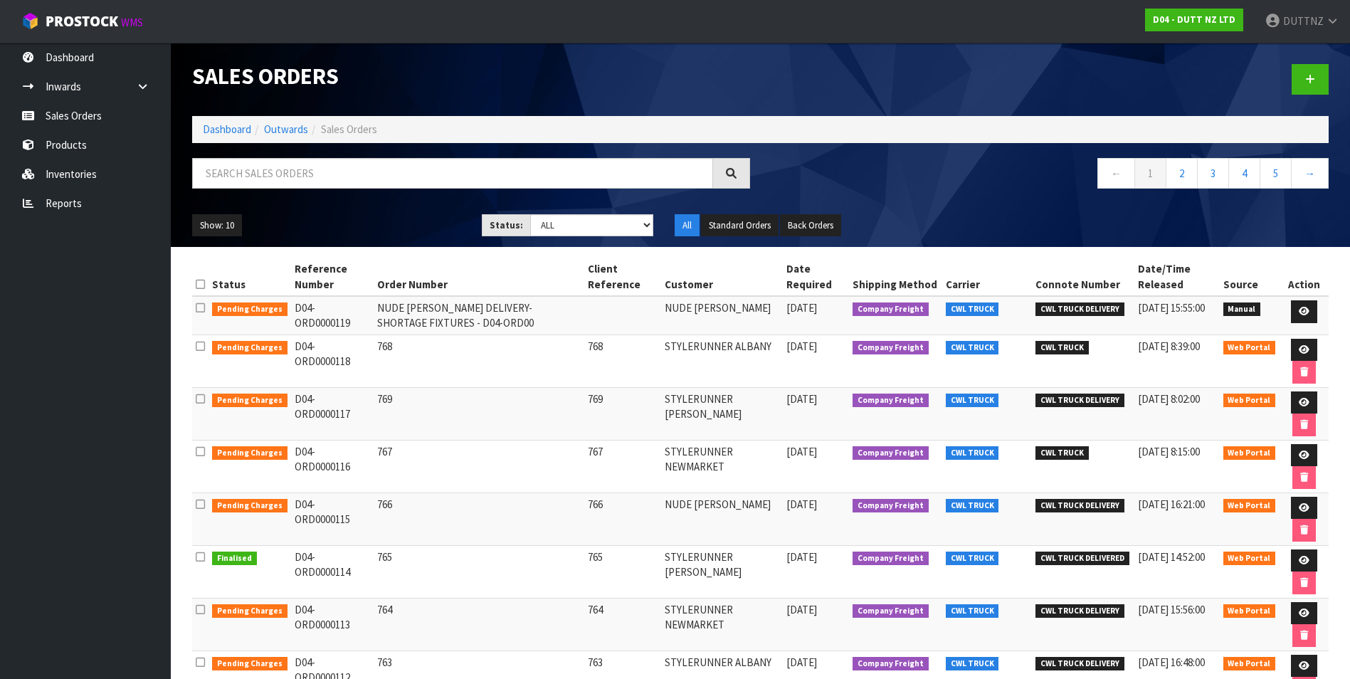
drag, startPoint x: 288, startPoint y: 308, endPoint x: 309, endPoint y: 308, distance: 21.4
click at [309, 308] on td "D04-ORD0000119" at bounding box center [332, 315] width 83 height 38
click at [374, 305] on td "NUDE [PERSON_NAME] DELIVERY- SHORTAGE FIXTURES - D04-ORD00" at bounding box center [479, 315] width 211 height 38
drag, startPoint x: 373, startPoint y: 305, endPoint x: 412, endPoint y: 326, distance: 44.6
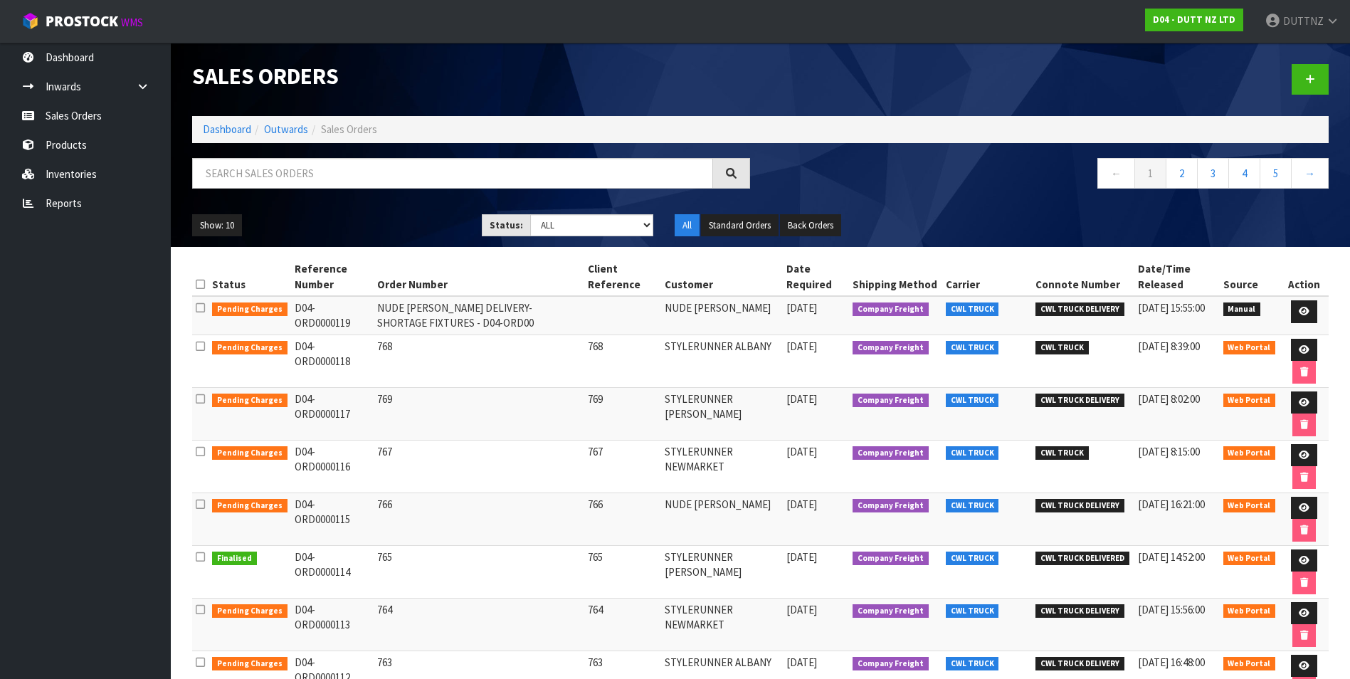
click at [412, 326] on td "NUDE [PERSON_NAME] DELIVERY- SHORTAGE FIXTURES - D04-ORD00" at bounding box center [479, 315] width 211 height 38
drag, startPoint x: 412, startPoint y: 326, endPoint x: 451, endPoint y: 328, distance: 39.2
click at [451, 328] on td "NUDE [PERSON_NAME] DELIVERY- SHORTAGE FIXTURES - D04-ORD00" at bounding box center [479, 315] width 211 height 38
drag, startPoint x: 431, startPoint y: 320, endPoint x: 376, endPoint y: 313, distance: 55.2
click at [376, 313] on td "NUDE [PERSON_NAME] DELIVERY- SHORTAGE FIXTURES - D04-ORD00" at bounding box center [479, 315] width 211 height 38
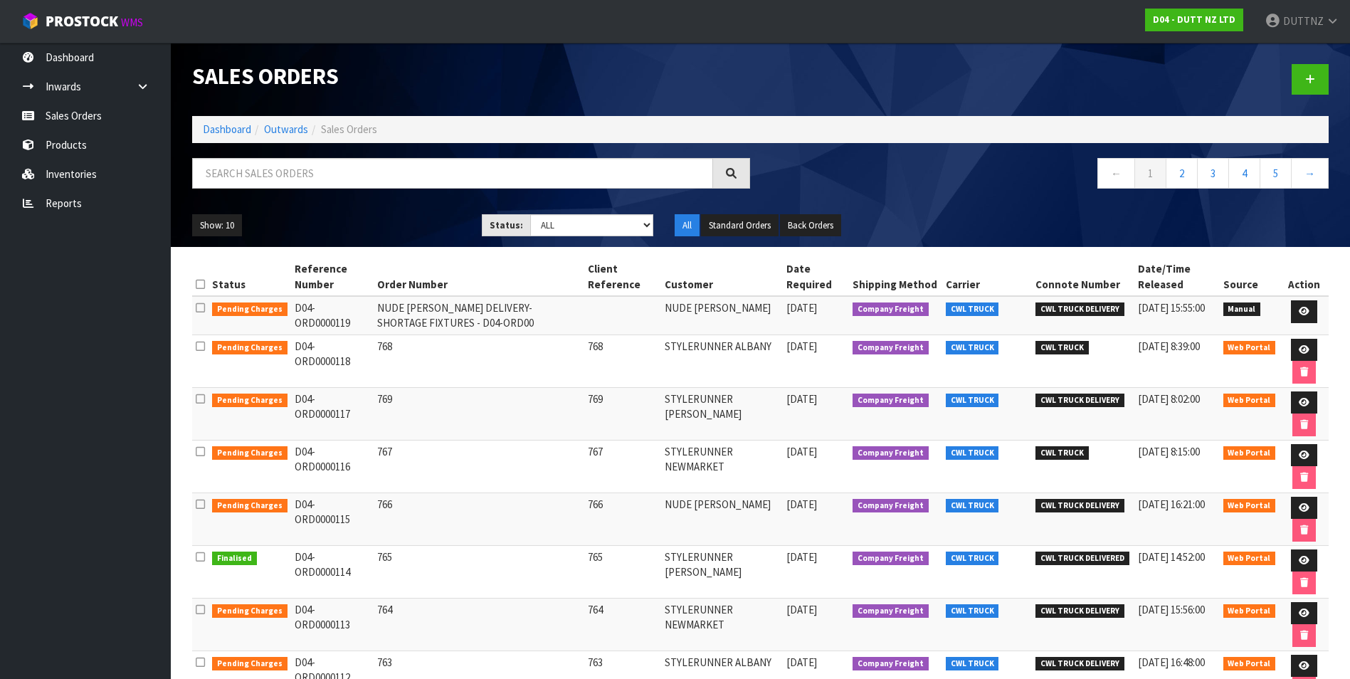
click at [378, 313] on td "NUDE [PERSON_NAME] DELIVERY- SHORTAGE FIXTURES - D04-ORD00" at bounding box center [479, 315] width 211 height 38
drag, startPoint x: 378, startPoint y: 313, endPoint x: 416, endPoint y: 321, distance: 38.5
click at [416, 321] on td "NUDE [PERSON_NAME] DELIVERY- SHORTAGE FIXTURES - D04-ORD00" at bounding box center [479, 315] width 211 height 38
drag, startPoint x: 416, startPoint y: 321, endPoint x: 424, endPoint y: 325, distance: 8.6
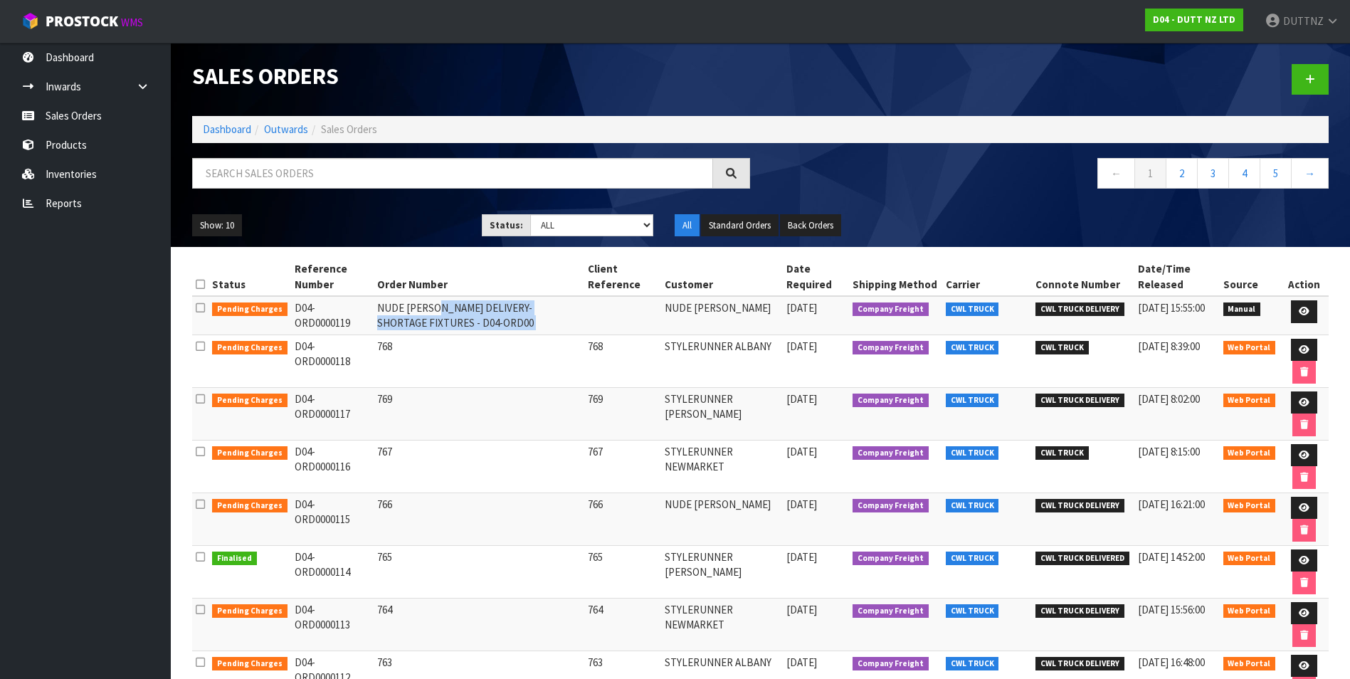
click at [424, 325] on td "NUDE [PERSON_NAME] DELIVERY- SHORTAGE FIXTURES - D04-ORD00" at bounding box center [479, 315] width 211 height 38
drag, startPoint x: 416, startPoint y: 325, endPoint x: 278, endPoint y: 312, distance: 139.4
click at [278, 312] on tr "Pending Charges D04-ORD0000119 NUDE LUCY DELIVERY- SHORTAGE FIXTURES - D04-ORD0…" at bounding box center [760, 315] width 1137 height 38
drag, startPoint x: 278, startPoint y: 312, endPoint x: 419, endPoint y: 325, distance: 141.6
click at [419, 325] on td "NUDE [PERSON_NAME] DELIVERY- SHORTAGE FIXTURES - D04-ORD00" at bounding box center [479, 315] width 211 height 38
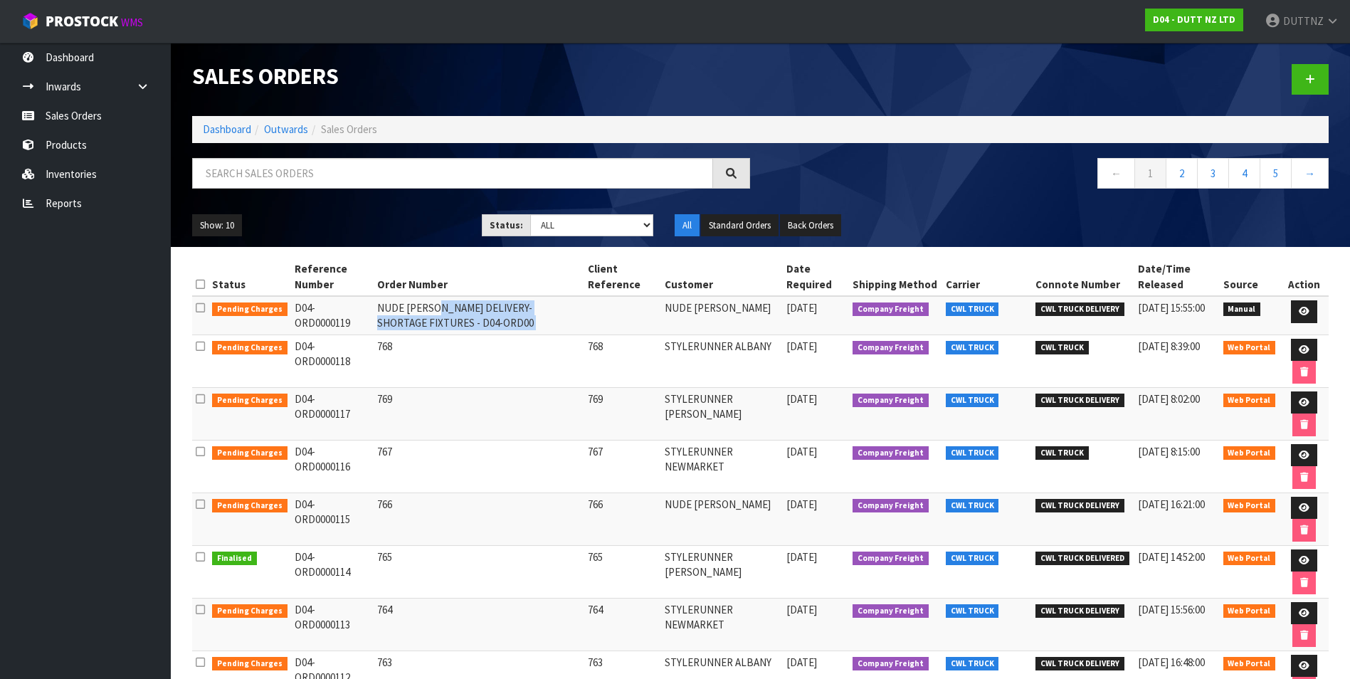
drag, startPoint x: 425, startPoint y: 325, endPoint x: 372, endPoint y: 311, distance: 55.3
click at [374, 311] on td "NUDE [PERSON_NAME] DELIVERY- SHORTAGE FIXTURES - D04-ORD00" at bounding box center [479, 315] width 211 height 38
drag, startPoint x: 372, startPoint y: 311, endPoint x: 409, endPoint y: 325, distance: 40.3
click at [409, 325] on td "NUDE [PERSON_NAME] DELIVERY- SHORTAGE FIXTURES - D04-ORD00" at bounding box center [479, 315] width 211 height 38
drag, startPoint x: 425, startPoint y: 322, endPoint x: 377, endPoint y: 310, distance: 49.9
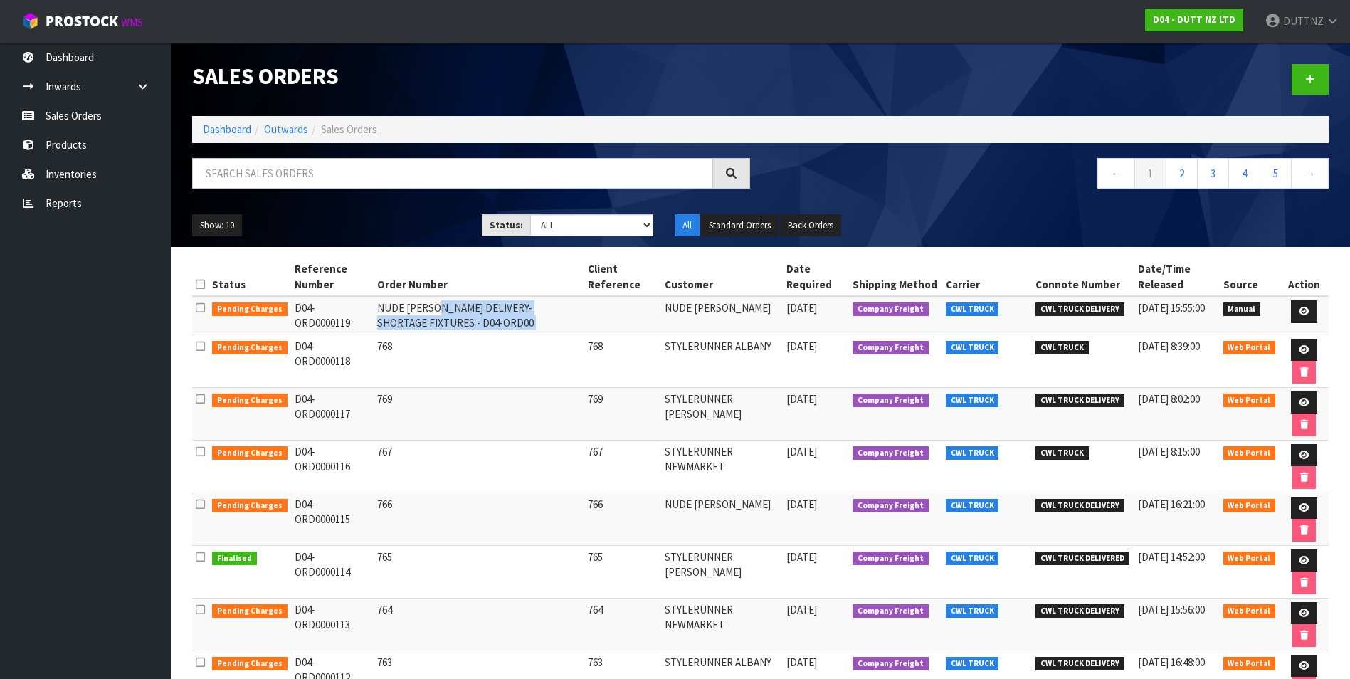
click at [377, 310] on td "NUDE [PERSON_NAME] DELIVERY- SHORTAGE FIXTURES - D04-ORD00" at bounding box center [479, 315] width 211 height 38
drag, startPoint x: 377, startPoint y: 310, endPoint x: 507, endPoint y: 323, distance: 130.9
click at [507, 323] on td "NUDE [PERSON_NAME] DELIVERY- SHORTAGE FIXTURES - D04-ORD00" at bounding box center [479, 315] width 211 height 38
drag, startPoint x: 434, startPoint y: 320, endPoint x: 374, endPoint y: 313, distance: 61.0
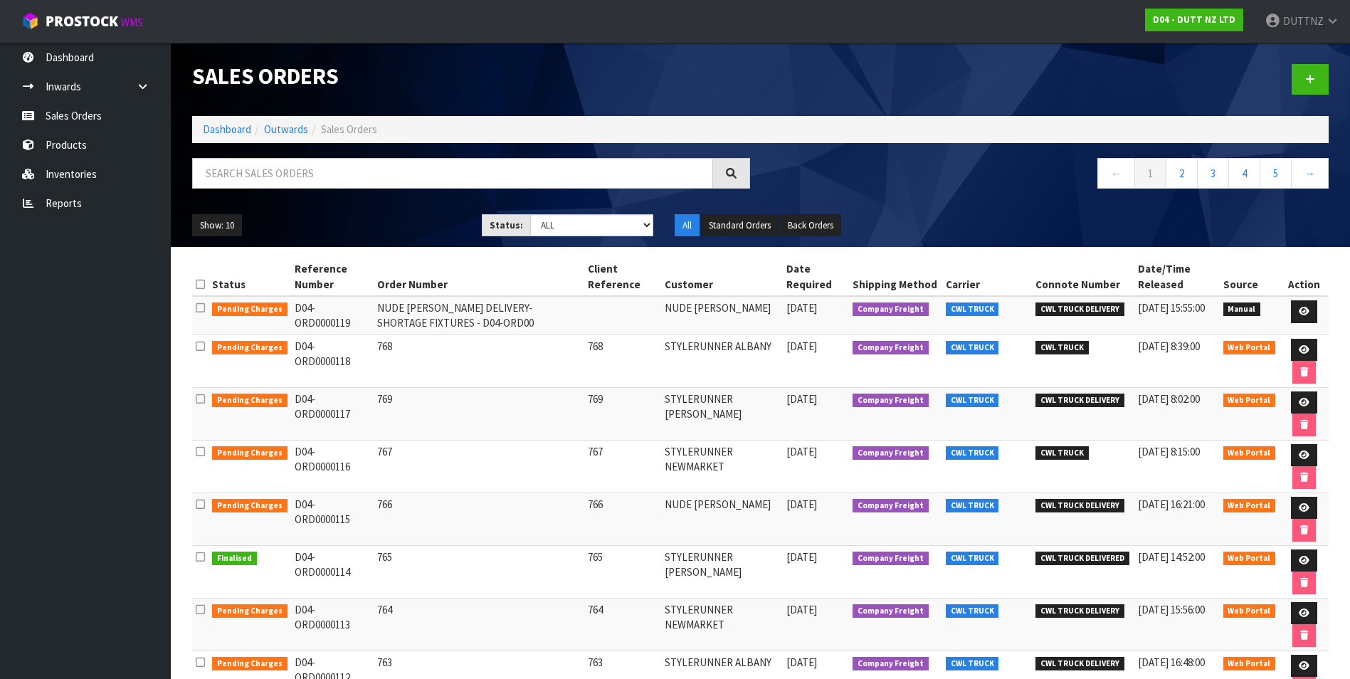
click at [374, 313] on td "NUDE [PERSON_NAME] DELIVERY- SHORTAGE FIXTURES - D04-ORD00" at bounding box center [479, 315] width 211 height 38
drag, startPoint x: 374, startPoint y: 313, endPoint x: 459, endPoint y: 325, distance: 86.3
click at [459, 325] on td "NUDE [PERSON_NAME] DELIVERY- SHORTAGE FIXTURES - D04-ORD00" at bounding box center [479, 315] width 211 height 38
click at [1302, 315] on icon at bounding box center [1304, 311] width 11 height 9
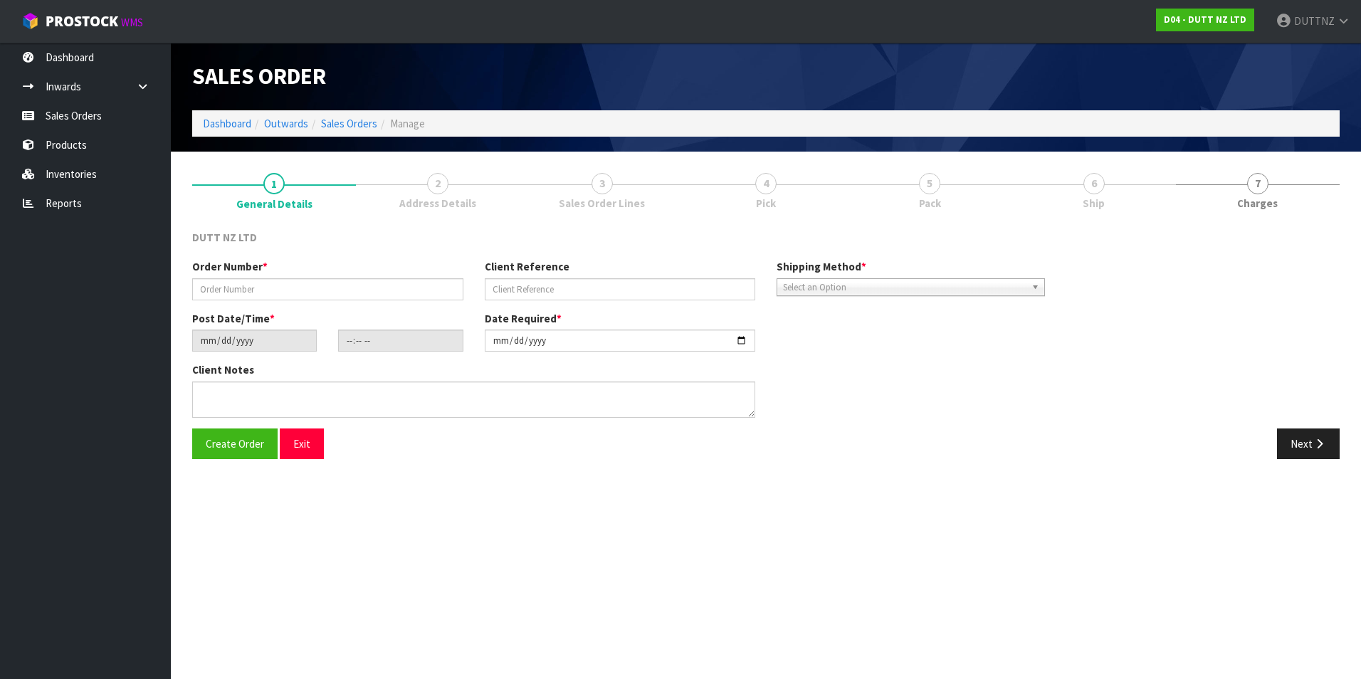
type input "NUDE [PERSON_NAME] DELIVERY- SHORTAGE FIXTURES - D04-ORD00"
type input "[DATE]"
type input "13:36:00.000"
type input "[DATE]"
type textarea "WE APPEAR TO BE MISSING THE RAIL FOR FIXTURE 71002312 BUT WE HAVE RECEIVED THE …"
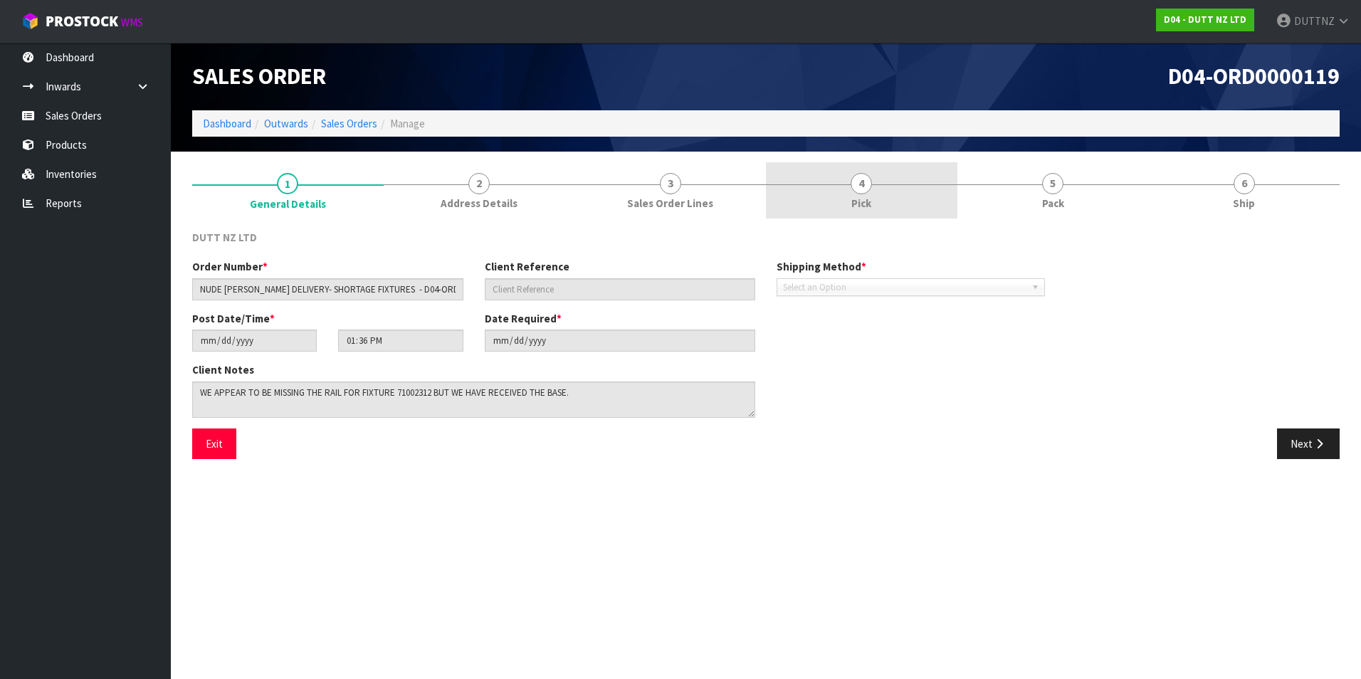
click at [844, 201] on link "4 Pick" at bounding box center [862, 190] width 192 height 56
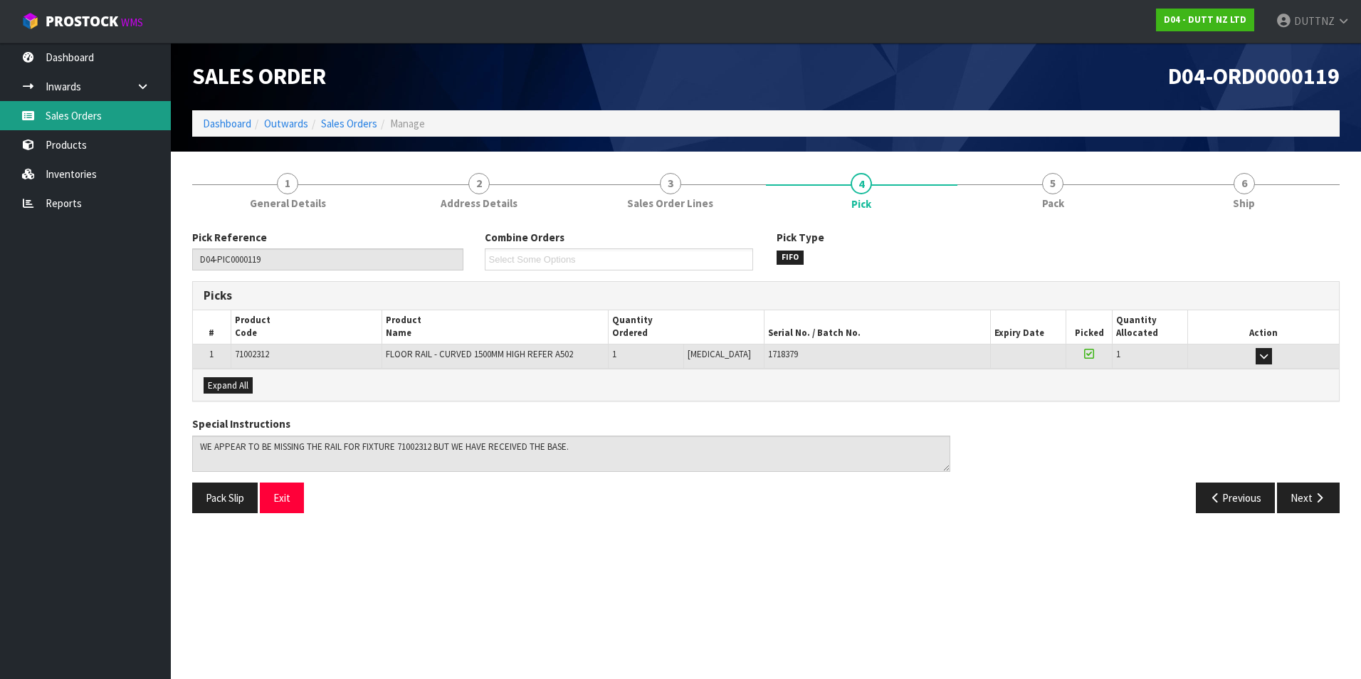
click at [112, 120] on link "Sales Orders" at bounding box center [85, 115] width 171 height 29
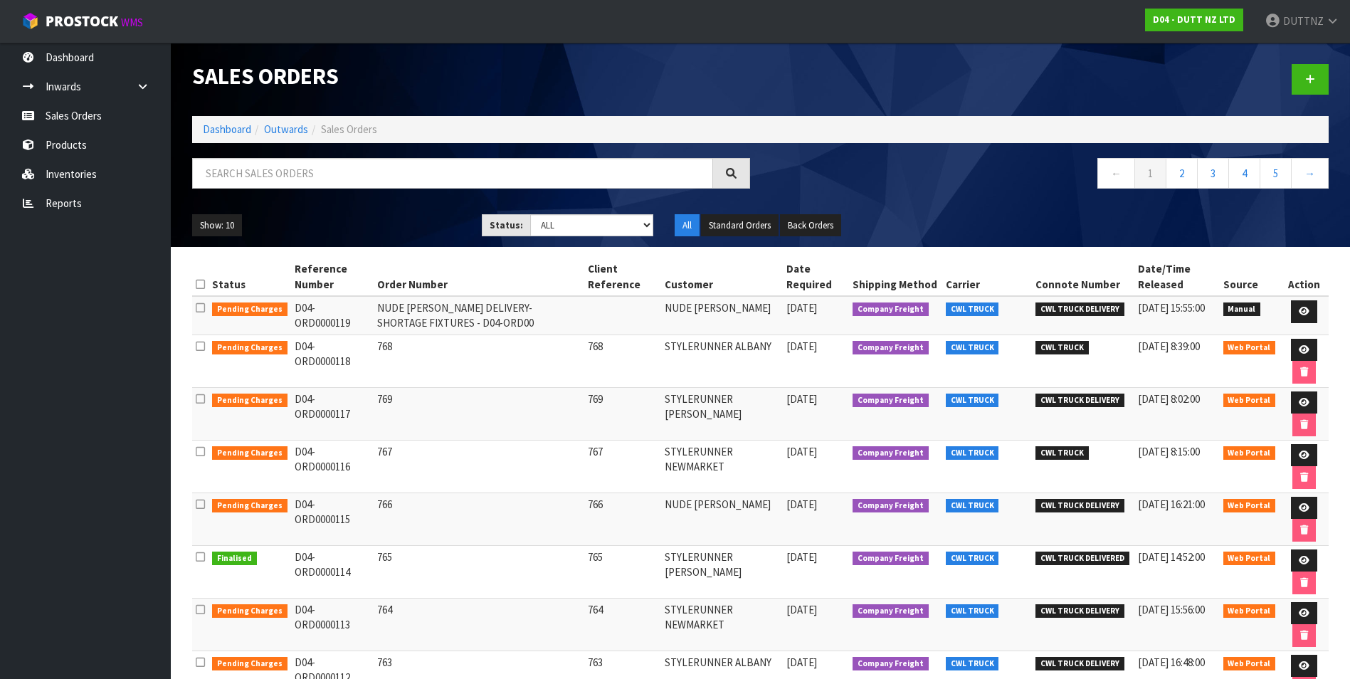
drag, startPoint x: 378, startPoint y: 306, endPoint x: 427, endPoint y: 323, distance: 52.0
click at [427, 323] on td "NUDE [PERSON_NAME] DELIVERY- SHORTAGE FIXTURES - D04-ORD00" at bounding box center [479, 315] width 211 height 38
click at [417, 321] on td "NUDE [PERSON_NAME] DELIVERY- SHORTAGE FIXTURES - D04-ORD00" at bounding box center [479, 315] width 211 height 38
drag, startPoint x: 417, startPoint y: 321, endPoint x: 402, endPoint y: 311, distance: 18.0
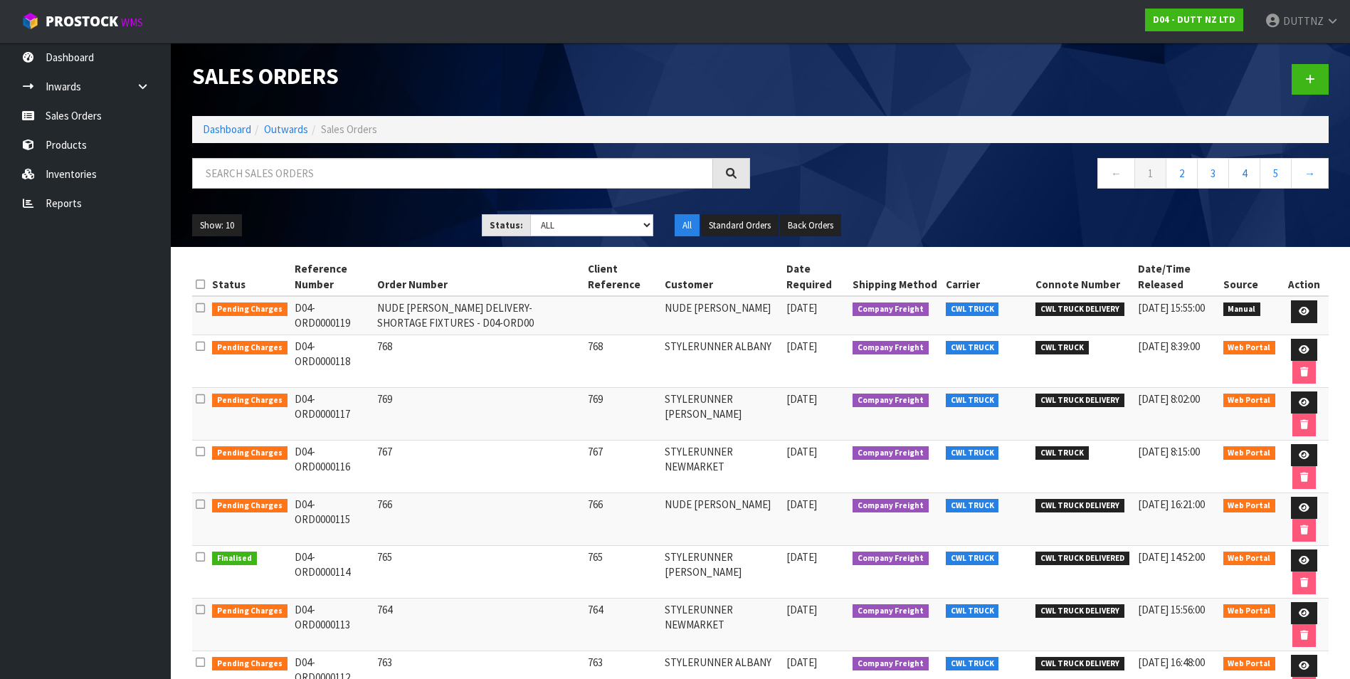
click at [402, 311] on td "NUDE [PERSON_NAME] DELIVERY- SHORTAGE FIXTURES - D04-ORD00" at bounding box center [479, 315] width 211 height 38
click at [399, 310] on td "NUDE [PERSON_NAME] DELIVERY- SHORTAGE FIXTURES - D04-ORD00" at bounding box center [479, 315] width 211 height 38
drag, startPoint x: 411, startPoint y: 310, endPoint x: 429, endPoint y: 322, distance: 21.5
click at [429, 322] on td "NUDE [PERSON_NAME] DELIVERY- SHORTAGE FIXTURES - D04-ORD00" at bounding box center [479, 315] width 211 height 38
click at [428, 324] on td "NUDE [PERSON_NAME] DELIVERY- SHORTAGE FIXTURES - D04-ORD00" at bounding box center [479, 315] width 211 height 38
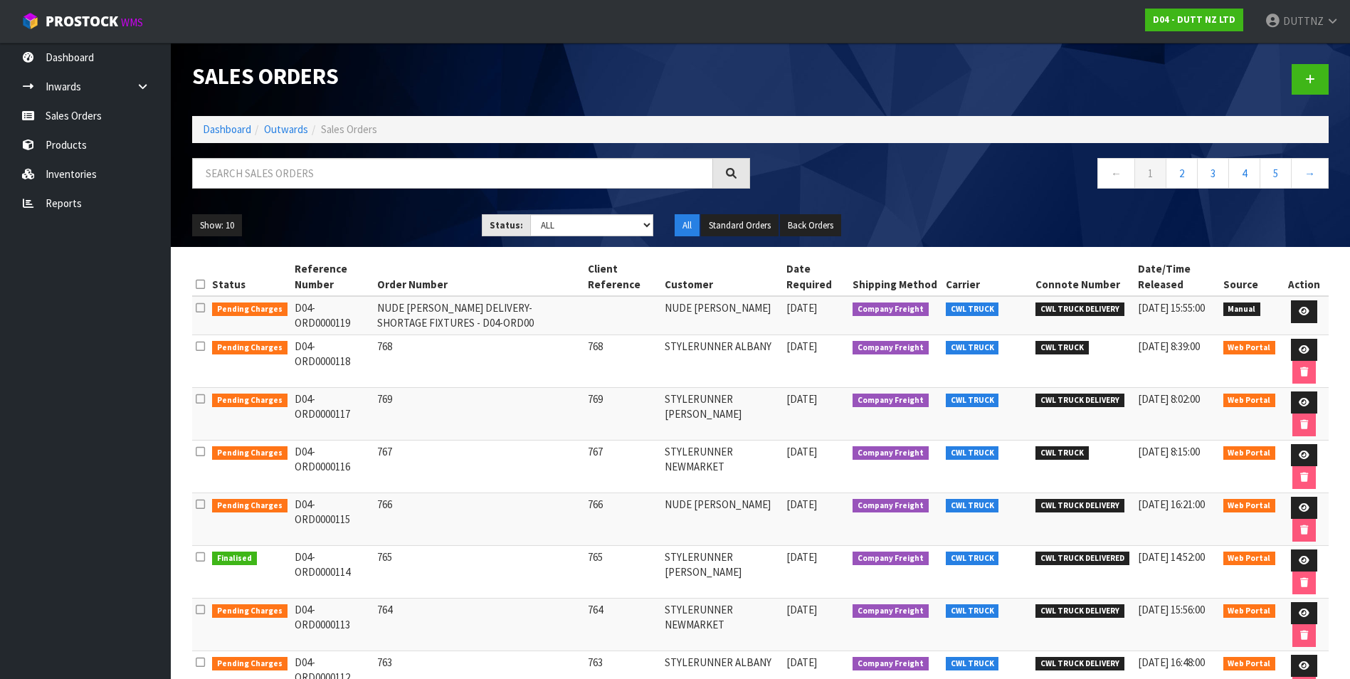
click at [427, 323] on td "NUDE [PERSON_NAME] DELIVERY- SHORTAGE FIXTURES - D04-ORD00" at bounding box center [479, 315] width 211 height 38
drag, startPoint x: 427, startPoint y: 323, endPoint x: 403, endPoint y: 306, distance: 29.6
click at [403, 306] on td "NUDE [PERSON_NAME] DELIVERY- SHORTAGE FIXTURES - D04-ORD00" at bounding box center [479, 315] width 211 height 38
drag, startPoint x: 403, startPoint y: 306, endPoint x: 420, endPoint y: 322, distance: 23.2
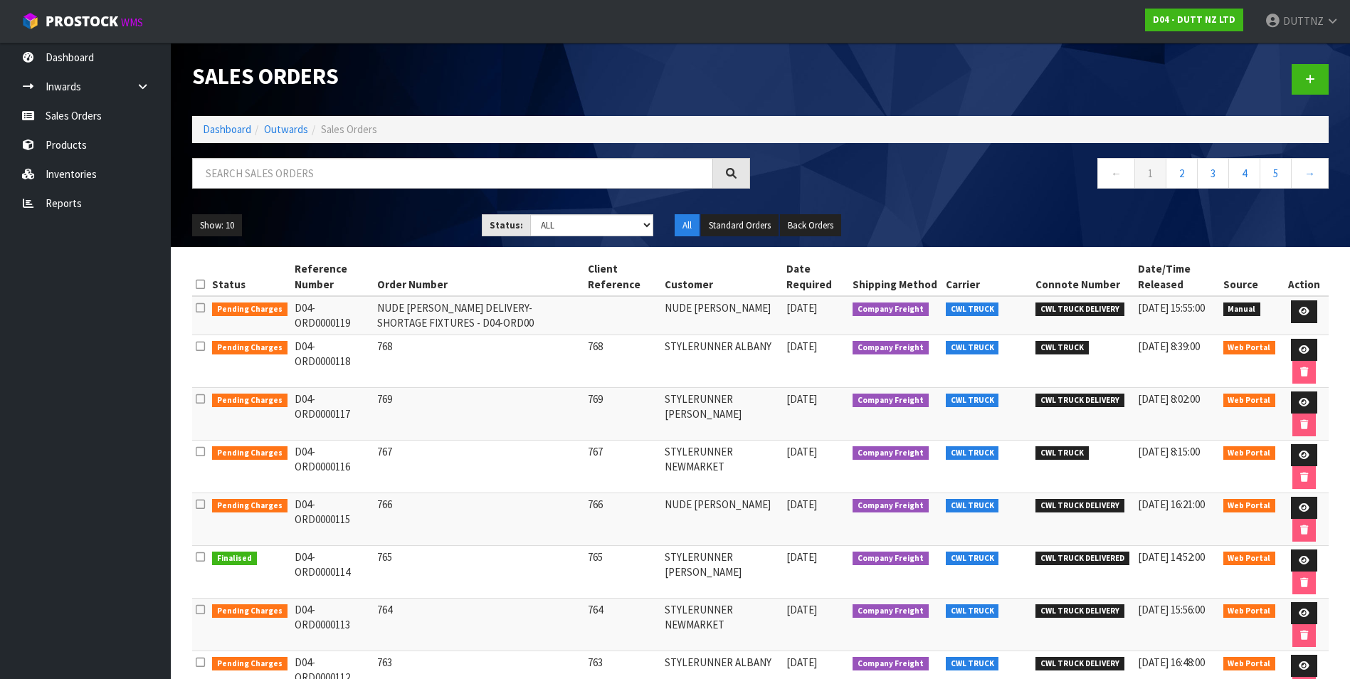
click at [420, 322] on td "NUDE [PERSON_NAME] DELIVERY- SHORTAGE FIXTURES - D04-ORD00" at bounding box center [479, 315] width 211 height 38
click at [426, 324] on td "NUDE [PERSON_NAME] DELIVERY- SHORTAGE FIXTURES - D04-ORD00" at bounding box center [479, 315] width 211 height 38
drag, startPoint x: 426, startPoint y: 324, endPoint x: 411, endPoint y: 313, distance: 18.8
click at [411, 313] on td "NUDE [PERSON_NAME] DELIVERY- SHORTAGE FIXTURES - D04-ORD00" at bounding box center [479, 315] width 211 height 38
click at [1311, 307] on link at bounding box center [1304, 311] width 26 height 23
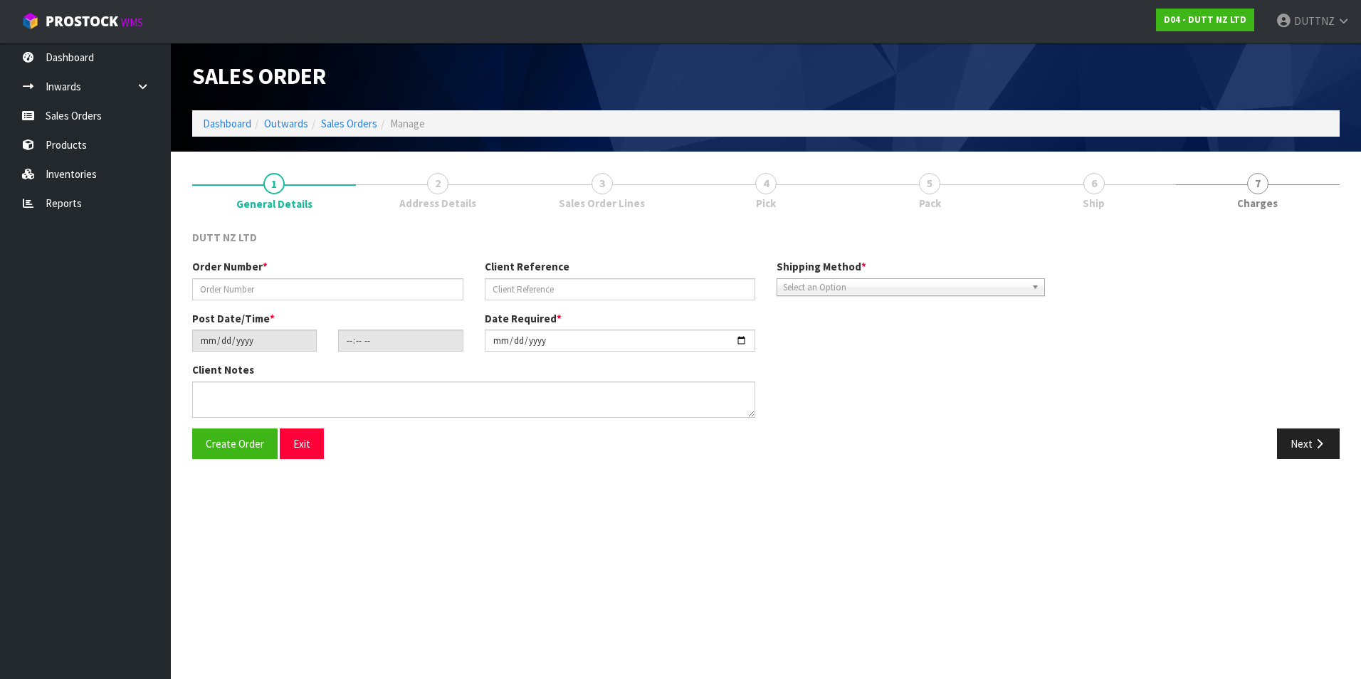
type input "NUDE [PERSON_NAME] DELIVERY- SHORTAGE FIXTURES - D04-ORD00"
type input "[DATE]"
type input "13:36:00.000"
type input "[DATE]"
type textarea "WE APPEAR TO BE MISSING THE RAIL FOR FIXTURE 71002312 BUT WE HAVE RECEIVED THE …"
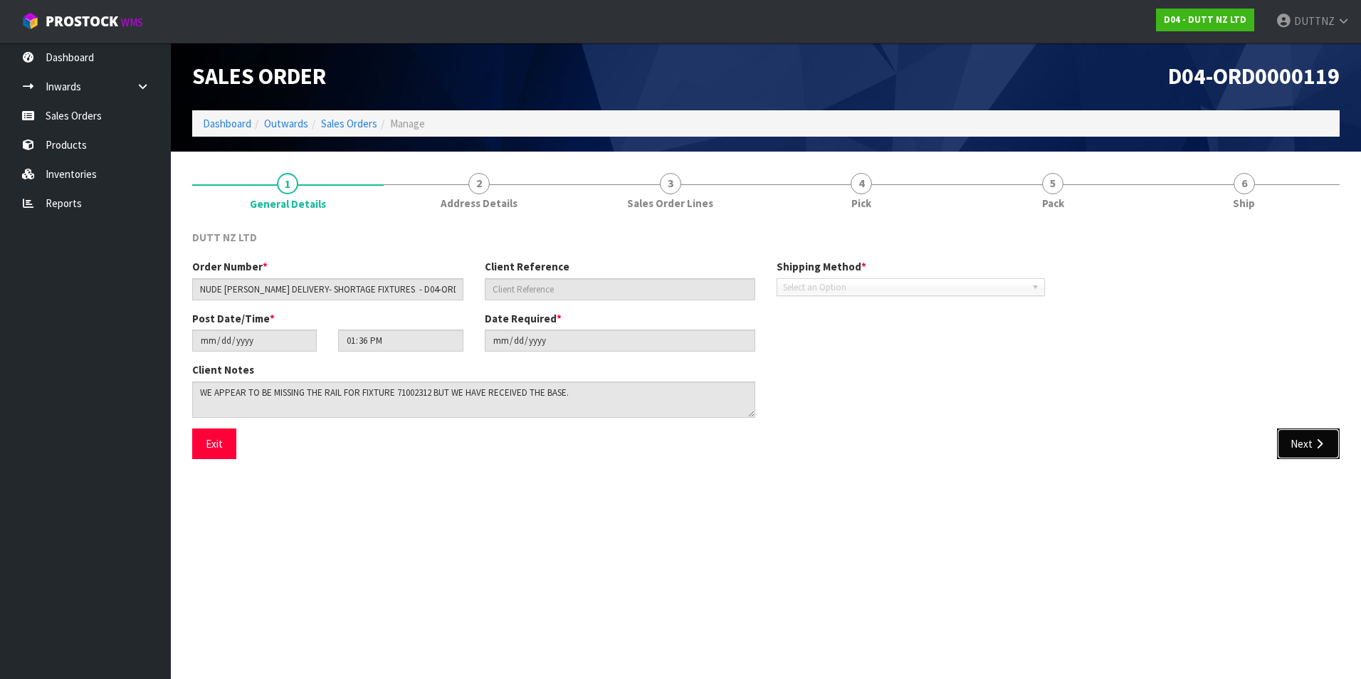
click at [1313, 452] on button "Next" at bounding box center [1308, 444] width 63 height 31
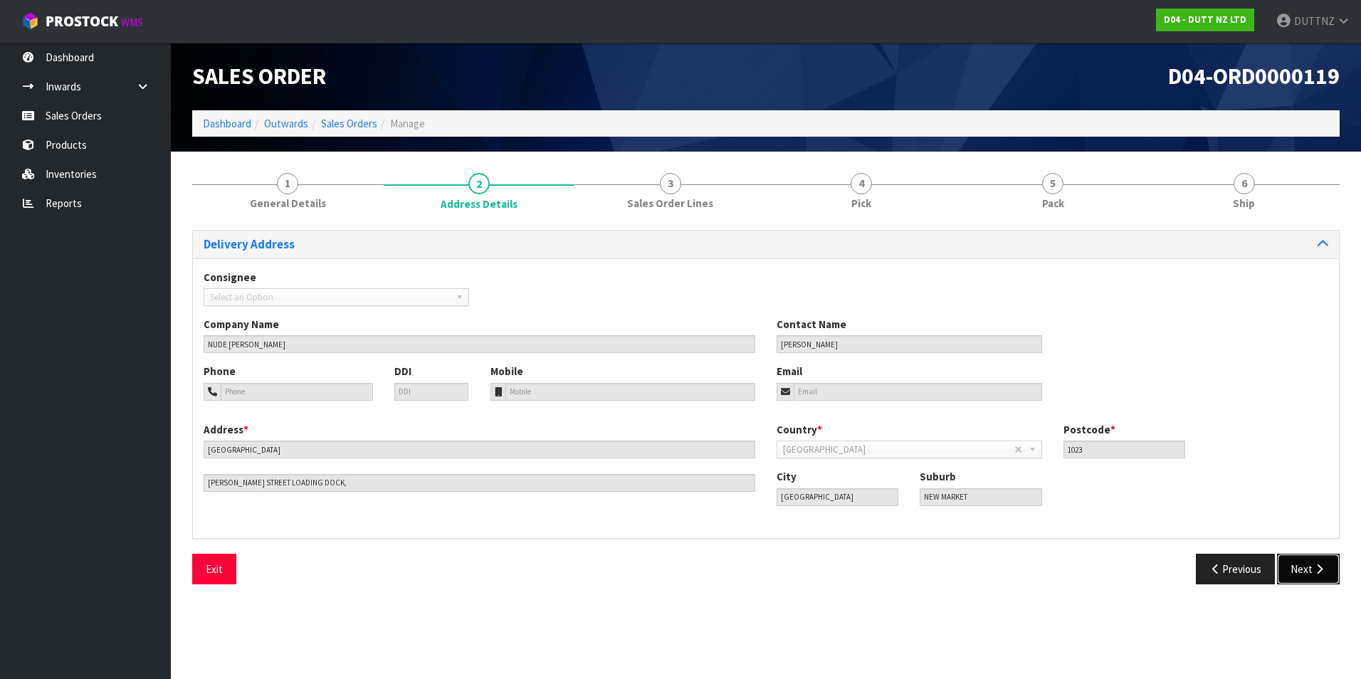
click at [1305, 561] on button "Next" at bounding box center [1308, 569] width 63 height 31
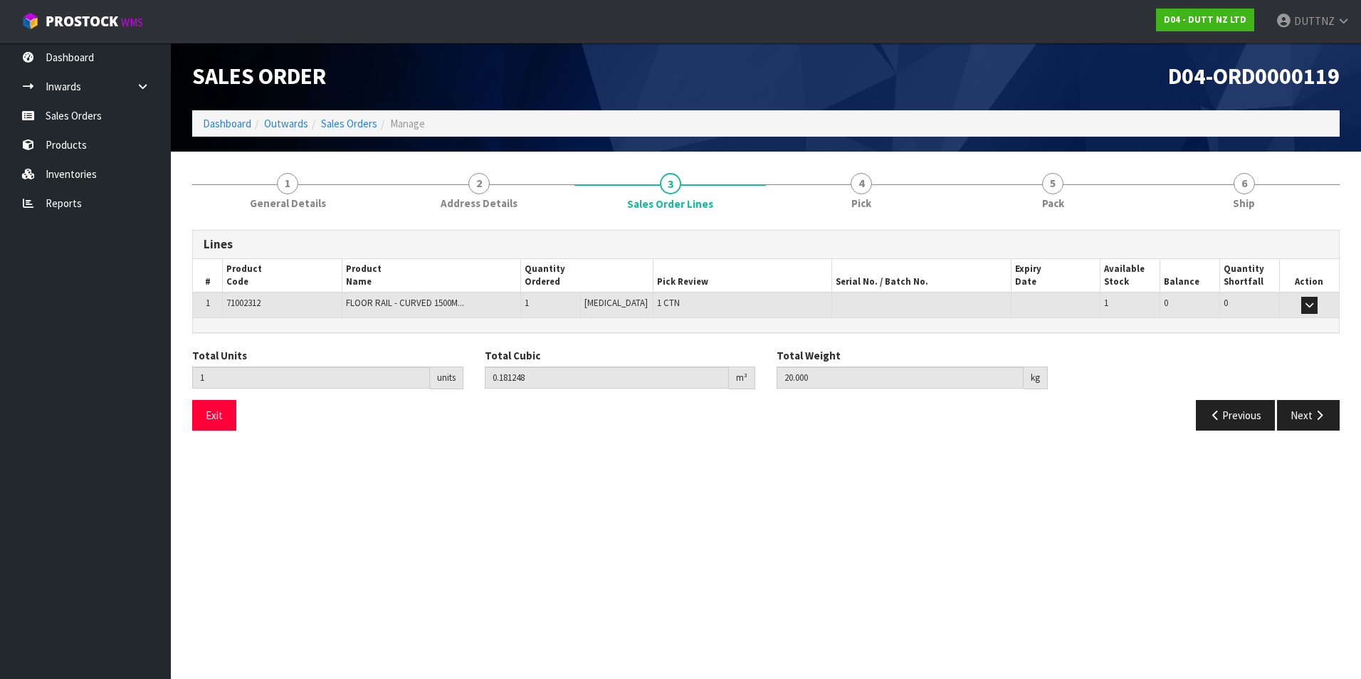
click at [238, 309] on span "71002312" at bounding box center [243, 303] width 34 height 12
click at [242, 300] on span "71002312" at bounding box center [243, 303] width 34 height 12
copy span "71002312"
click at [103, 107] on link "Sales Orders" at bounding box center [85, 115] width 171 height 29
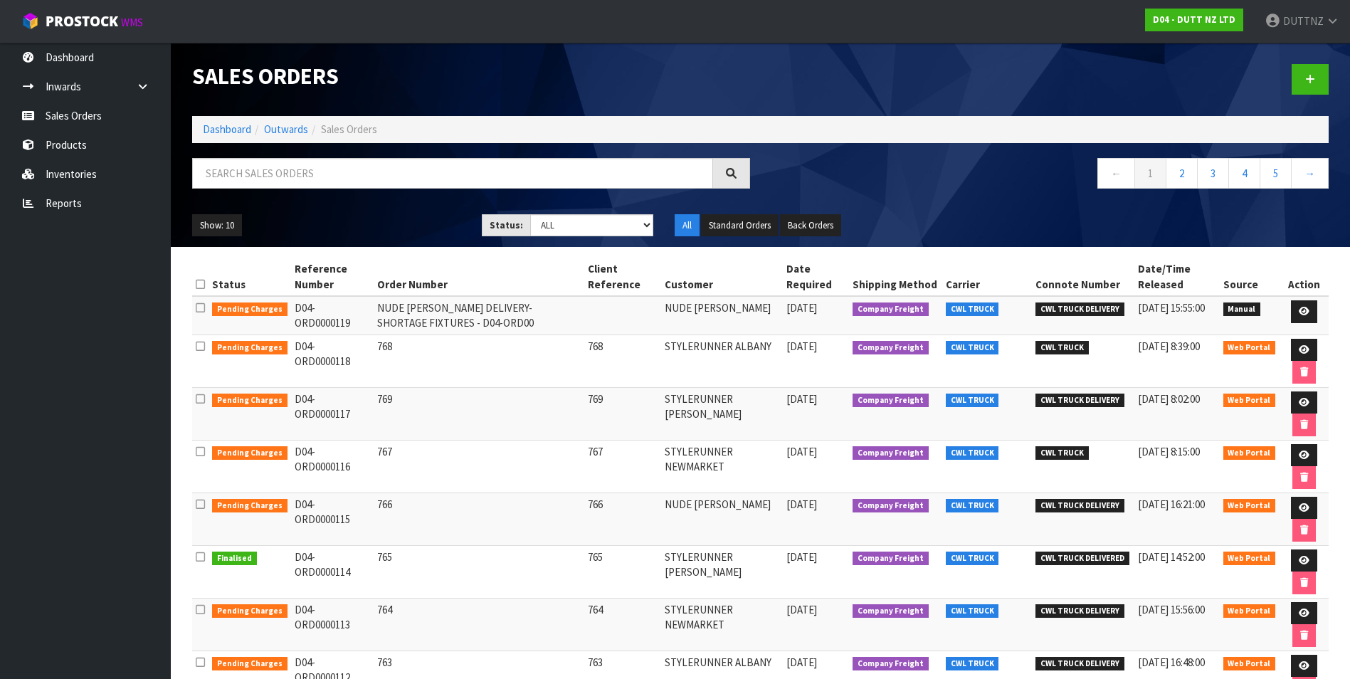
click at [253, 152] on div "Sales Orders Dashboard Outwards Sales Orders ← 1 2 3 4 5 → Show: 10 5 10 25 50 …" at bounding box center [761, 145] width 1158 height 204
click at [254, 161] on input "text" at bounding box center [452, 173] width 521 height 31
paste input "71002312"
type input "71002312"
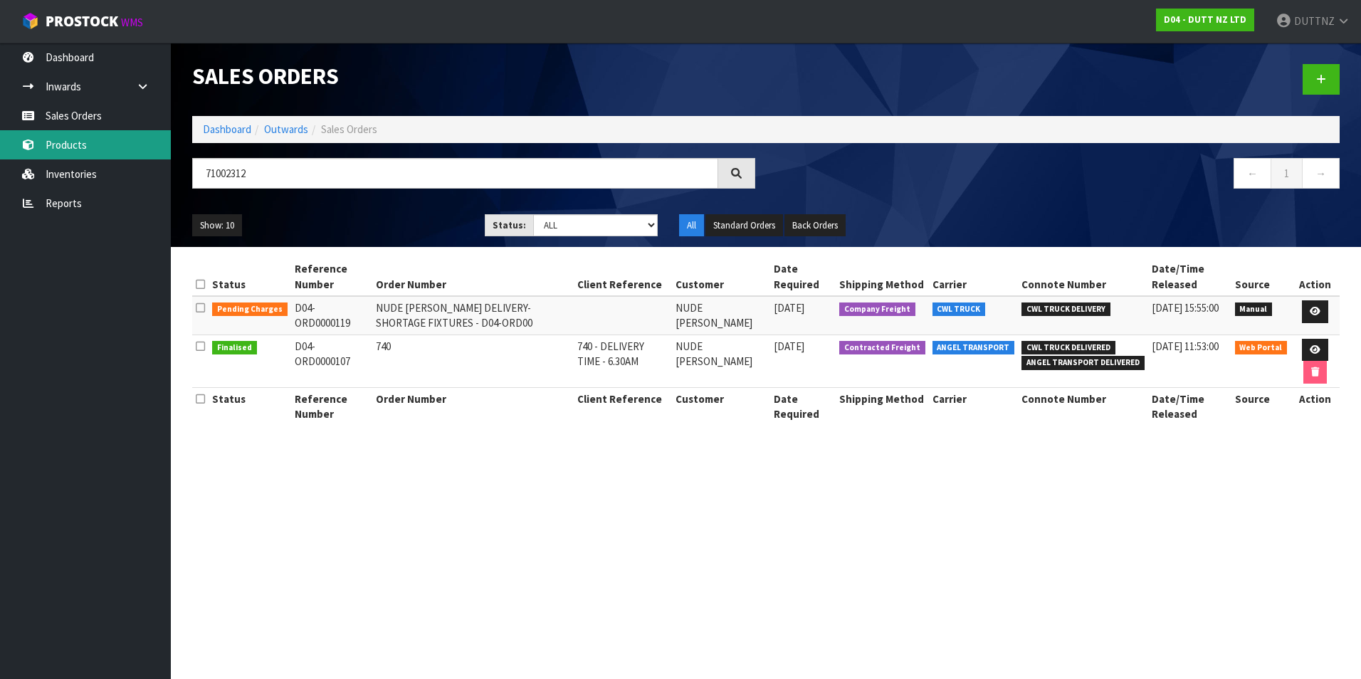
click at [112, 147] on link "Products" at bounding box center [85, 144] width 171 height 29
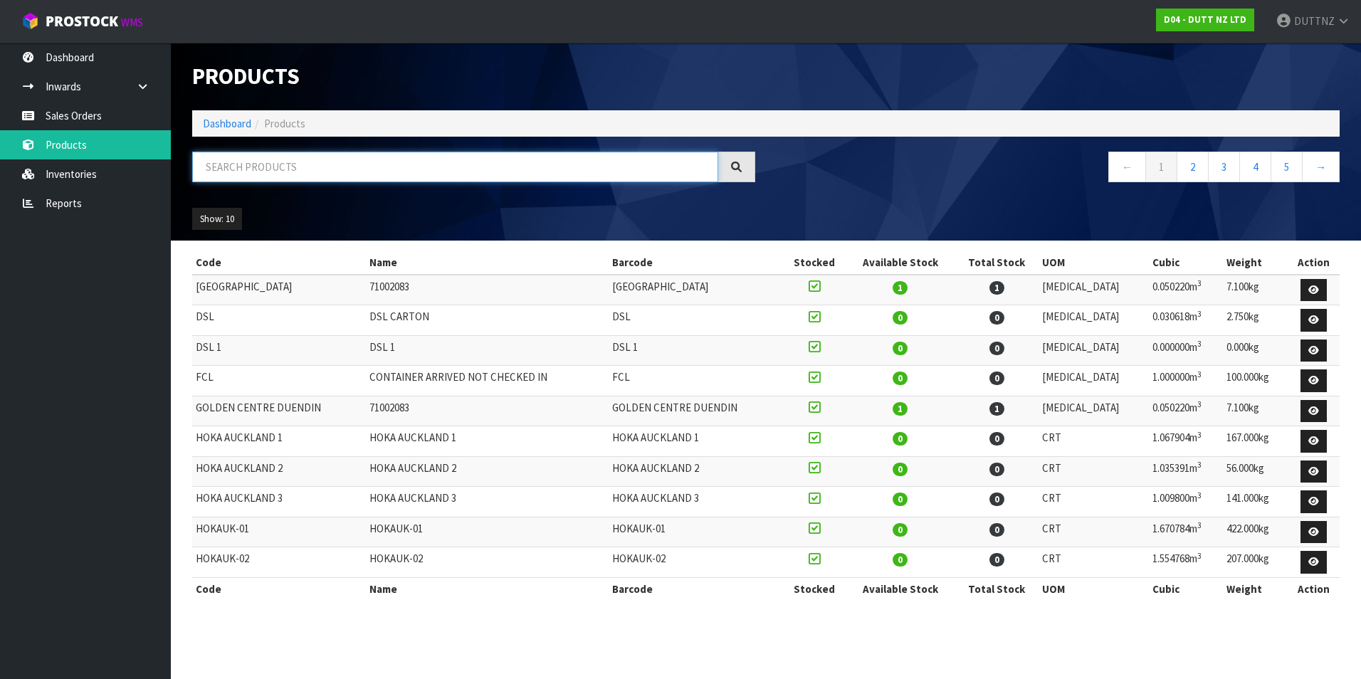
click at [327, 173] on input "text" at bounding box center [455, 167] width 526 height 31
paste input "71002312"
type input "71002312"
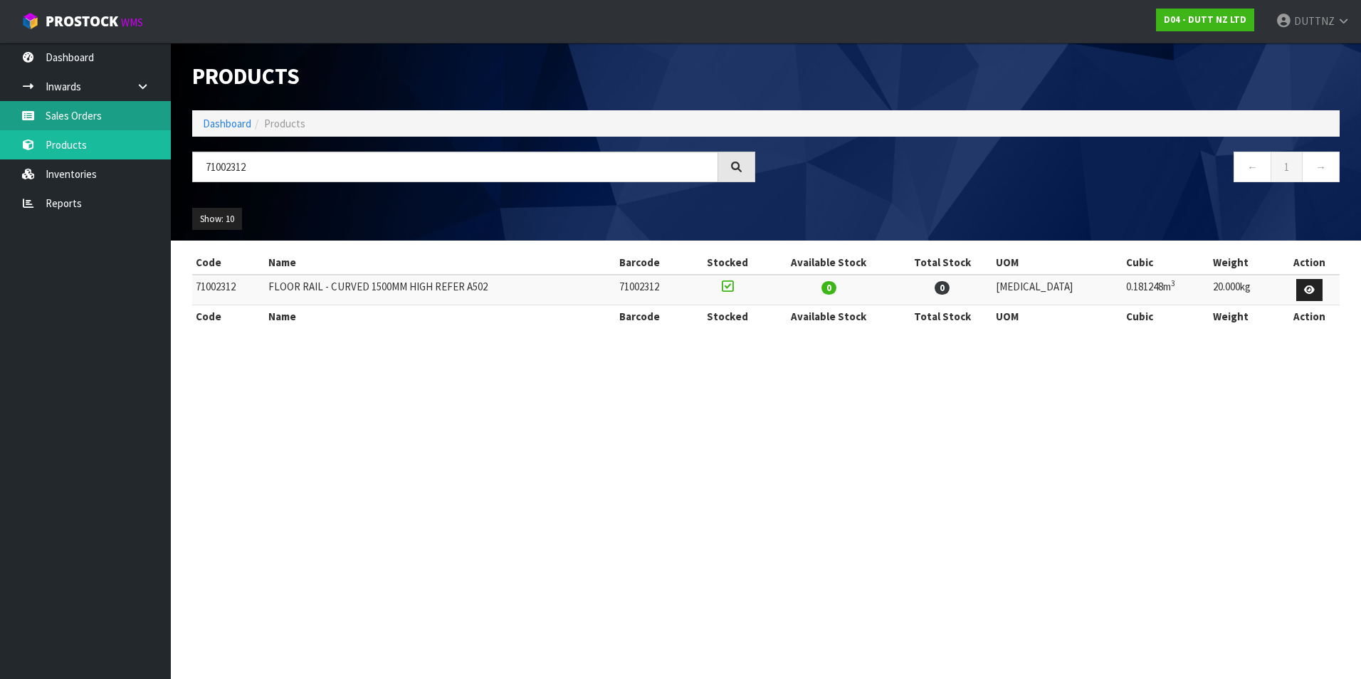
click at [133, 119] on link "Sales Orders" at bounding box center [85, 115] width 171 height 29
